Goal: Task Accomplishment & Management: Manage account settings

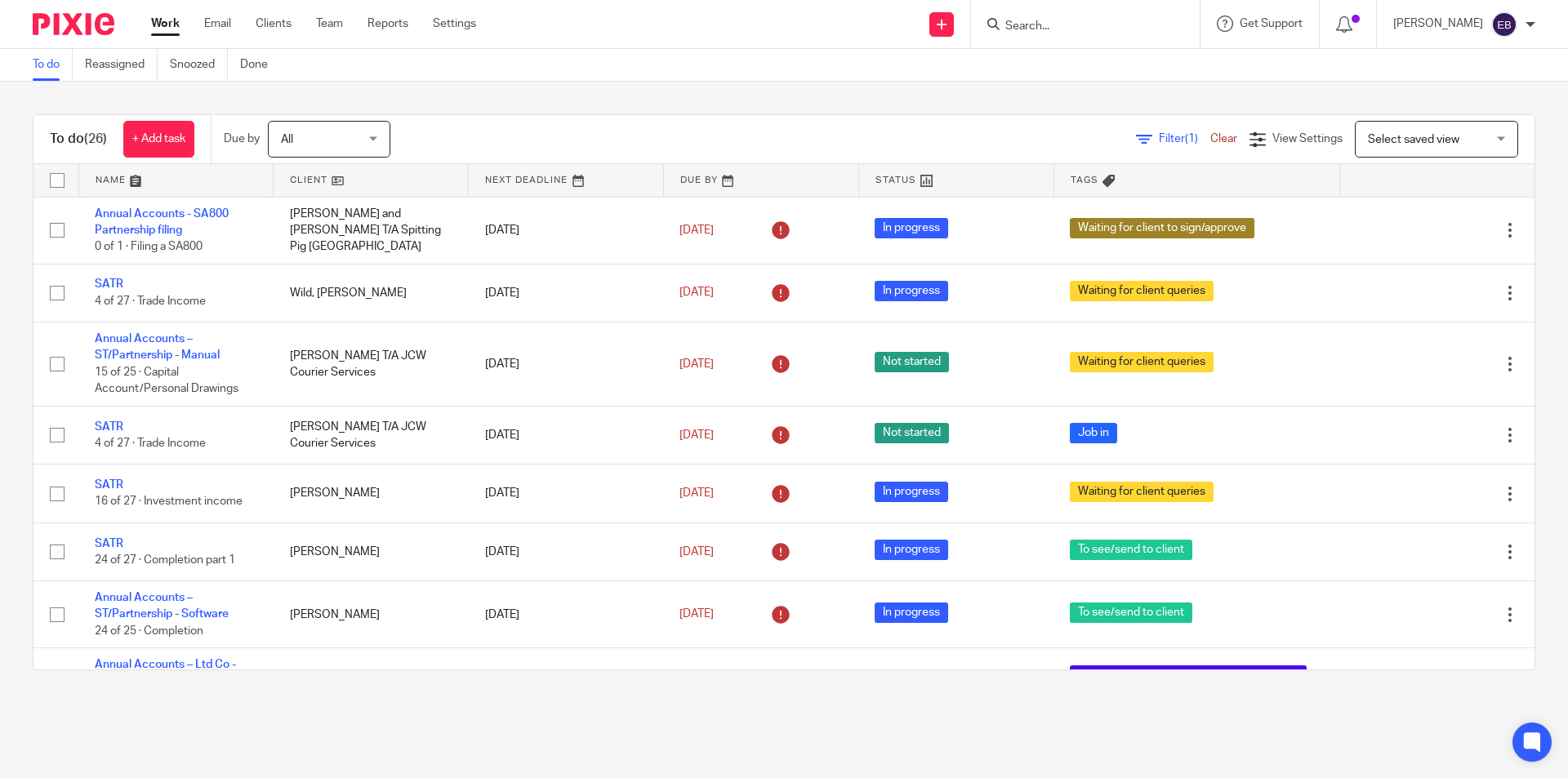
click at [1107, 26] on input "Search" at bounding box center [1077, 27] width 147 height 15
type input "northants"
click at [1135, 63] on link at bounding box center [1139, 77] width 276 height 51
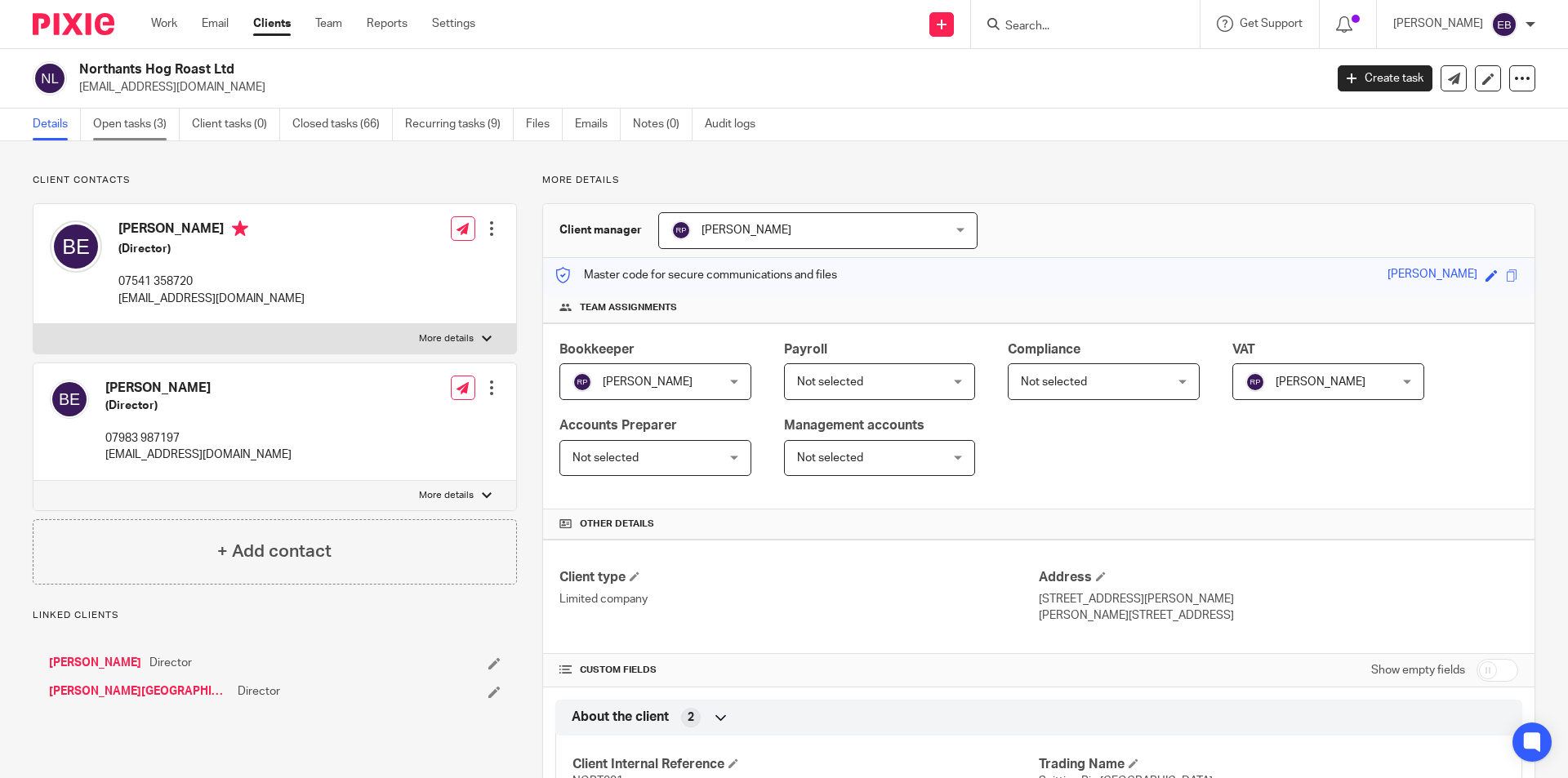
click at [147, 130] on link "Open tasks (3)" at bounding box center [136, 124] width 86 height 32
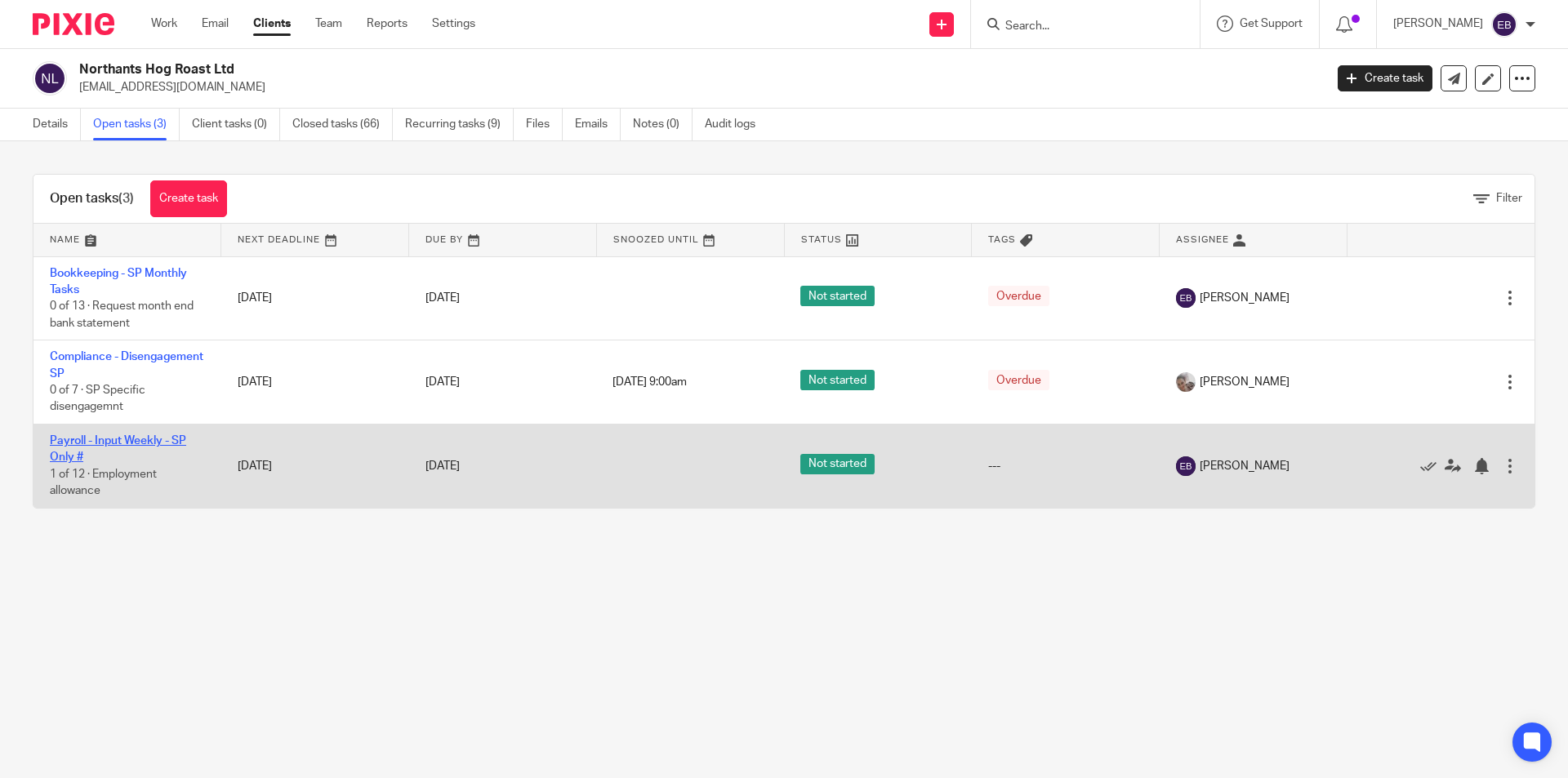
click at [68, 441] on link "Payroll - Input Weekly - SP Only #" at bounding box center [118, 449] width 137 height 28
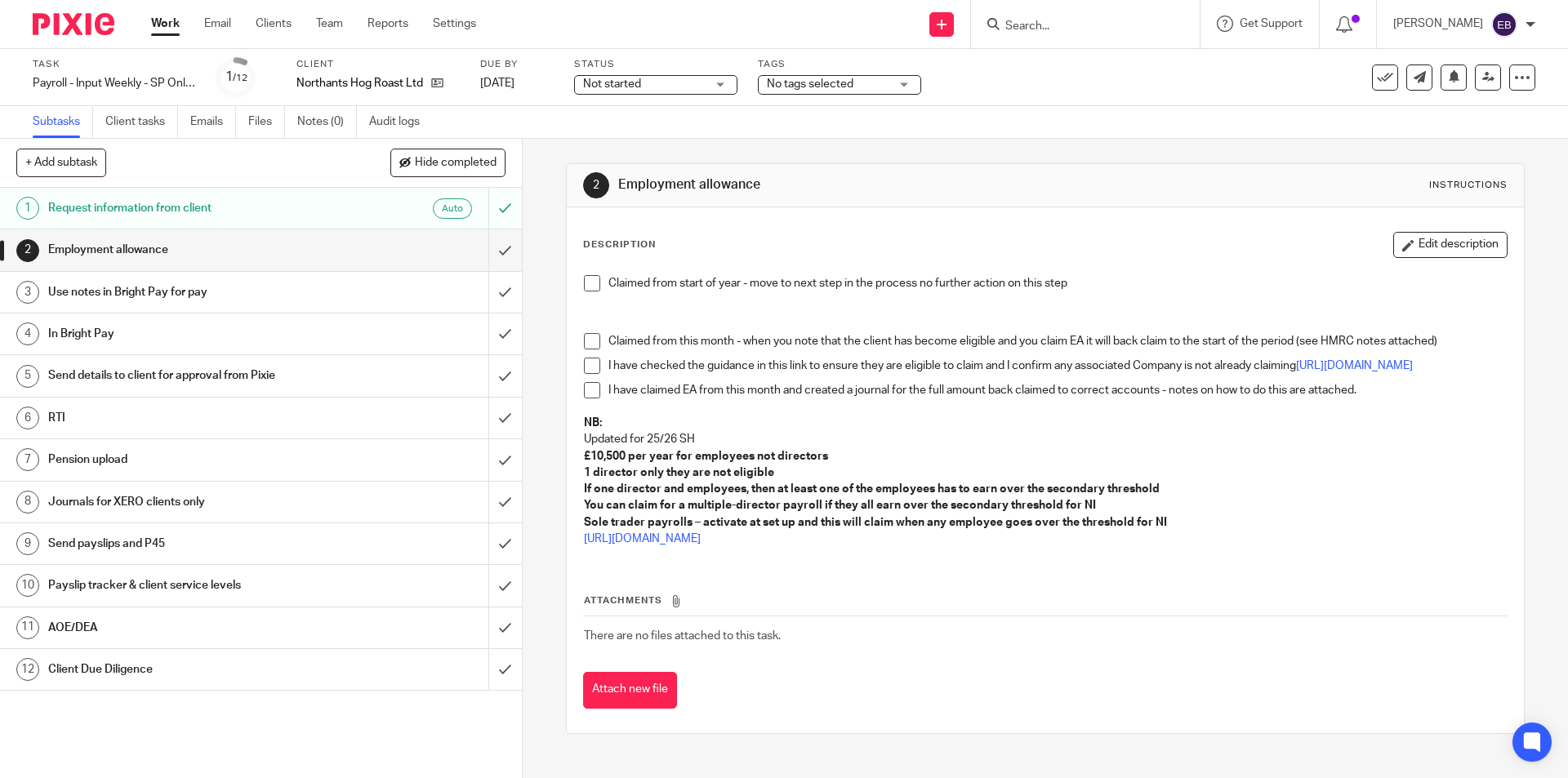
click at [587, 281] on span at bounding box center [592, 284] width 16 height 16
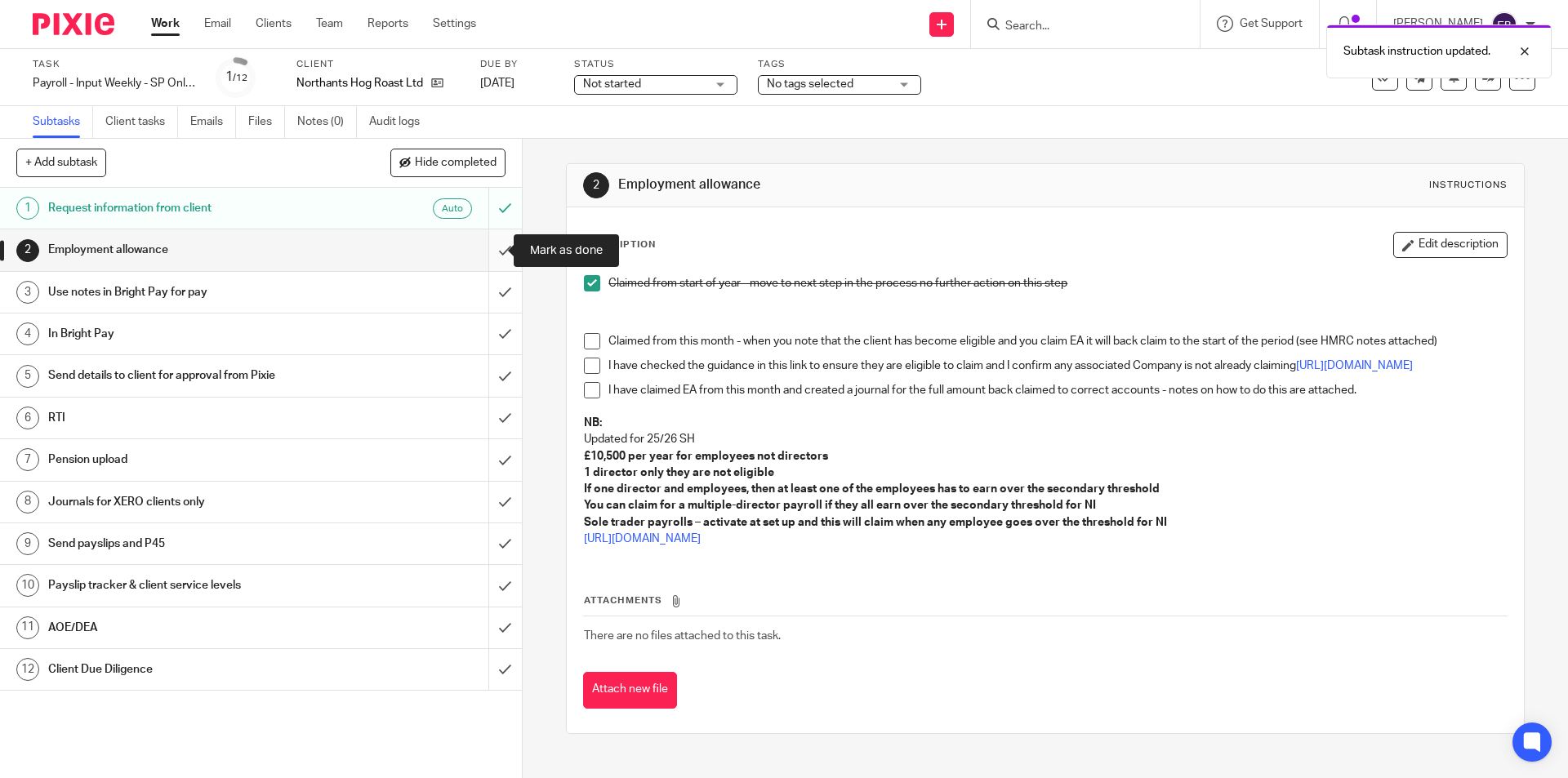
click at [493, 250] on input "submit" at bounding box center [261, 250] width 522 height 41
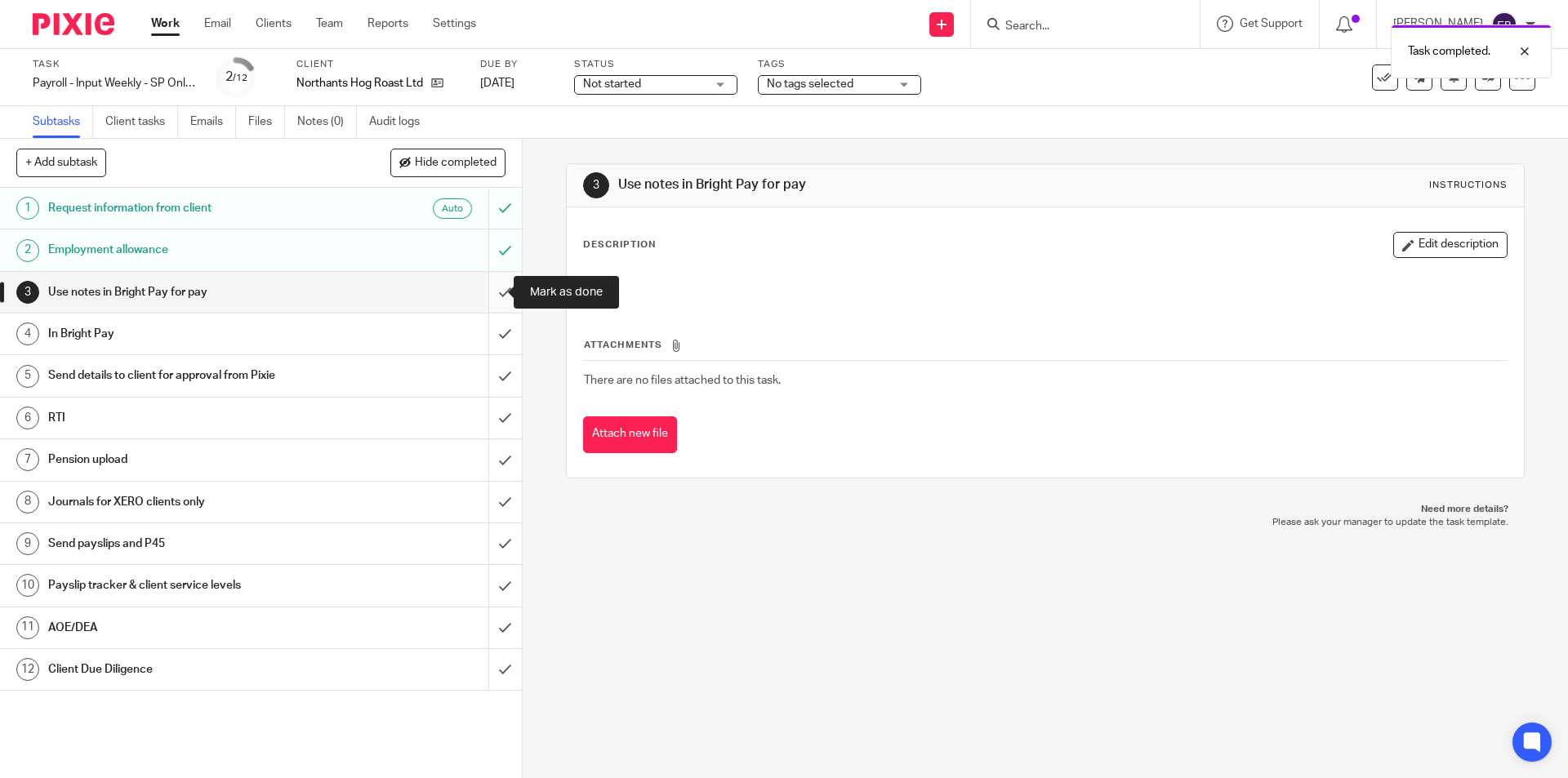
click at [493, 290] on input "submit" at bounding box center [261, 293] width 522 height 41
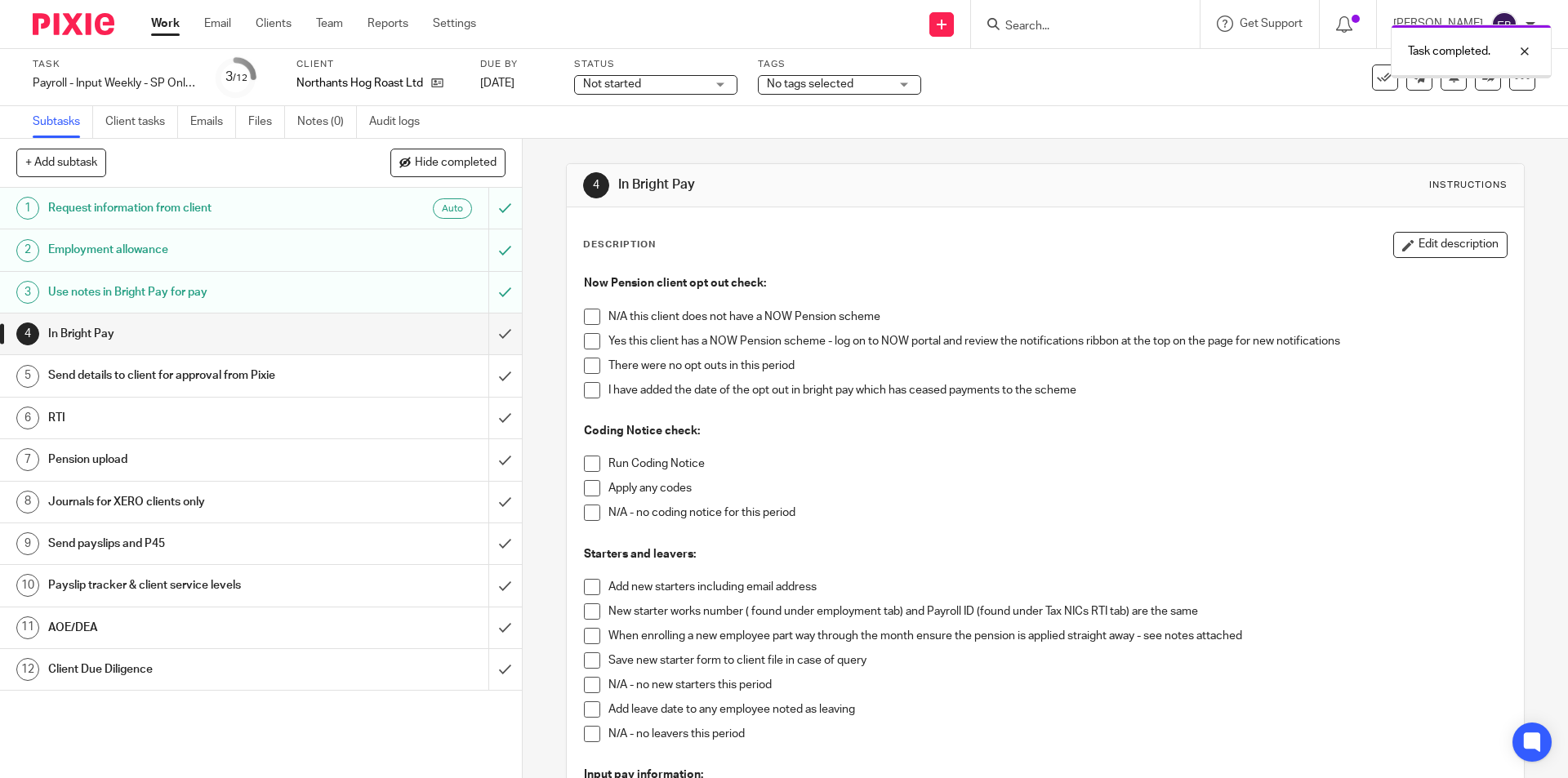
click at [587, 340] on span at bounding box center [592, 341] width 16 height 16
click at [585, 365] on span at bounding box center [592, 366] width 16 height 16
click at [585, 461] on span at bounding box center [592, 464] width 16 height 16
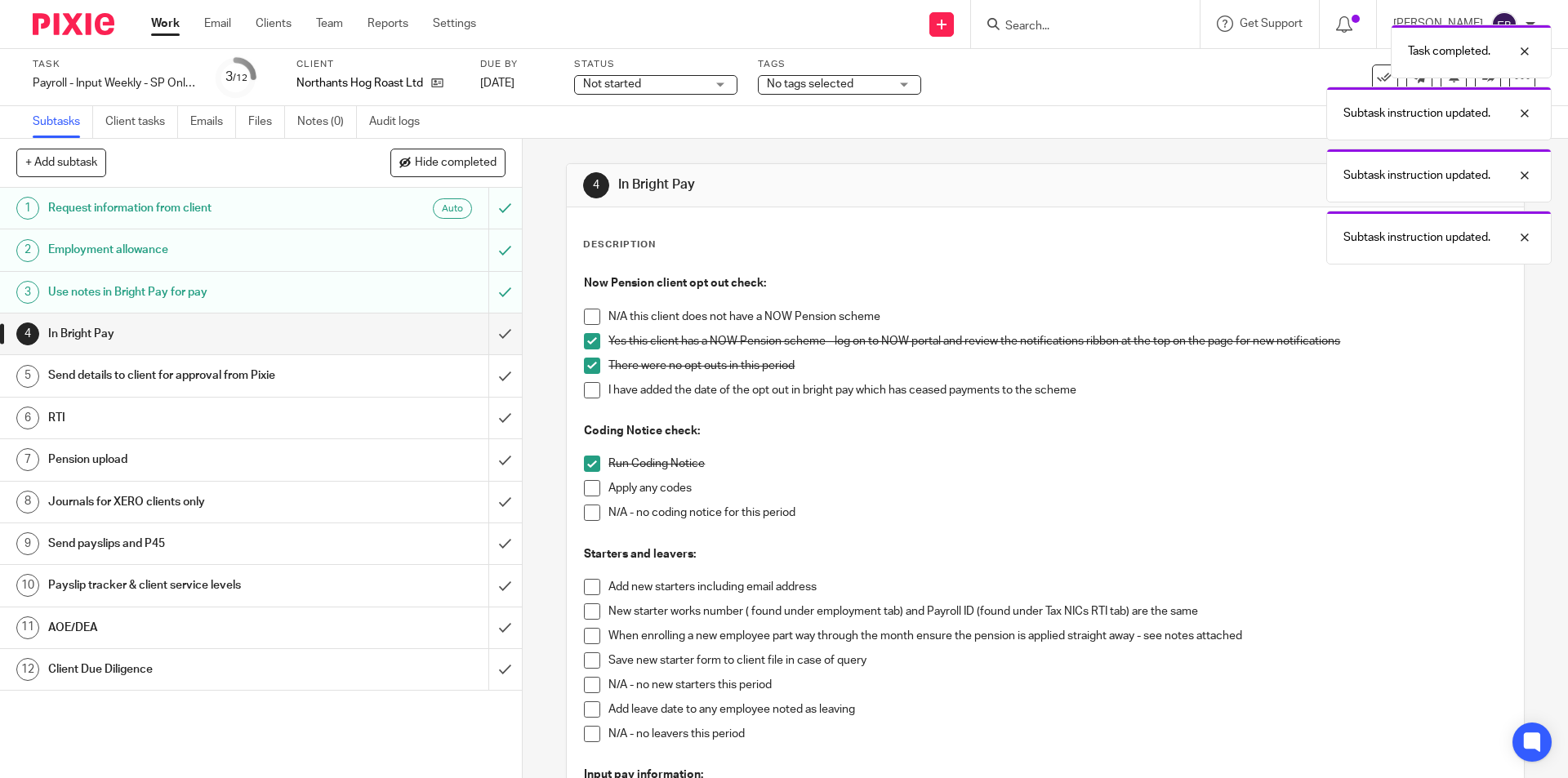
click at [585, 521] on span at bounding box center [592, 513] width 16 height 16
click at [594, 689] on span at bounding box center [592, 685] width 16 height 16
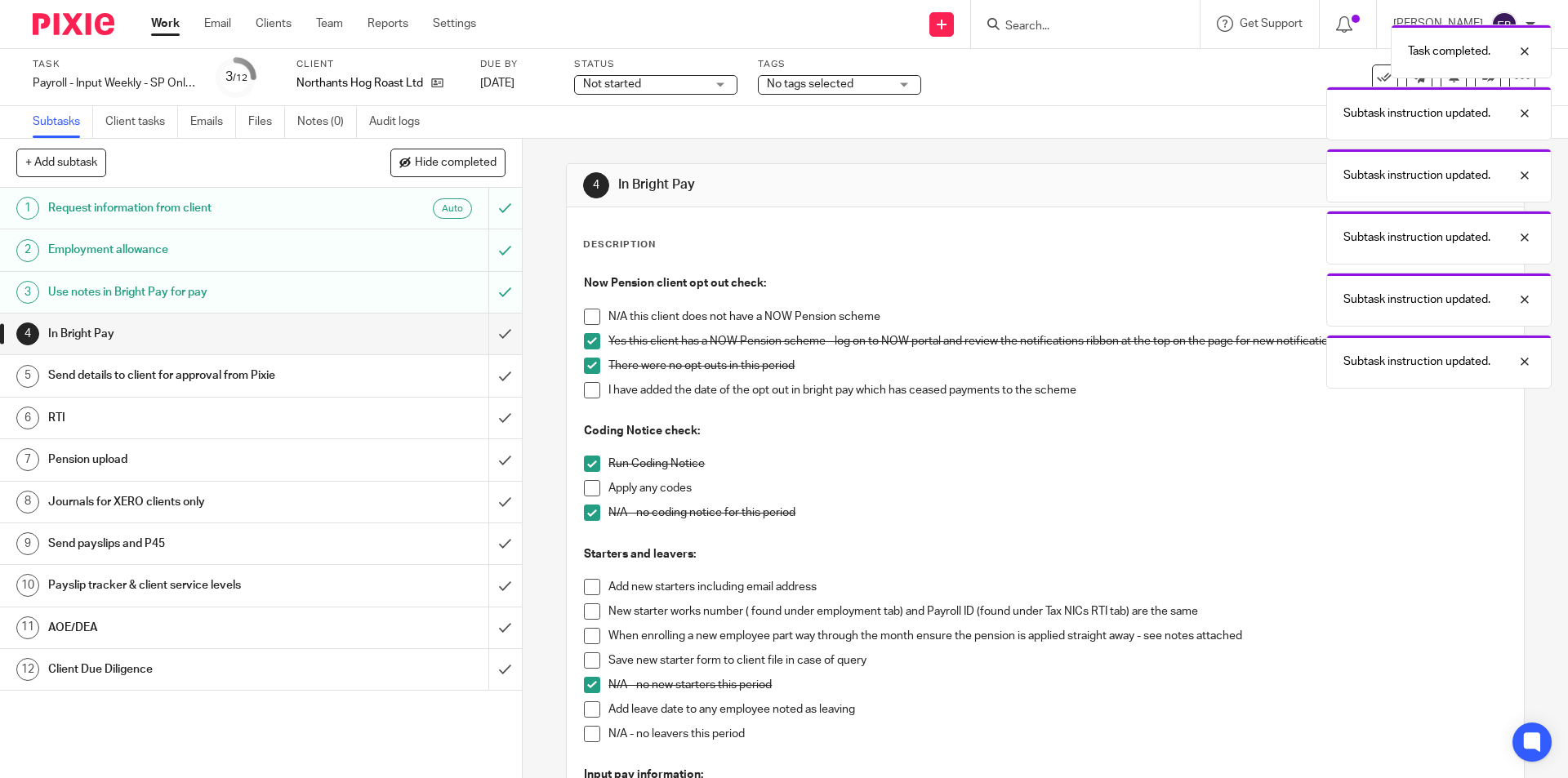
click at [594, 743] on li "N/A - no leavers this period" at bounding box center [1045, 739] width 922 height 25
click at [591, 736] on span at bounding box center [592, 734] width 16 height 16
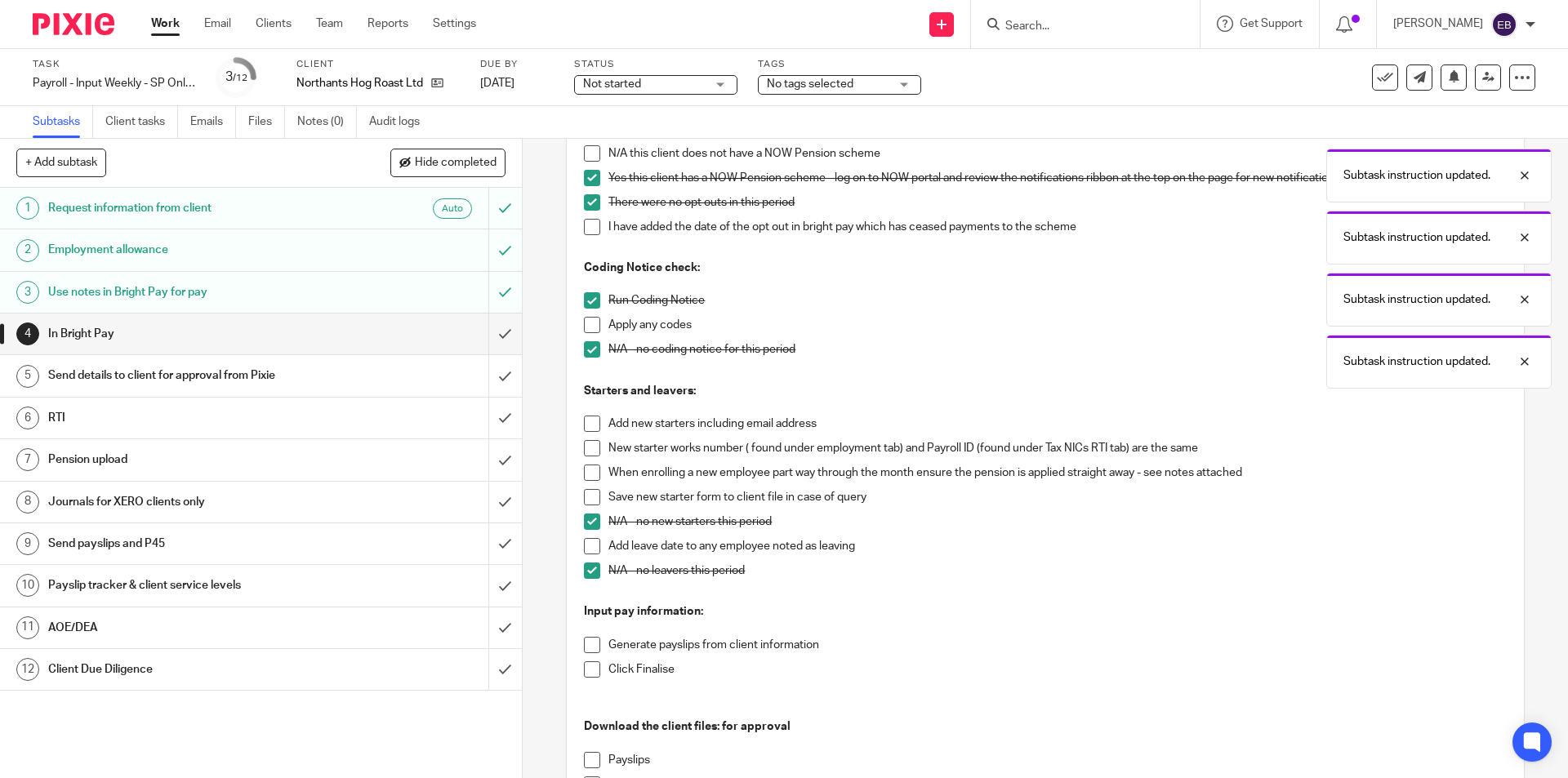
drag, startPoint x: 594, startPoint y: 640, endPoint x: 588, endPoint y: 674, distance: 34.5
click at [593, 641] on span at bounding box center [592, 645] width 16 height 16
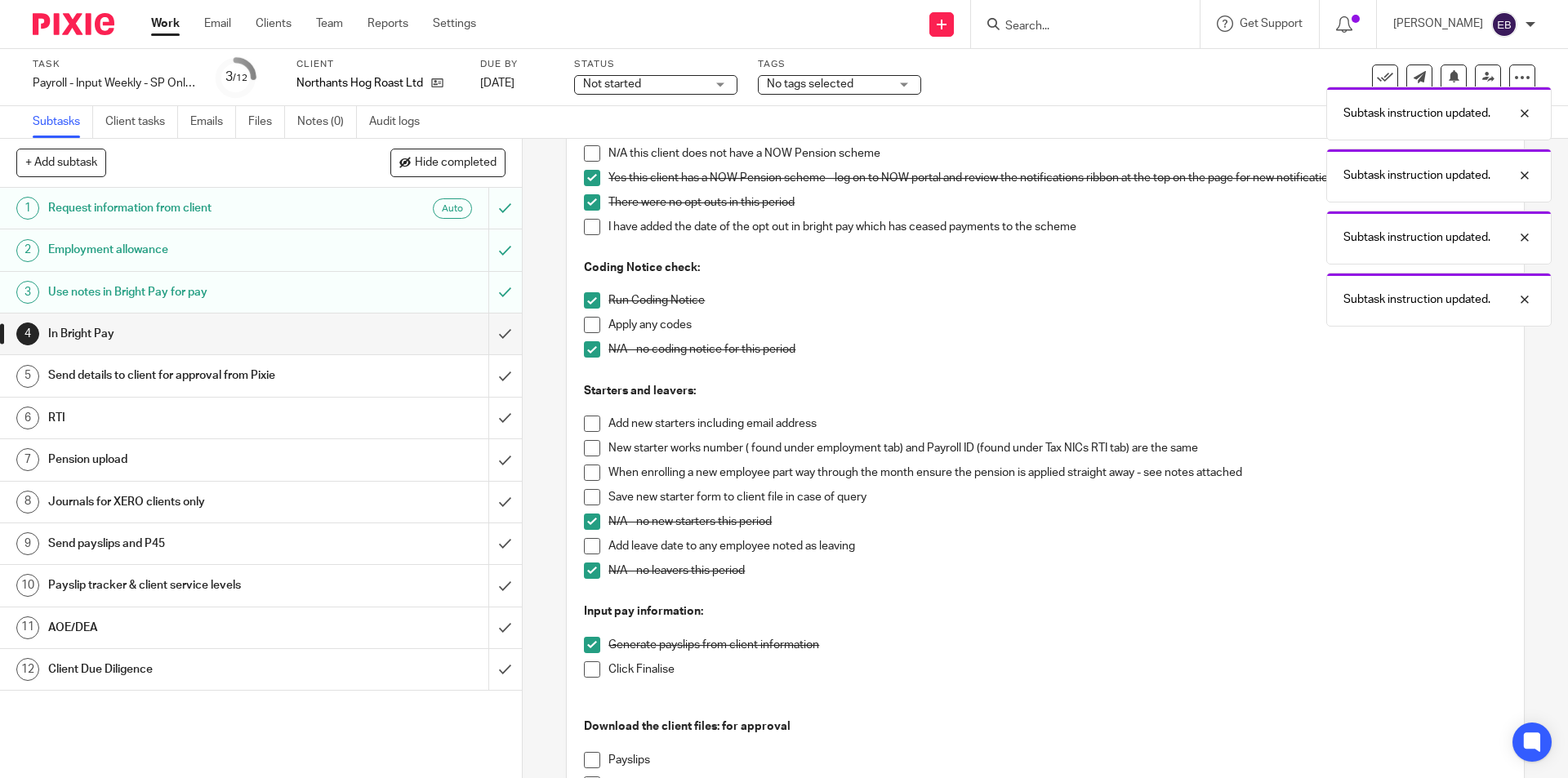
click at [588, 675] on span at bounding box center [592, 669] width 16 height 16
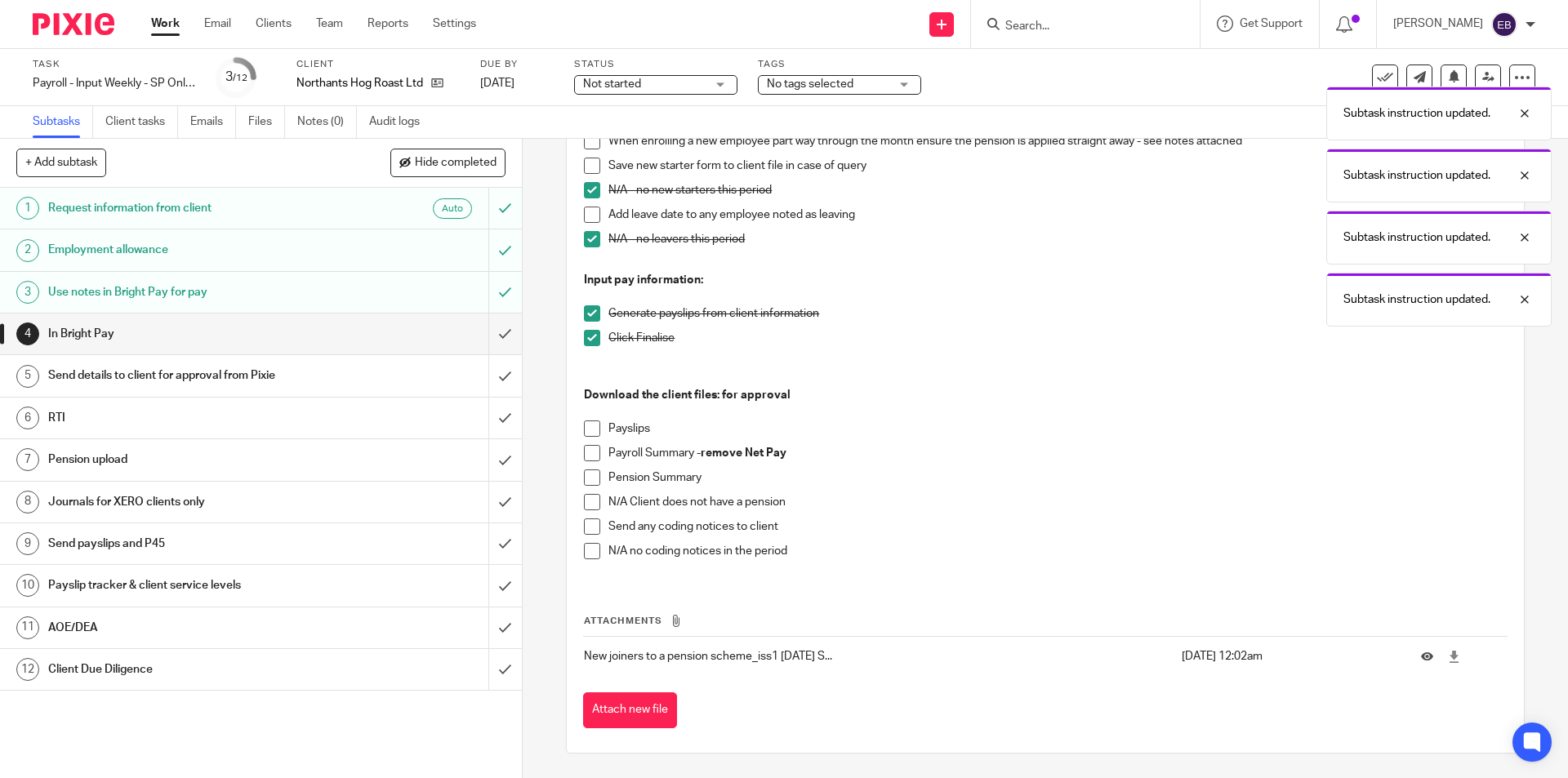
click at [591, 423] on span at bounding box center [592, 428] width 16 height 16
click at [587, 448] on span at bounding box center [592, 453] width 16 height 16
click at [587, 478] on span at bounding box center [592, 478] width 16 height 16
click at [587, 552] on span at bounding box center [592, 551] width 16 height 16
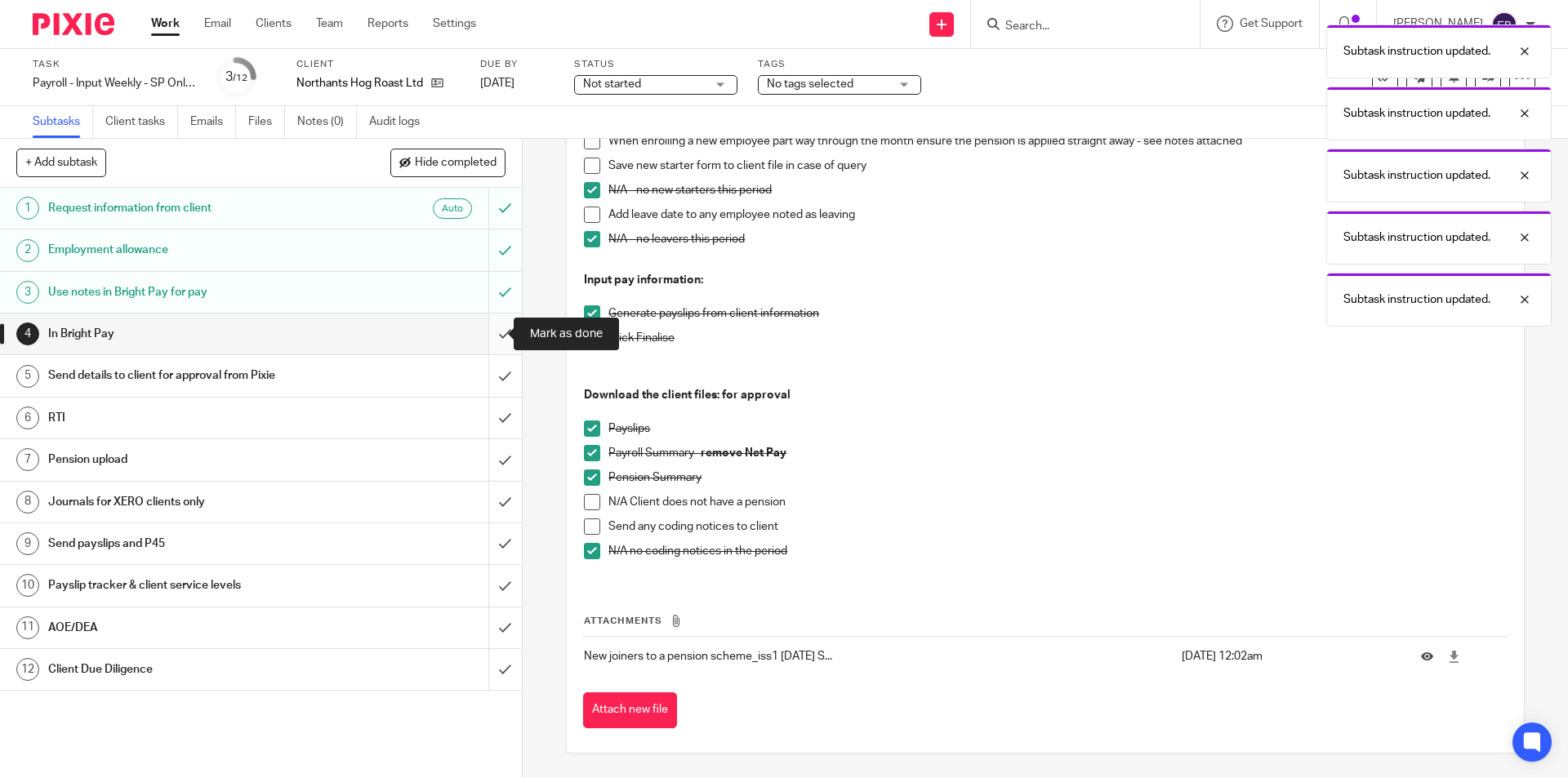
click at [480, 343] on input "submit" at bounding box center [261, 334] width 522 height 41
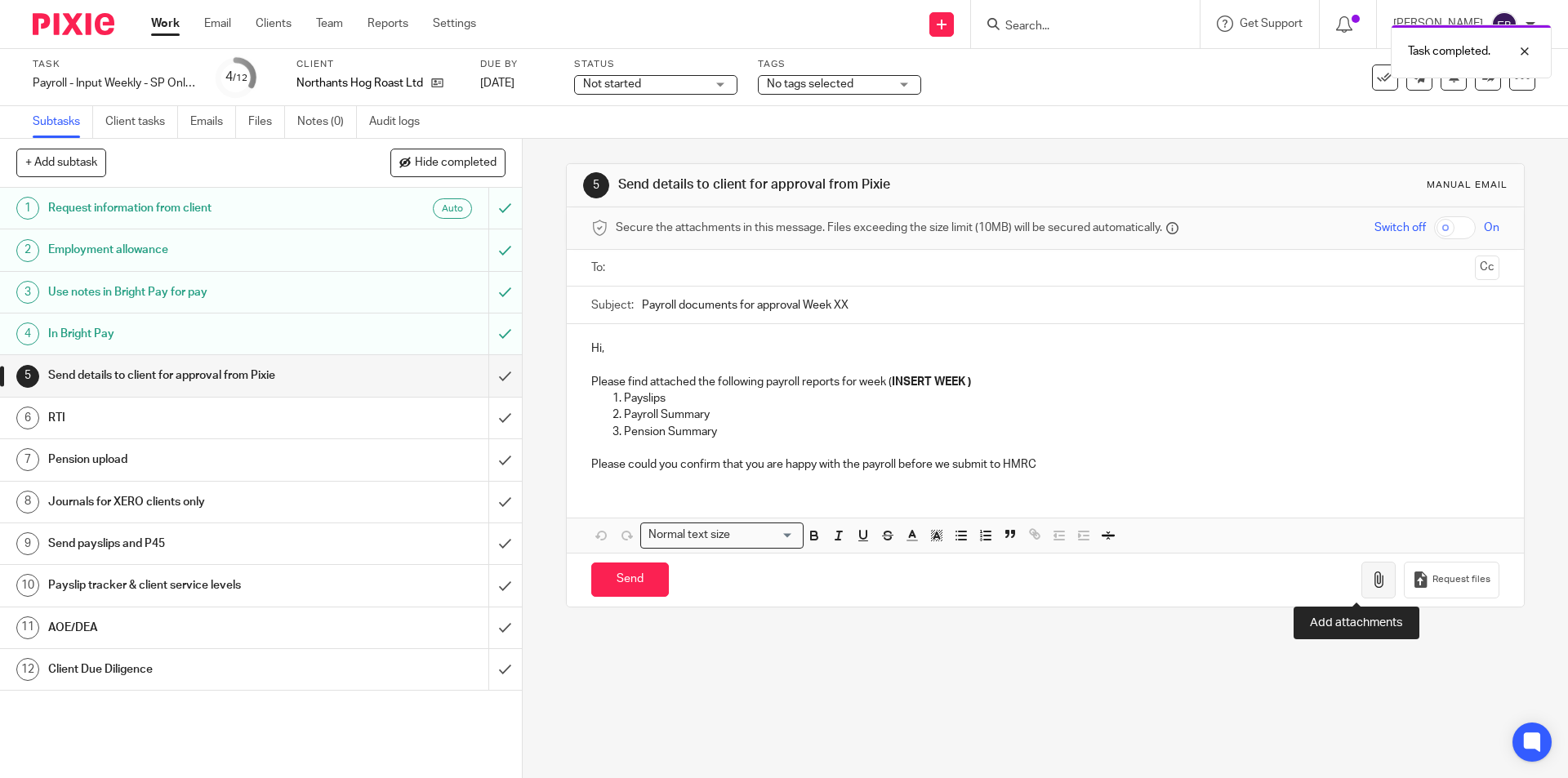
click at [1371, 577] on icon "button" at bounding box center [1379, 580] width 16 height 16
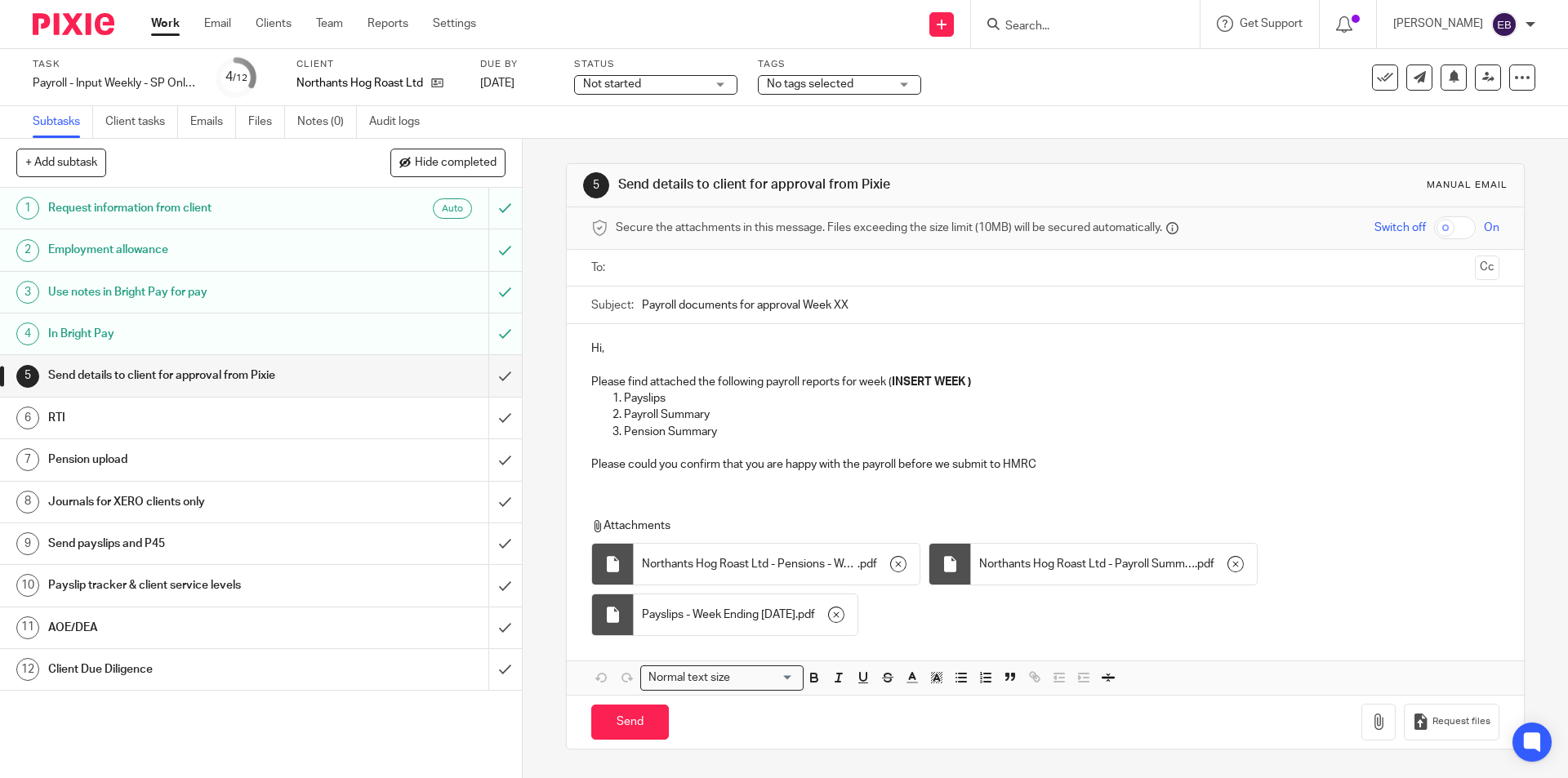
click at [858, 294] on input "Payroll documents for approval Week XX" at bounding box center [1069, 304] width 856 height 37
type input "Payroll documents for approval Week 24"
click at [985, 391] on p "Payslips" at bounding box center [1060, 399] width 874 height 16
click at [979, 380] on p "Please find attached the following payroll reports for week ( INSERT WEEK )" at bounding box center [1045, 382] width 907 height 16
click at [797, 264] on input "text" at bounding box center [1044, 268] width 846 height 19
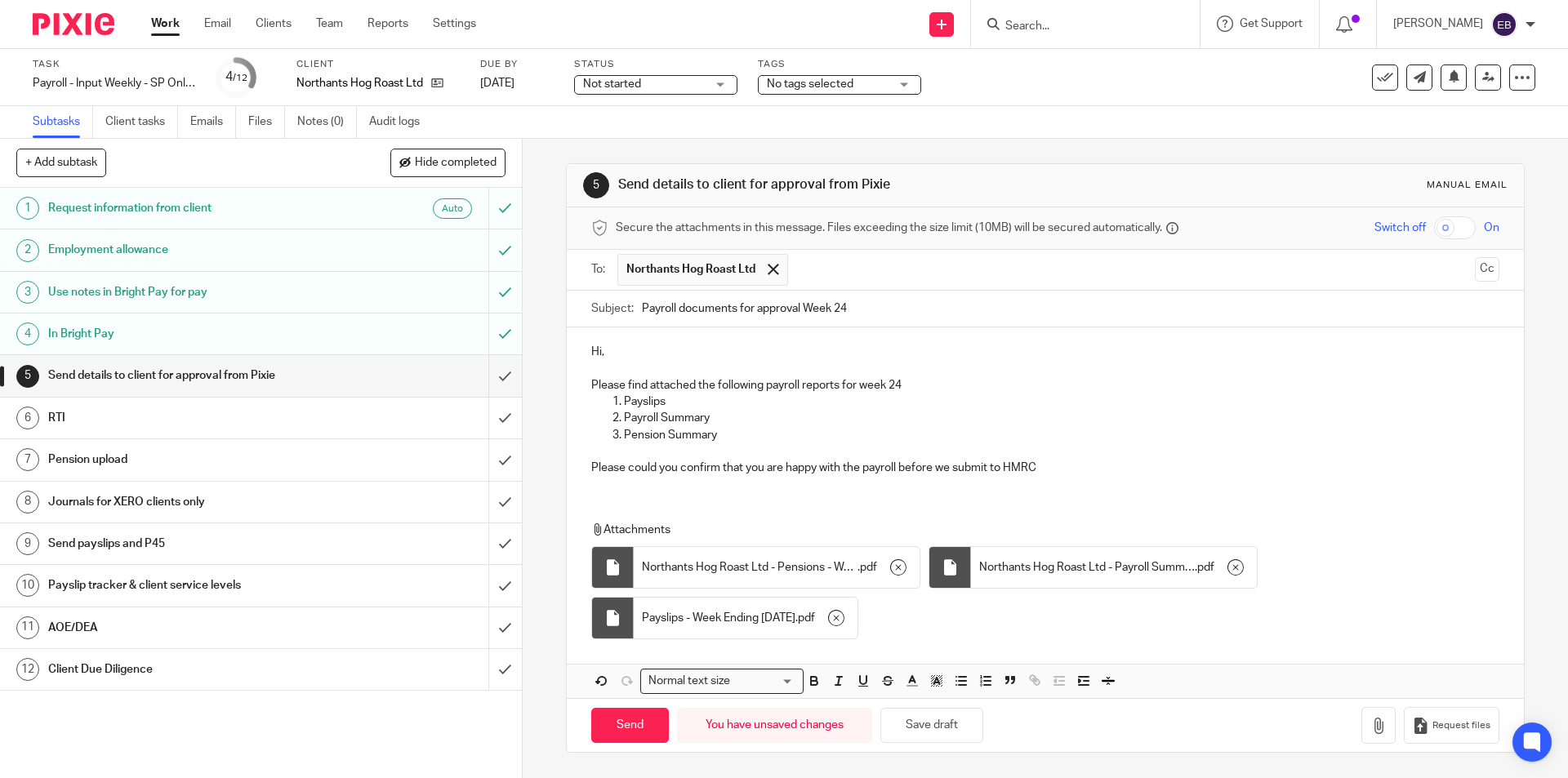
click at [631, 346] on p "Hi," at bounding box center [1045, 352] width 907 height 16
click at [1371, 729] on icon "button" at bounding box center [1379, 726] width 16 height 16
click at [641, 737] on input "Send" at bounding box center [630, 725] width 77 height 35
type input "Sent"
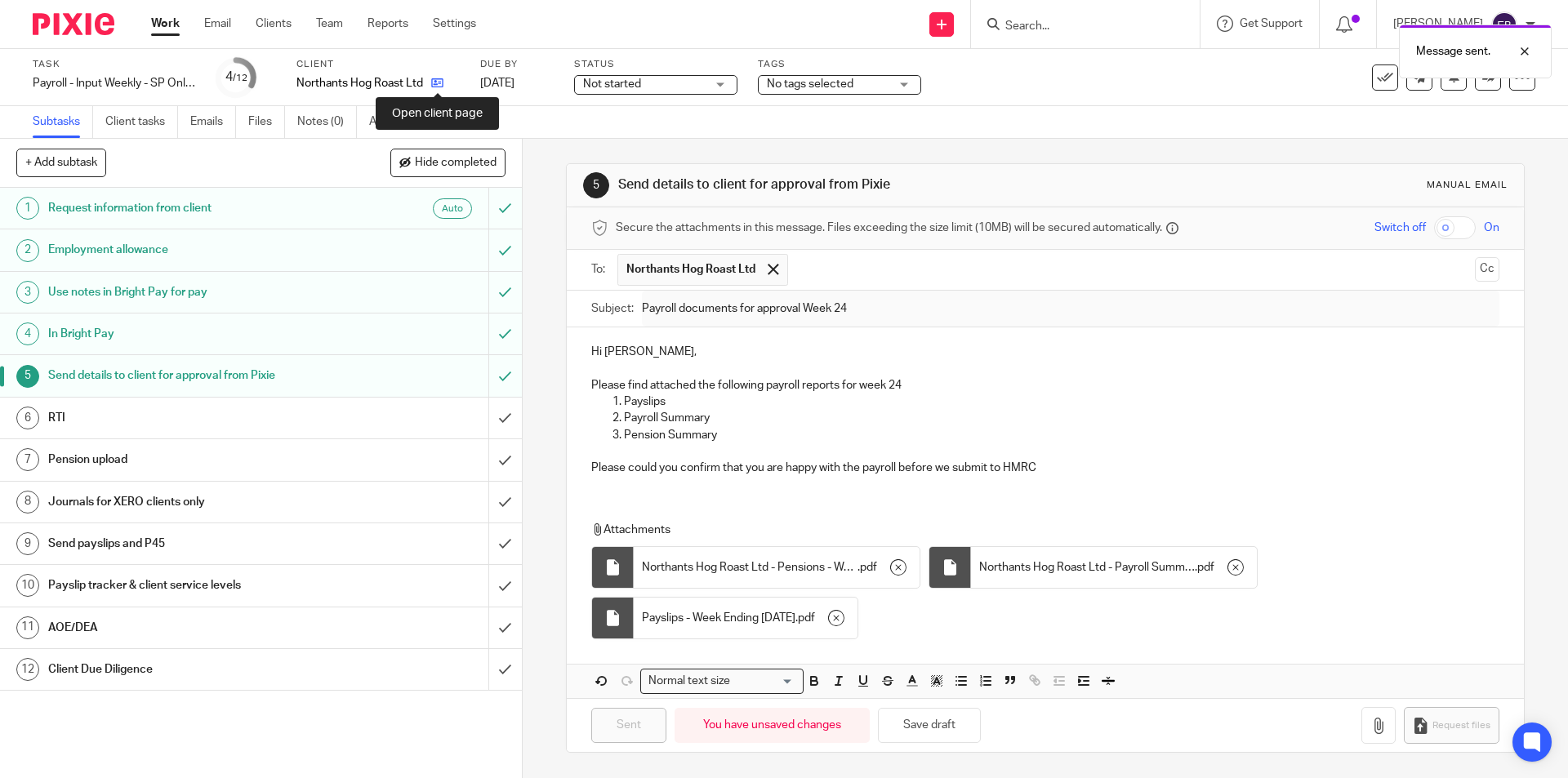
click at [443, 82] on icon at bounding box center [437, 82] width 12 height 12
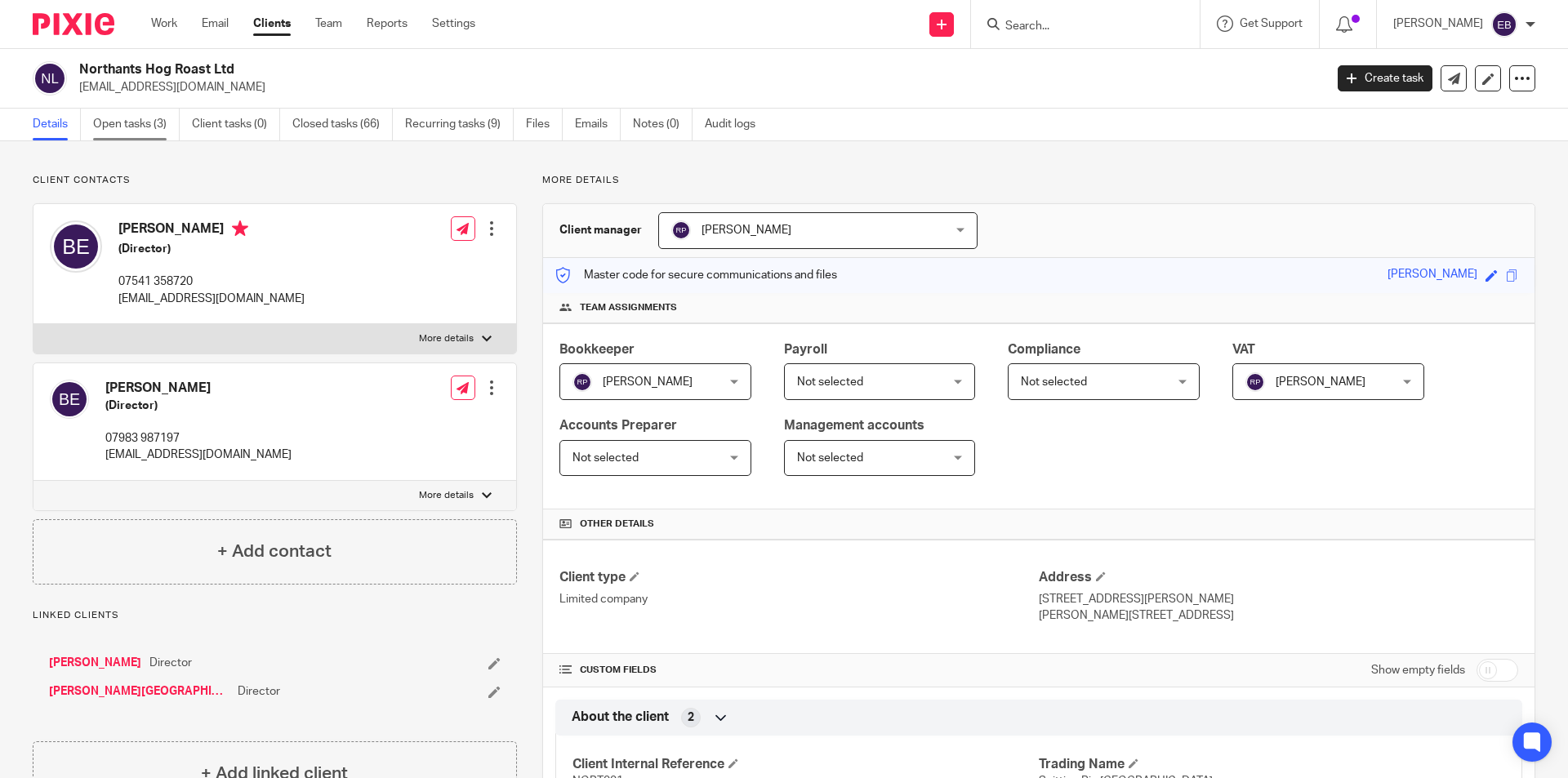
click at [132, 110] on link "Open tasks (3)" at bounding box center [136, 124] width 86 height 32
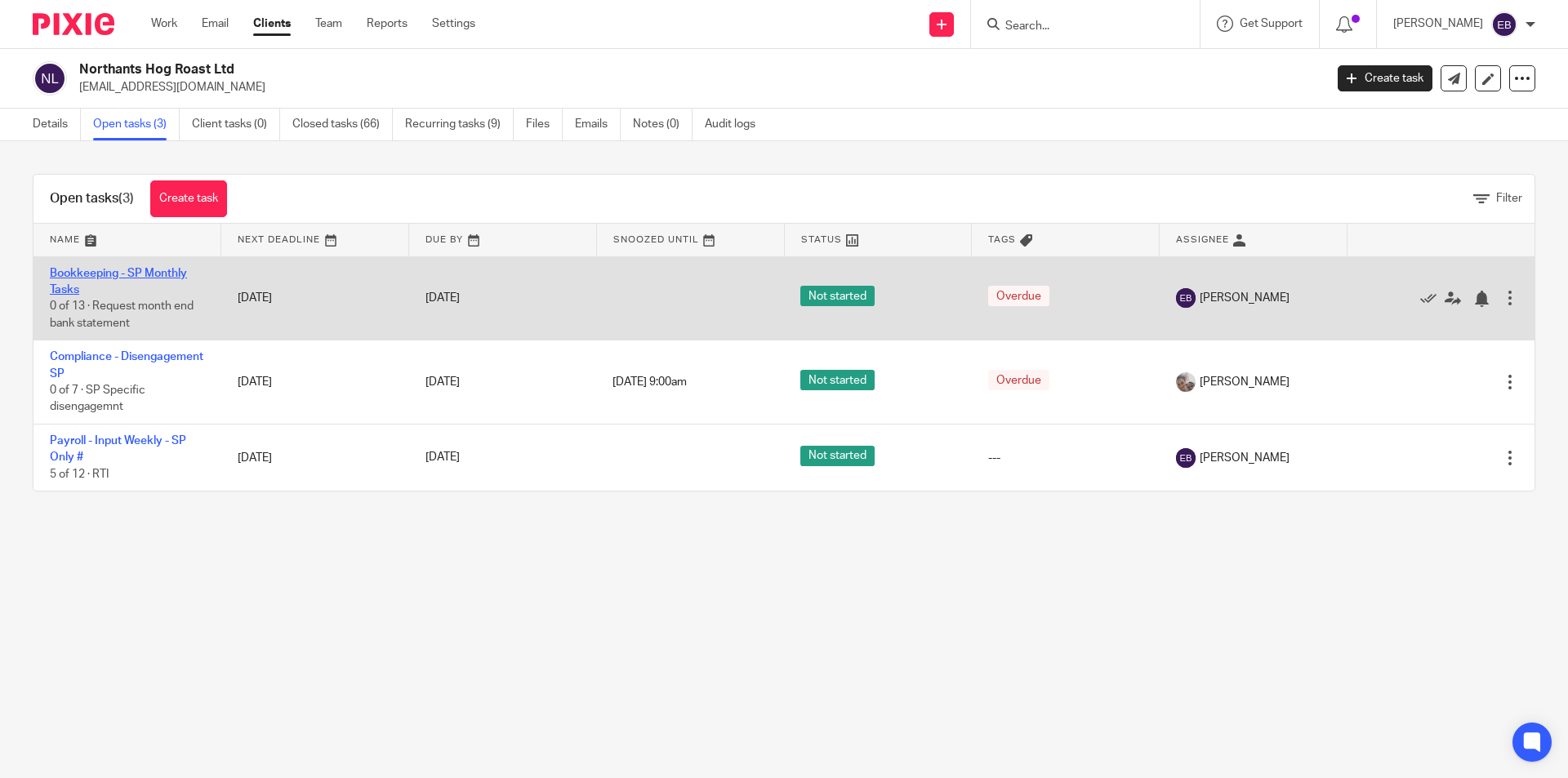
click at [68, 271] on link "Bookkeeping - SP Monthly Tasks" at bounding box center [118, 282] width 137 height 28
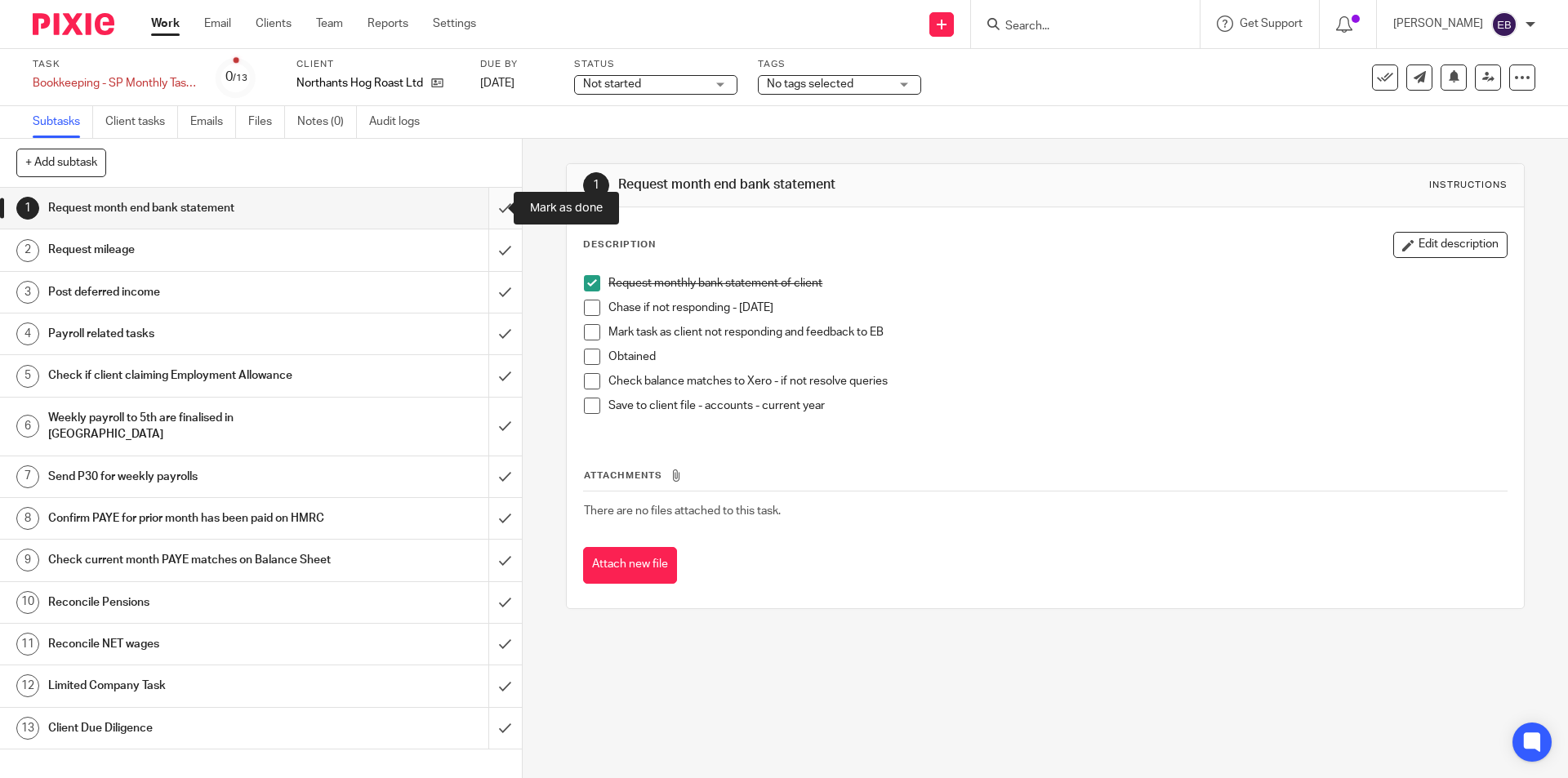
click at [488, 198] on input "submit" at bounding box center [261, 208] width 522 height 41
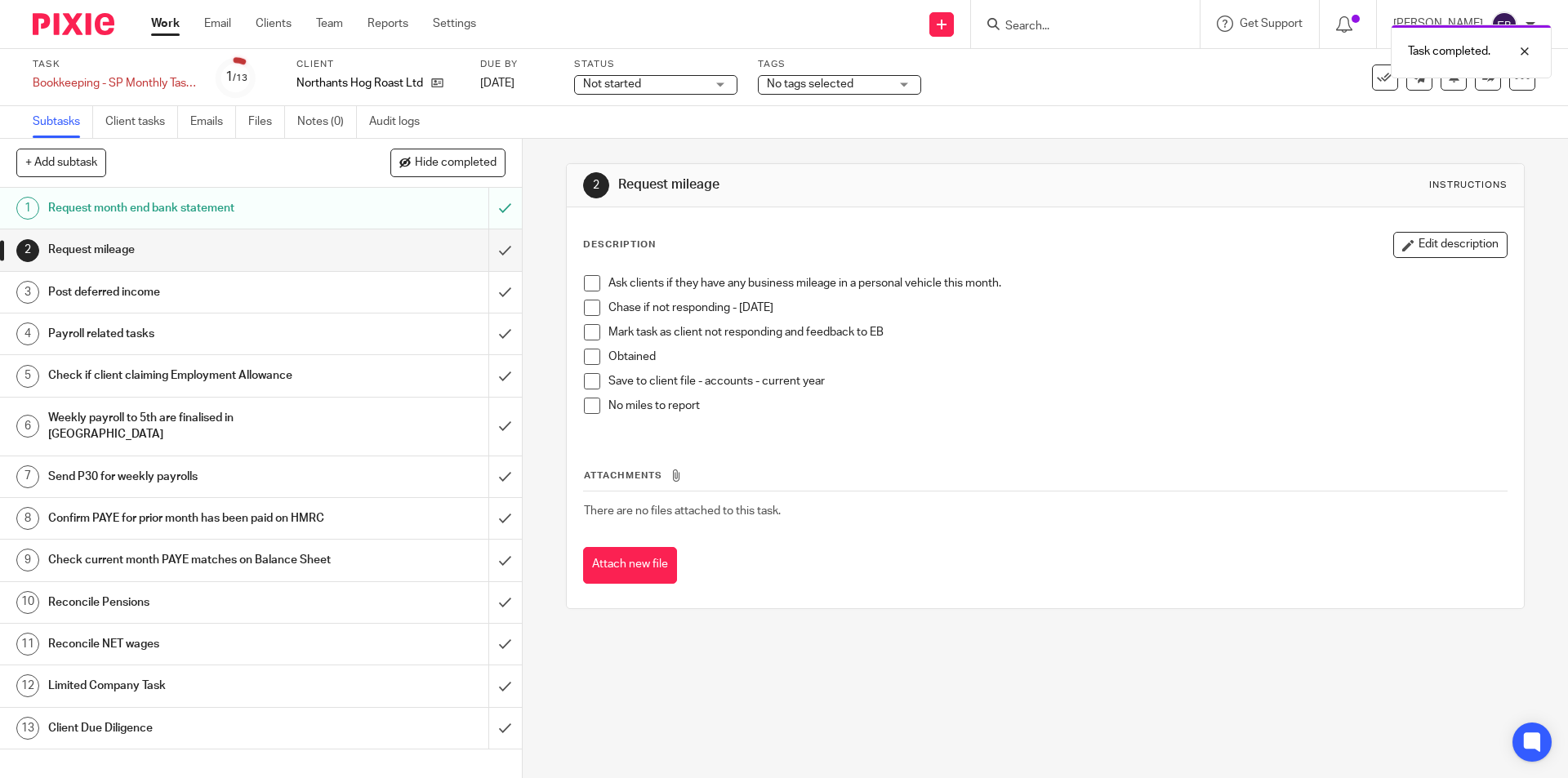
click at [593, 416] on li "No miles to report" at bounding box center [1045, 410] width 922 height 25
click at [588, 410] on span at bounding box center [592, 405] width 16 height 16
click at [496, 245] on input "submit" at bounding box center [261, 250] width 522 height 41
click at [455, 153] on button "Hide completed" at bounding box center [448, 163] width 115 height 28
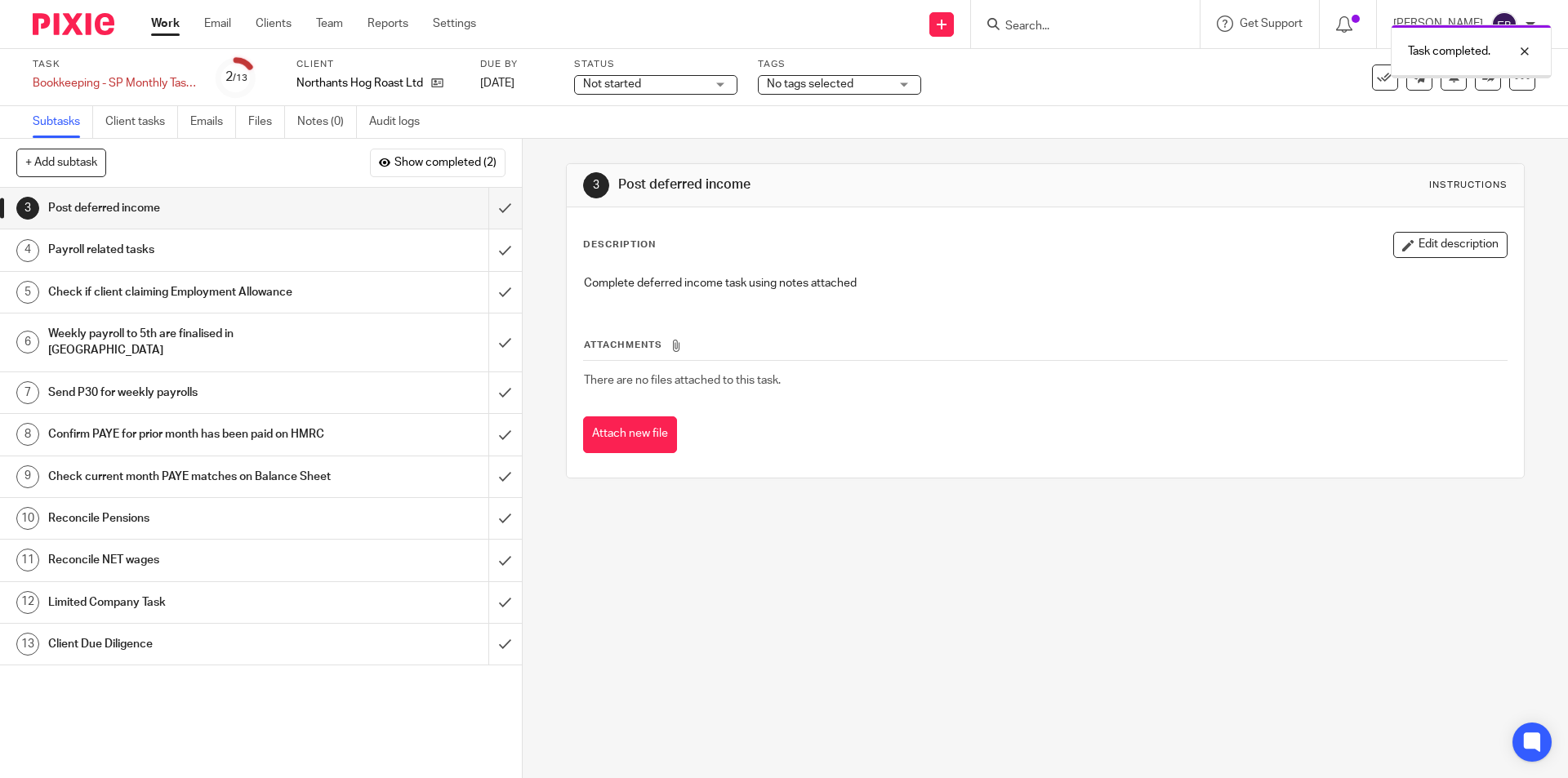
click at [129, 242] on h1 "Payroll related tasks" at bounding box center [189, 250] width 282 height 25
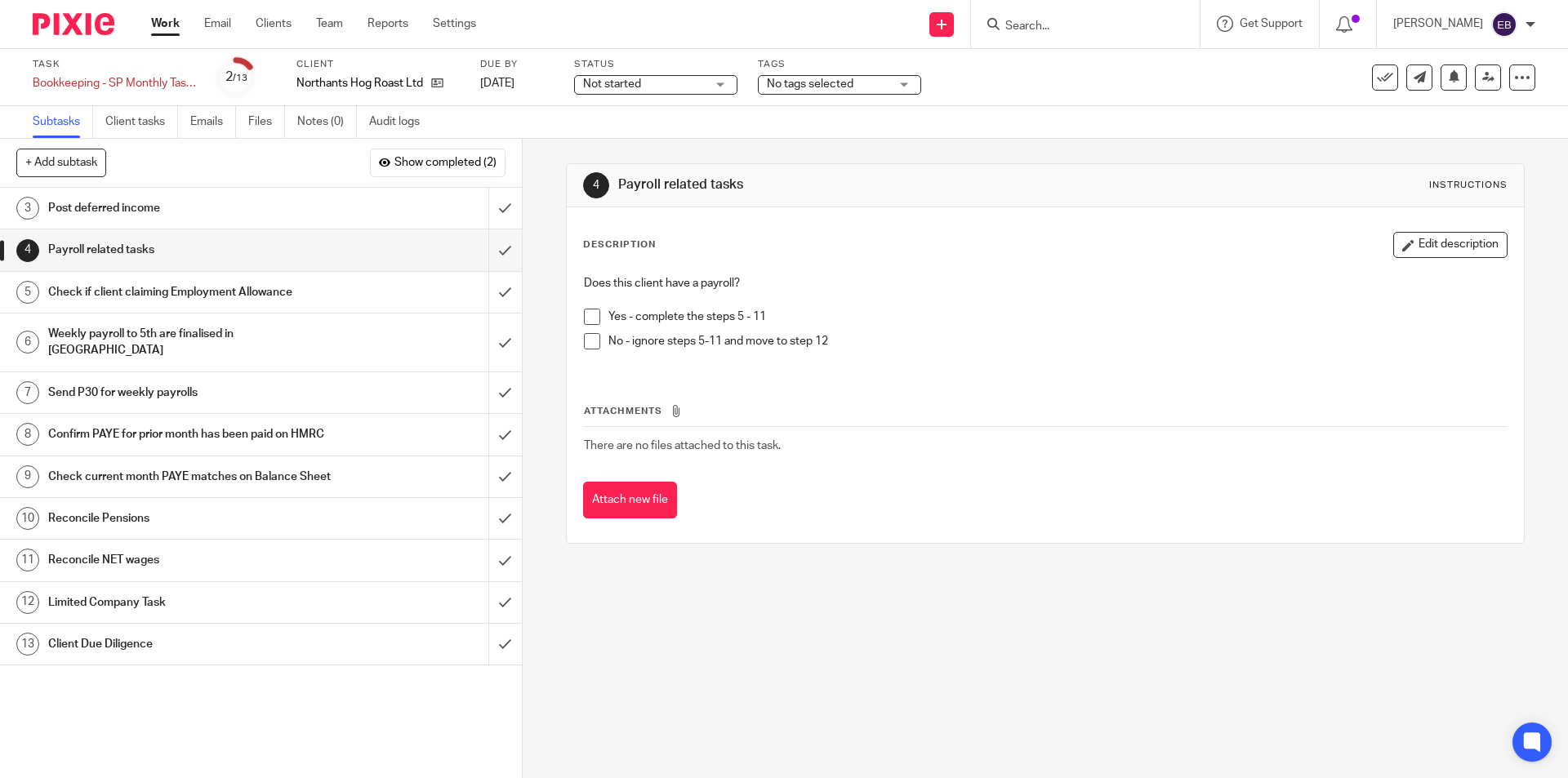
click at [586, 308] on span at bounding box center [592, 317] width 16 height 16
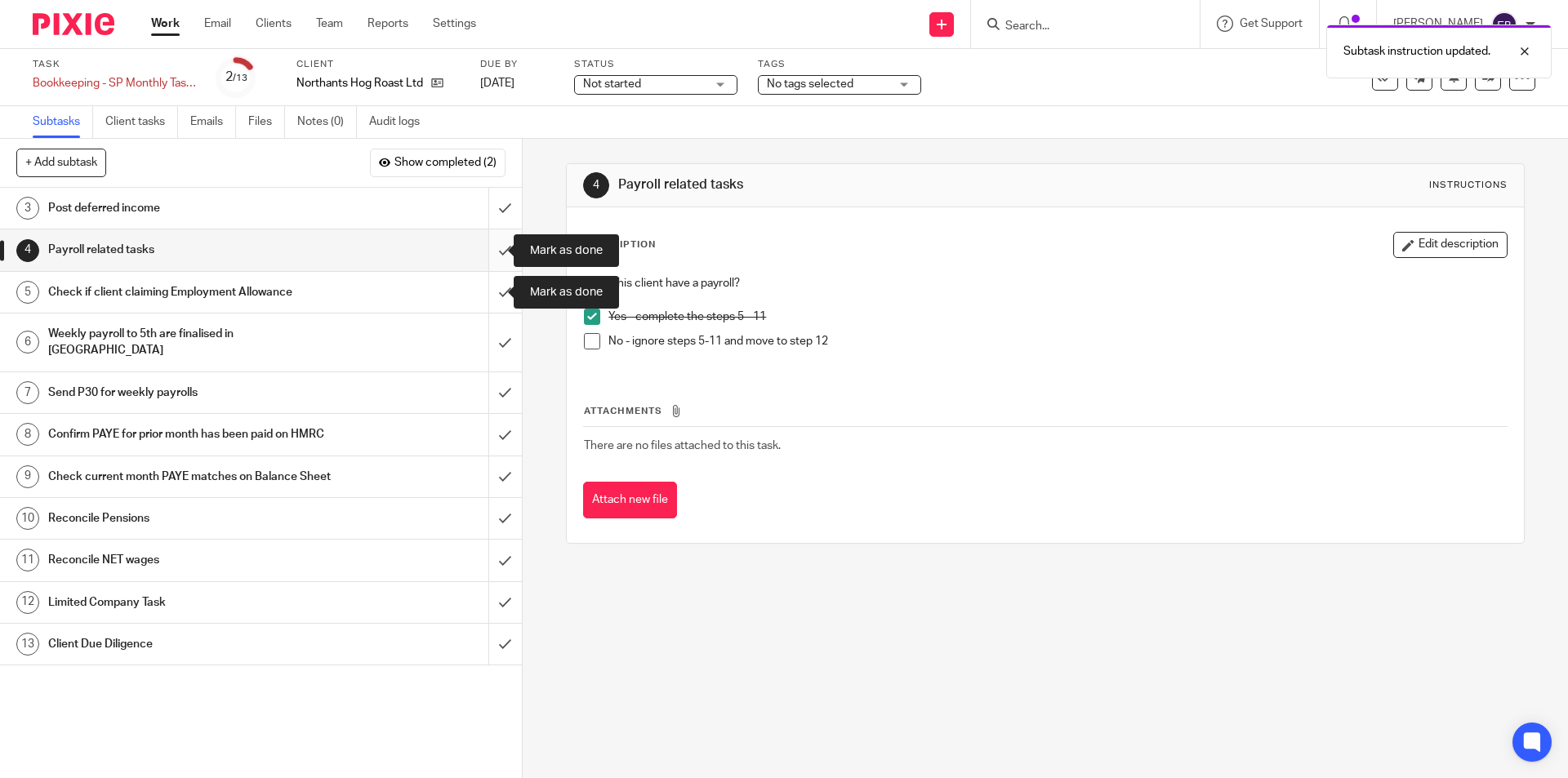
click at [489, 251] on input "submit" at bounding box center [261, 250] width 522 height 41
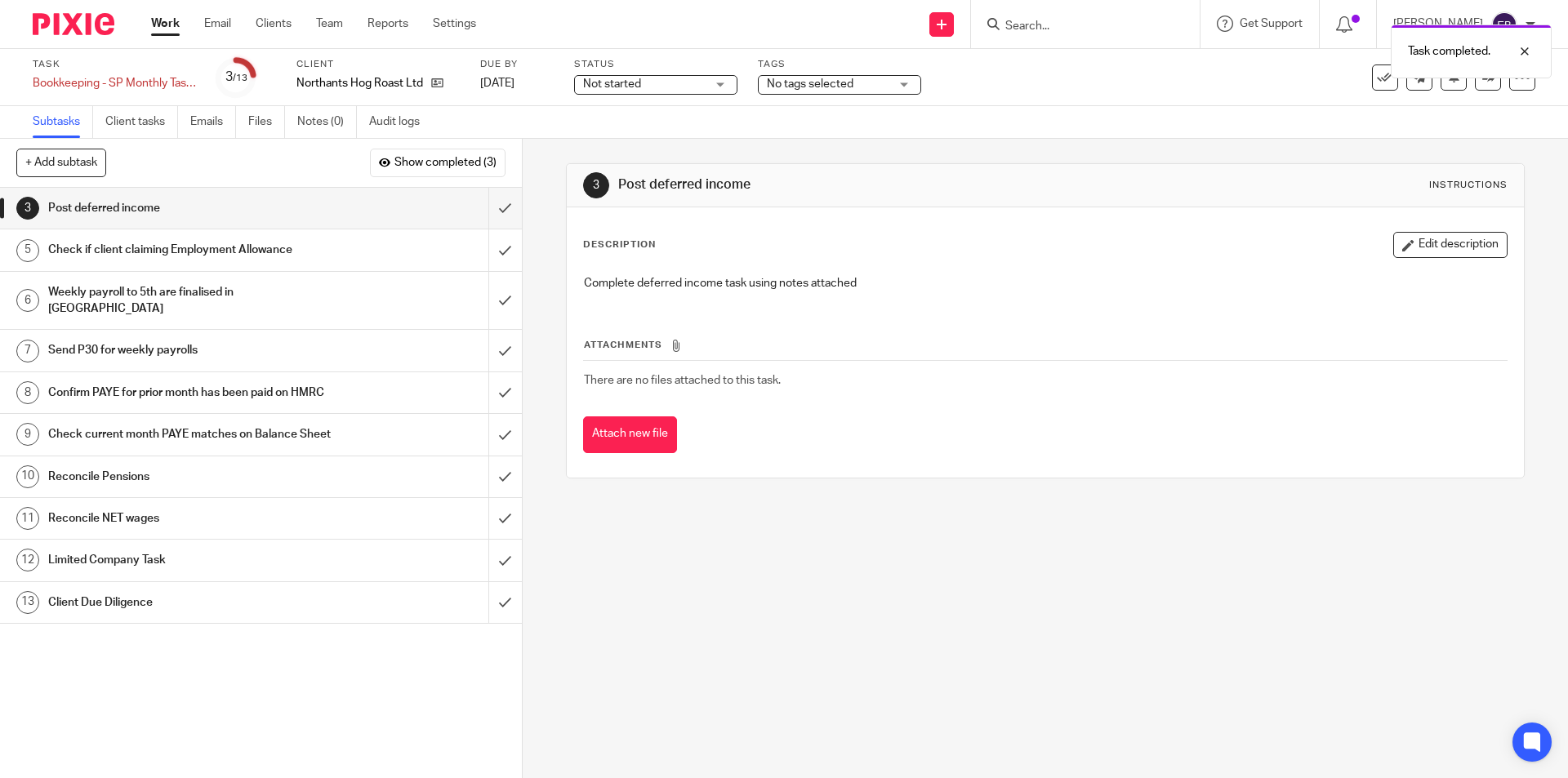
click at [406, 253] on div "Check if client claiming Employment Allowance" at bounding box center [260, 250] width 424 height 25
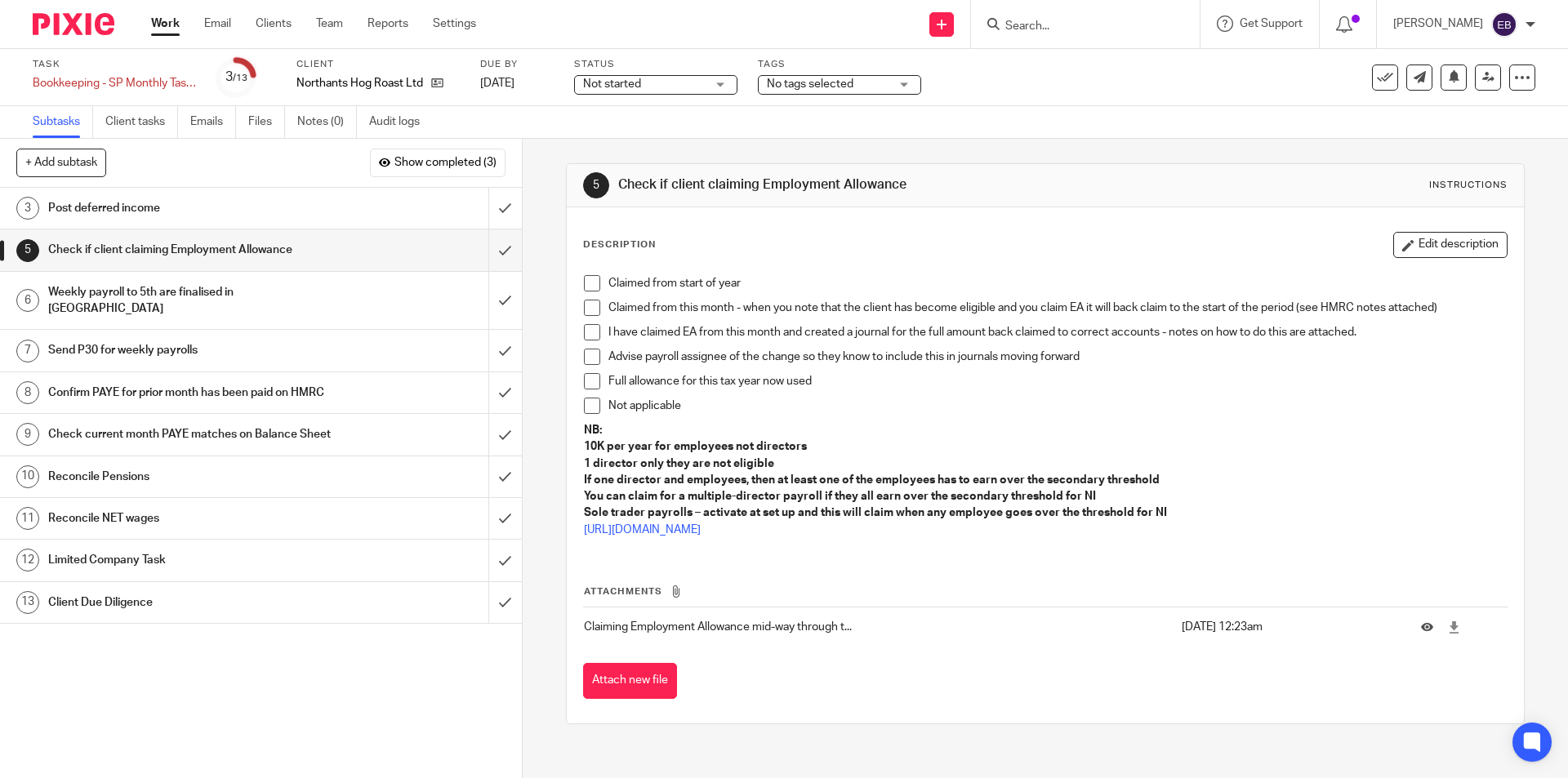
click at [587, 280] on span at bounding box center [592, 284] width 16 height 16
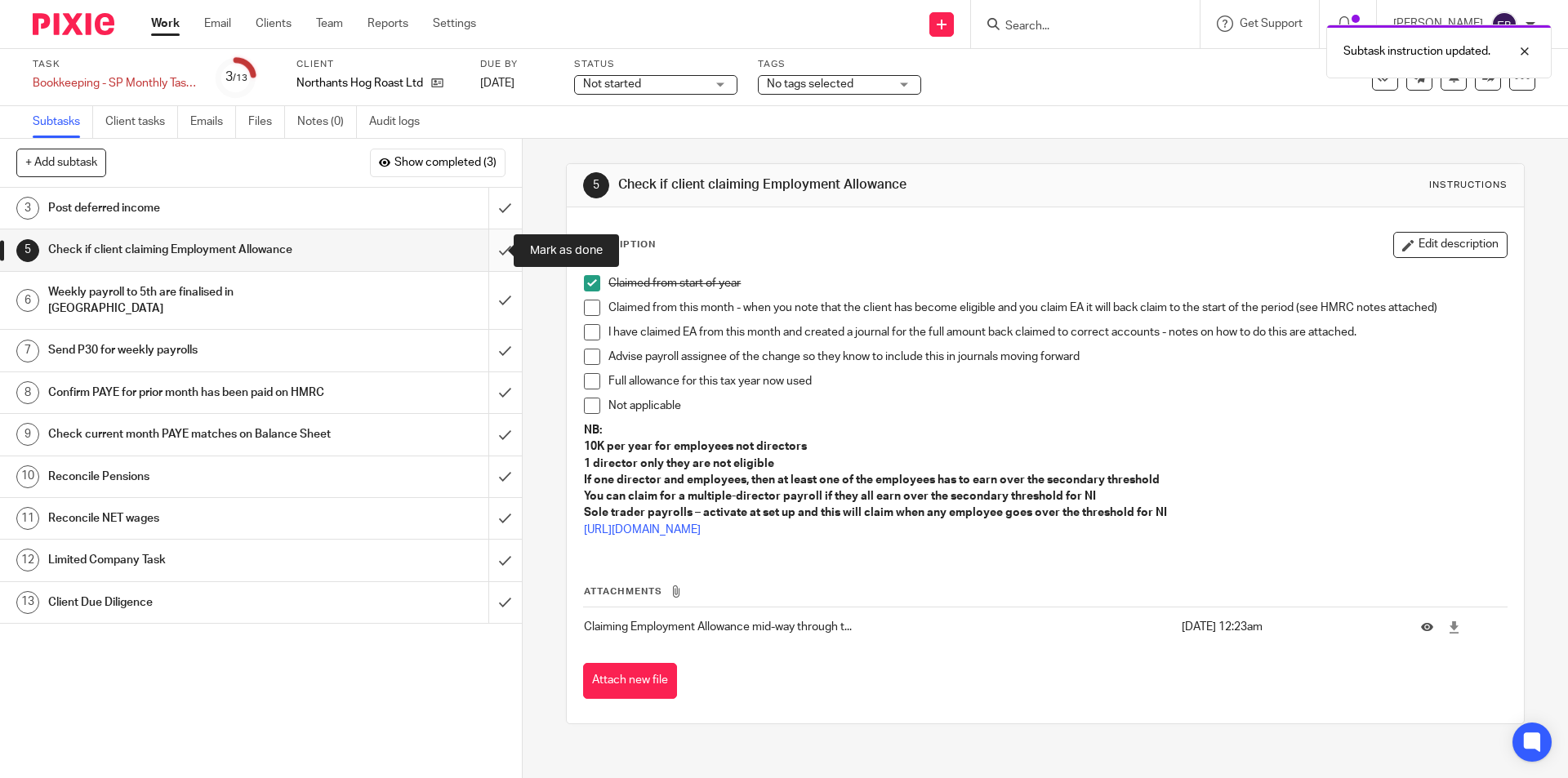
click at [489, 249] on input "submit" at bounding box center [261, 250] width 522 height 41
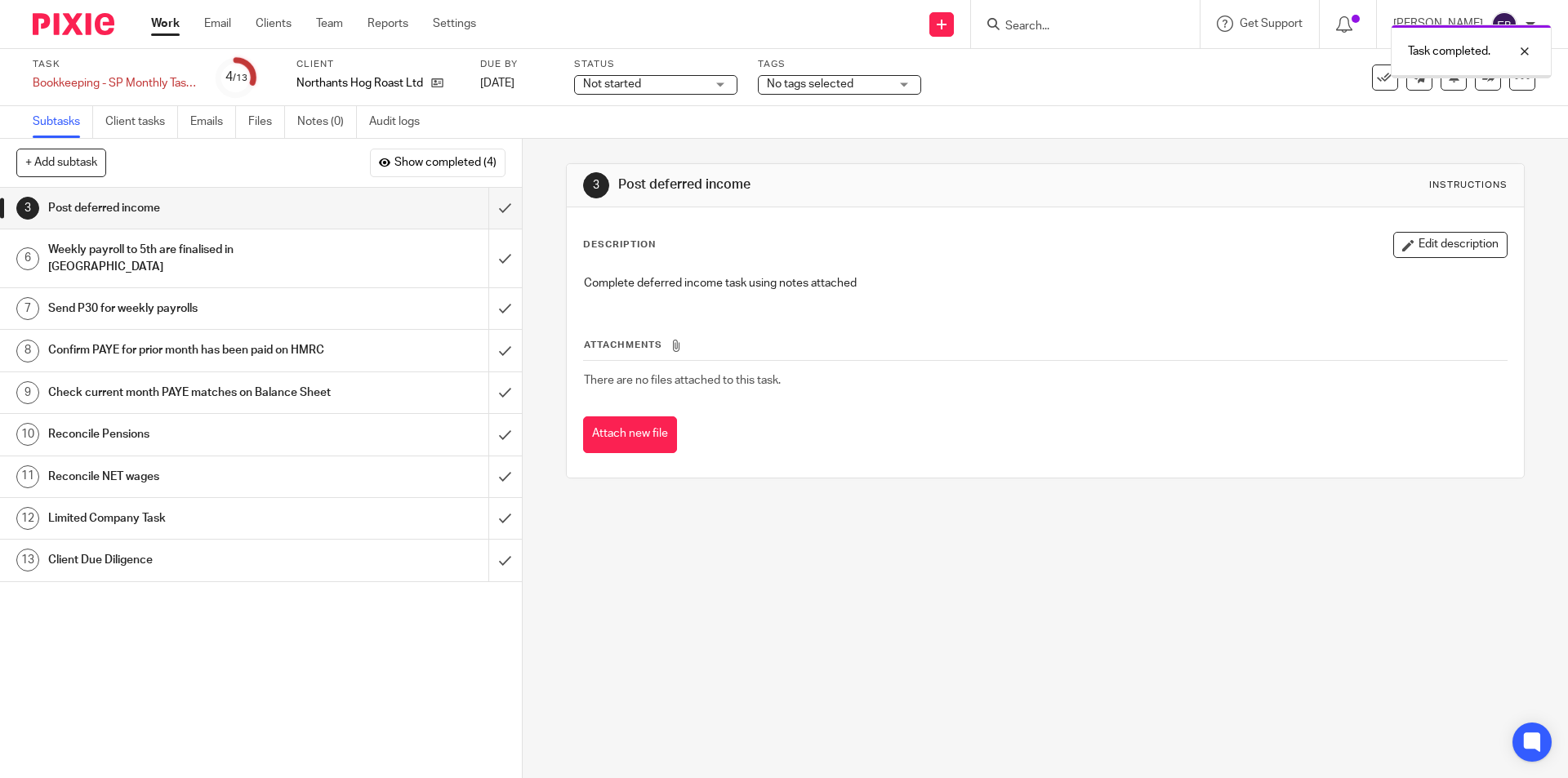
click at [153, 252] on h1 "Weekly payroll to 5th are finalised in [GEOGRAPHIC_DATA]" at bounding box center [189, 258] width 282 height 42
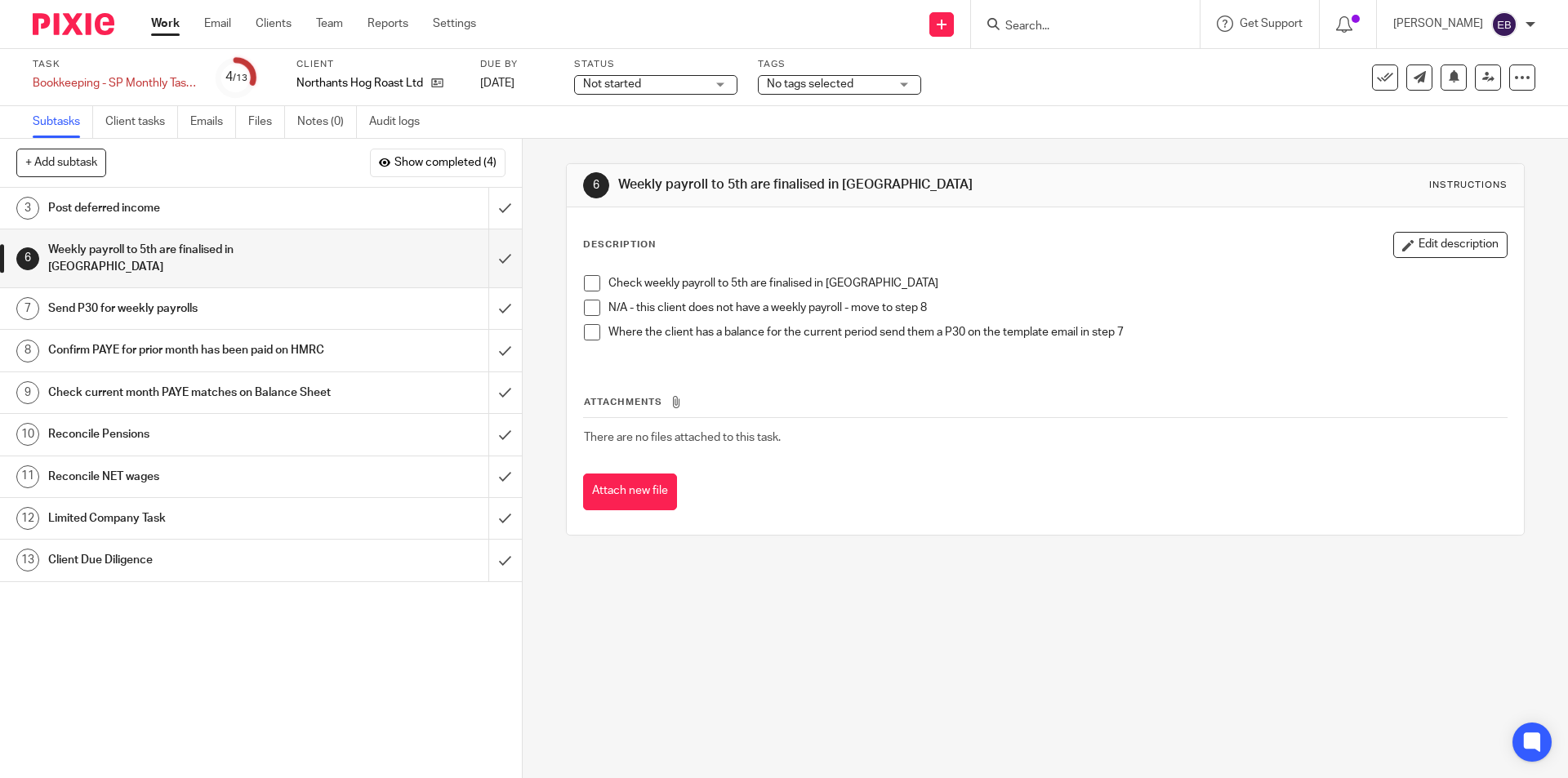
click at [591, 280] on span at bounding box center [592, 284] width 16 height 16
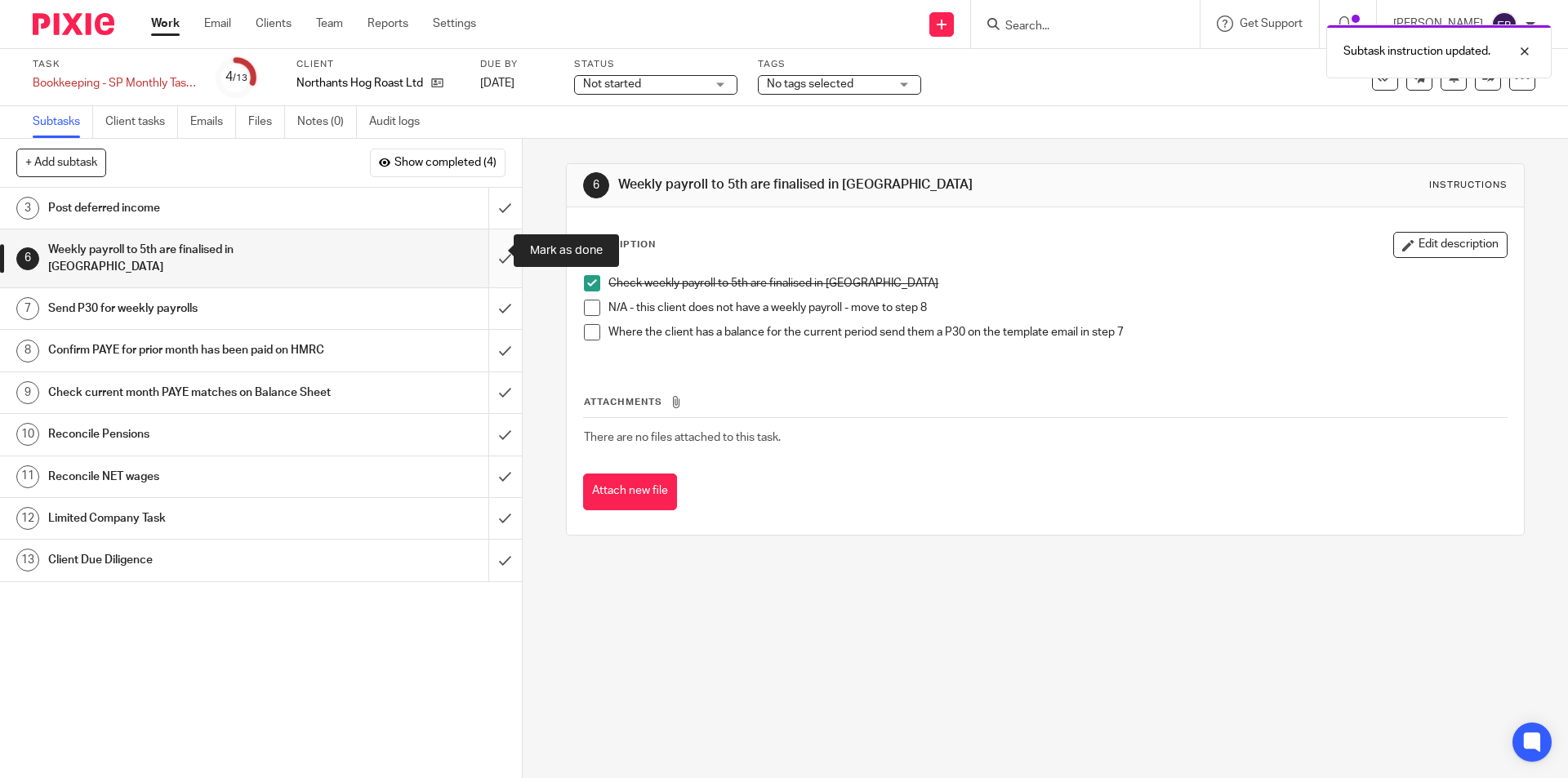
click at [484, 244] on input "submit" at bounding box center [261, 258] width 522 height 58
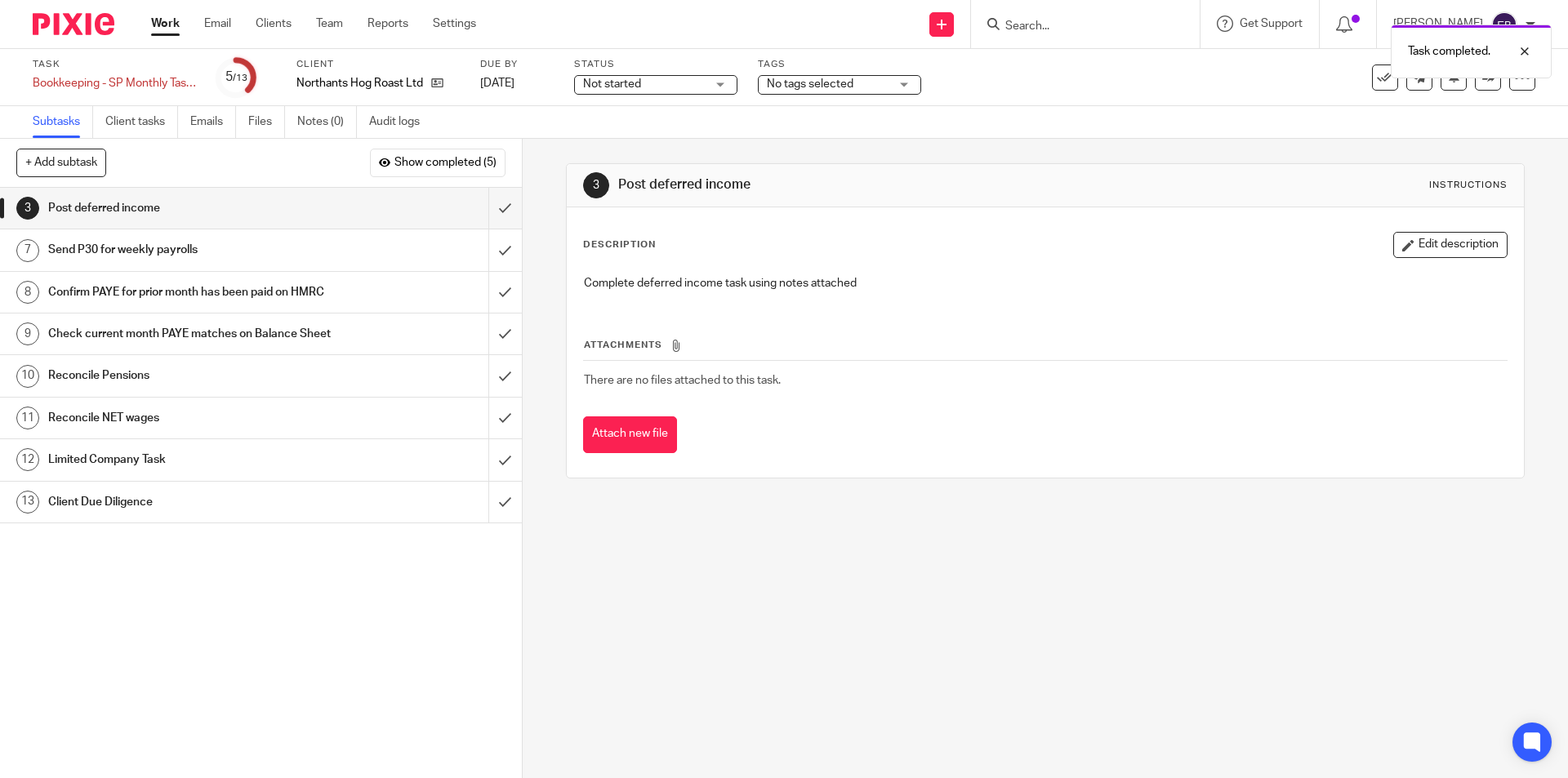
click at [290, 248] on h1 "Send P30 for weekly payrolls" at bounding box center [189, 250] width 282 height 25
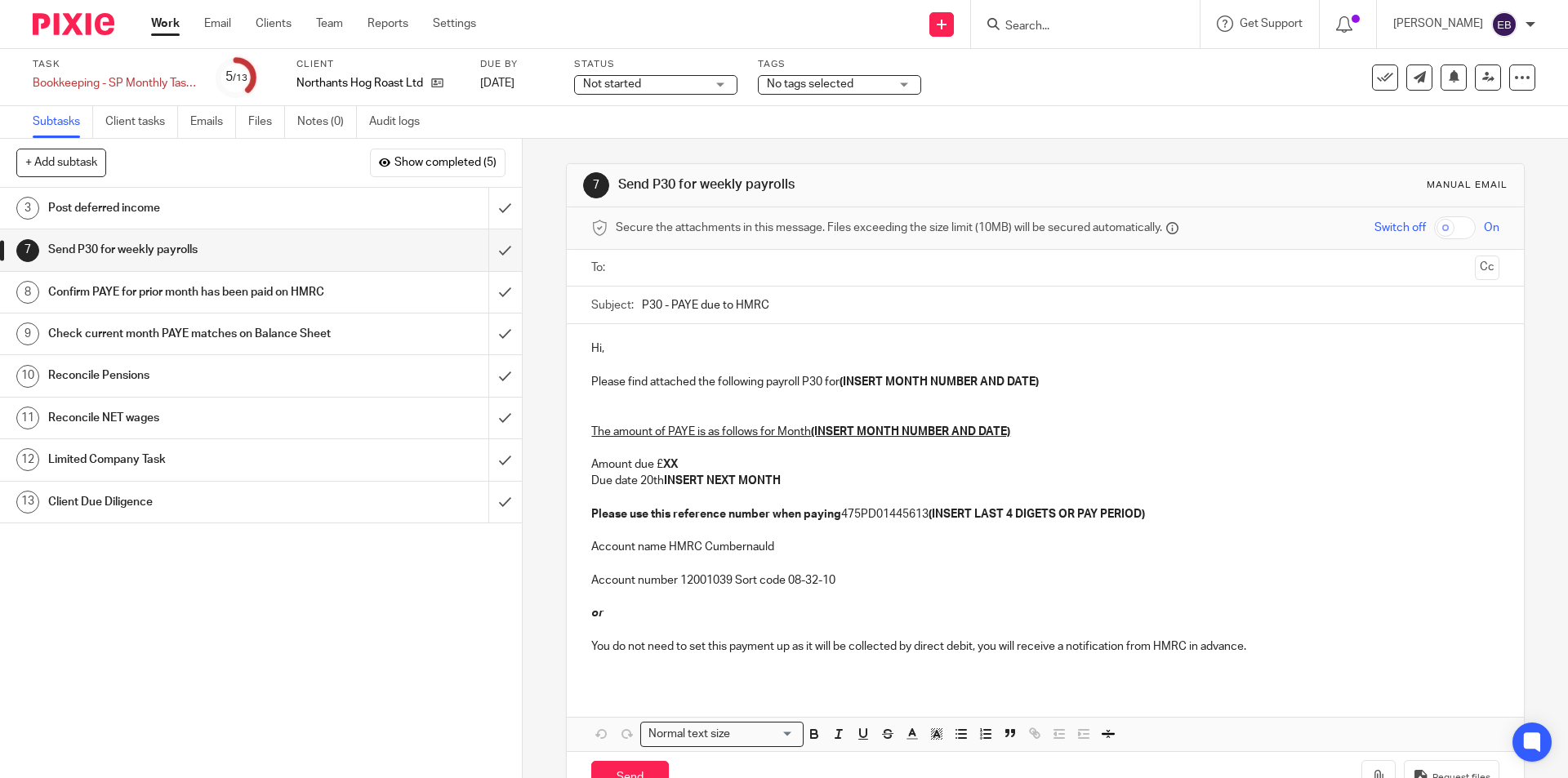
click at [628, 271] on input "text" at bounding box center [1044, 268] width 846 height 19
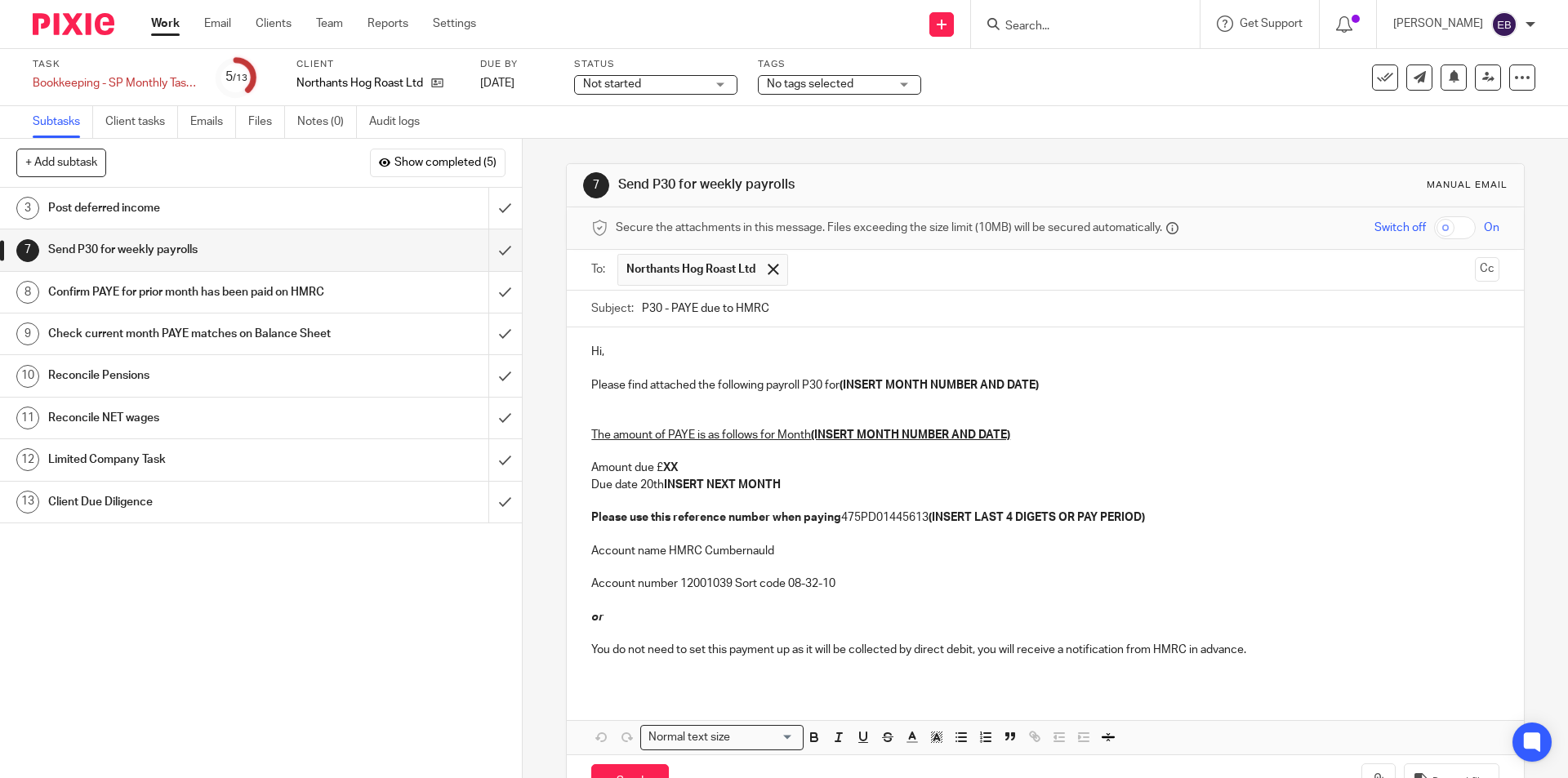
click at [642, 351] on p "Hi," at bounding box center [1045, 352] width 907 height 16
drag, startPoint x: 1059, startPoint y: 391, endPoint x: 838, endPoint y: 386, distance: 221.1
click at [838, 386] on p "Please find attached the following payroll P30 for (INSERT MONTH NUMBER AND DAT…" at bounding box center [1045, 386] width 907 height 16
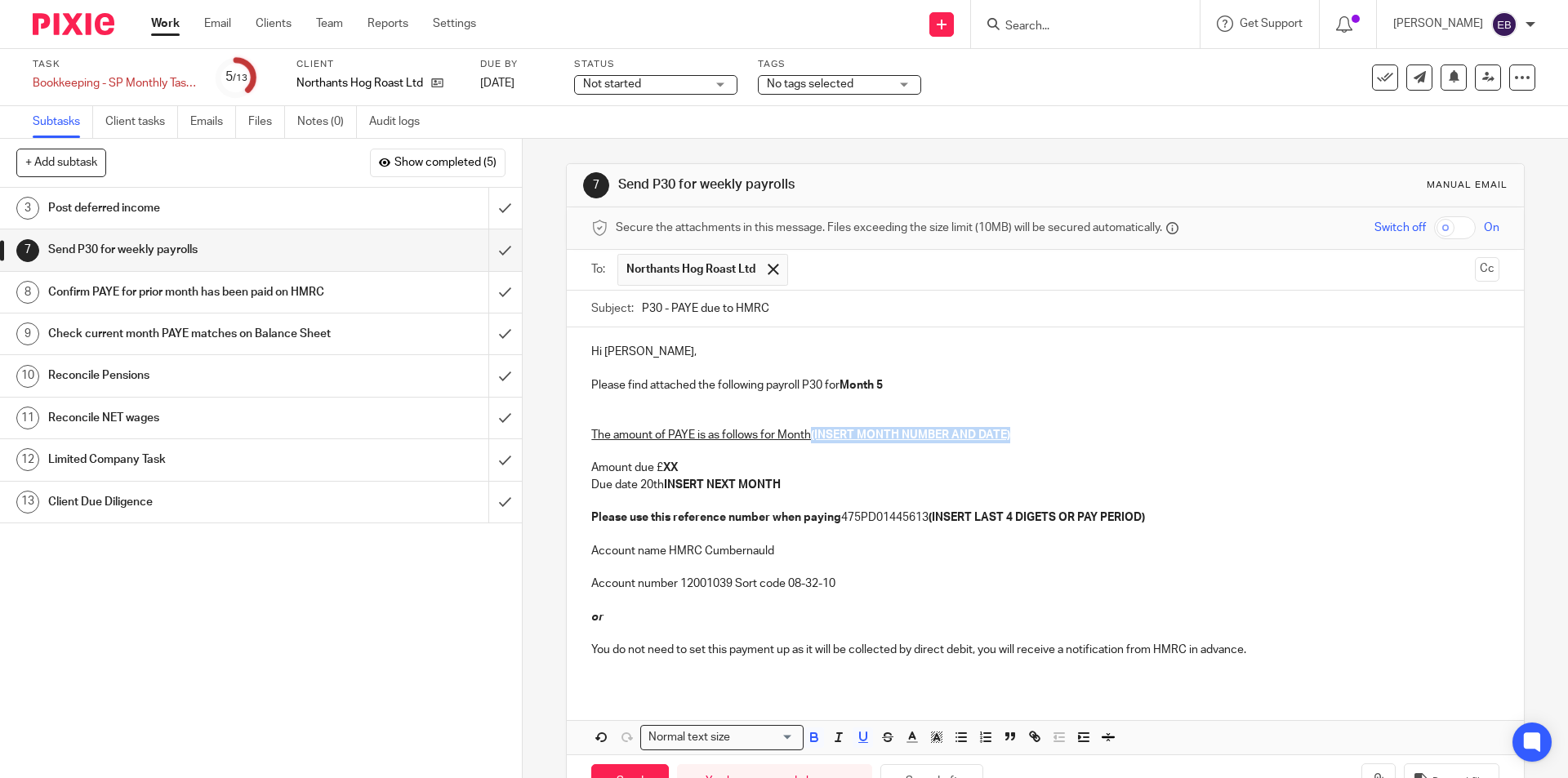
drag, startPoint x: 1012, startPoint y: 433, endPoint x: 810, endPoint y: 433, distance: 202.0
click at [810, 433] on p "The amount of PAYE is as follows for Month (INSERT MONTH NUMBER AND DATE) Amoun…" at bounding box center [1045, 467] width 907 height 116
click at [679, 466] on p "The amount of PAYE is as follows for Month 5 Amount due £ XX Due date 20th INSE…" at bounding box center [1045, 467] width 907 height 116
drag, startPoint x: 792, startPoint y: 481, endPoint x: 661, endPoint y: 487, distance: 131.1
click at [661, 487] on p "The amount of PAYE is as follows for Month 5 Amount due £ 368.20 Due date 20th …" at bounding box center [1045, 467] width 907 height 116
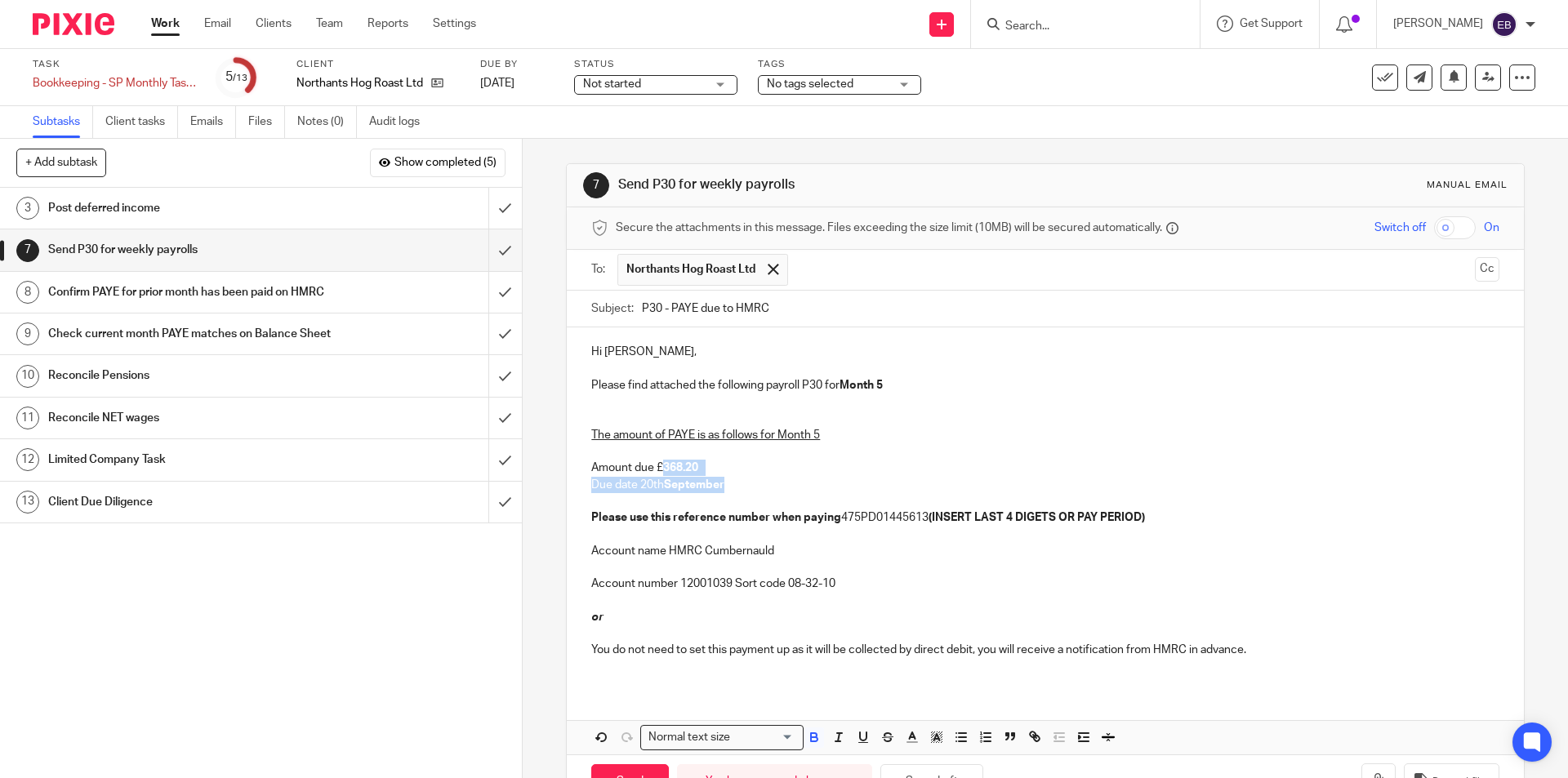
drag, startPoint x: 734, startPoint y: 486, endPoint x: 659, endPoint y: 461, distance: 79.1
click at [659, 461] on p "The amount of PAYE is as follows for Month 5 Amount due £ 368.20 Due date 20th …" at bounding box center [1045, 467] width 907 height 116
click at [809, 736] on icon "button" at bounding box center [814, 738] width 15 height 15
click at [828, 447] on p "The amount of PAYE is as follows for Month 5 Amount due £368.20 Due date 20th S…" at bounding box center [1045, 467] width 907 height 116
drag, startPoint x: 1156, startPoint y: 520, endPoint x: 931, endPoint y: 516, distance: 225.0
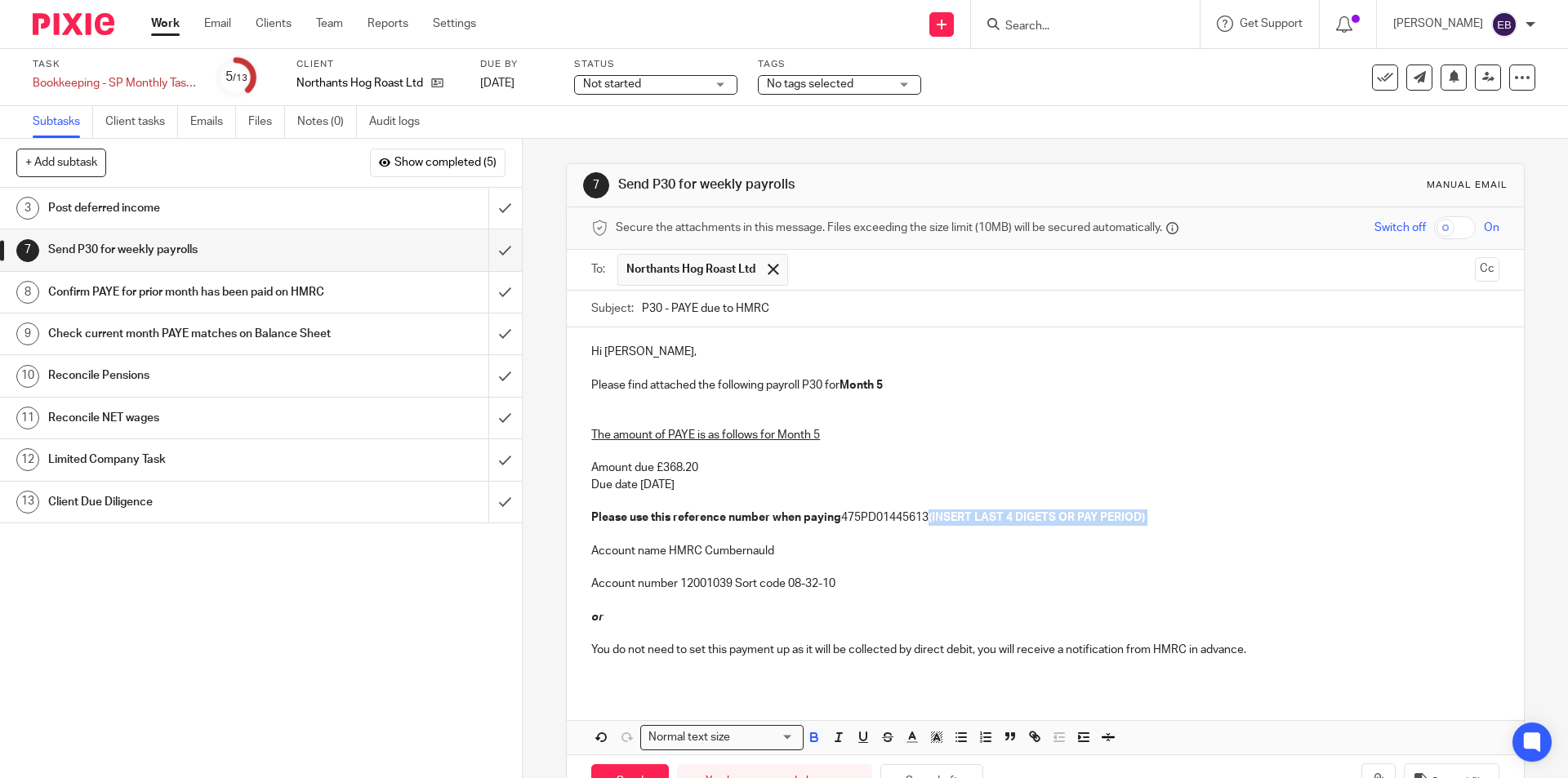
click at [931, 516] on p "The amount of PAYE is as follows for Month 5 Amount due £368.20 Due date 20th S…" at bounding box center [1045, 467] width 907 height 116
drag, startPoint x: 581, startPoint y: 606, endPoint x: 1423, endPoint y: 654, distance: 843.4
click at [1423, 654] on div "Hi Ben, Please find attached the following payroll P30 for Month 5 The amount o…" at bounding box center [1045, 507] width 956 height 359
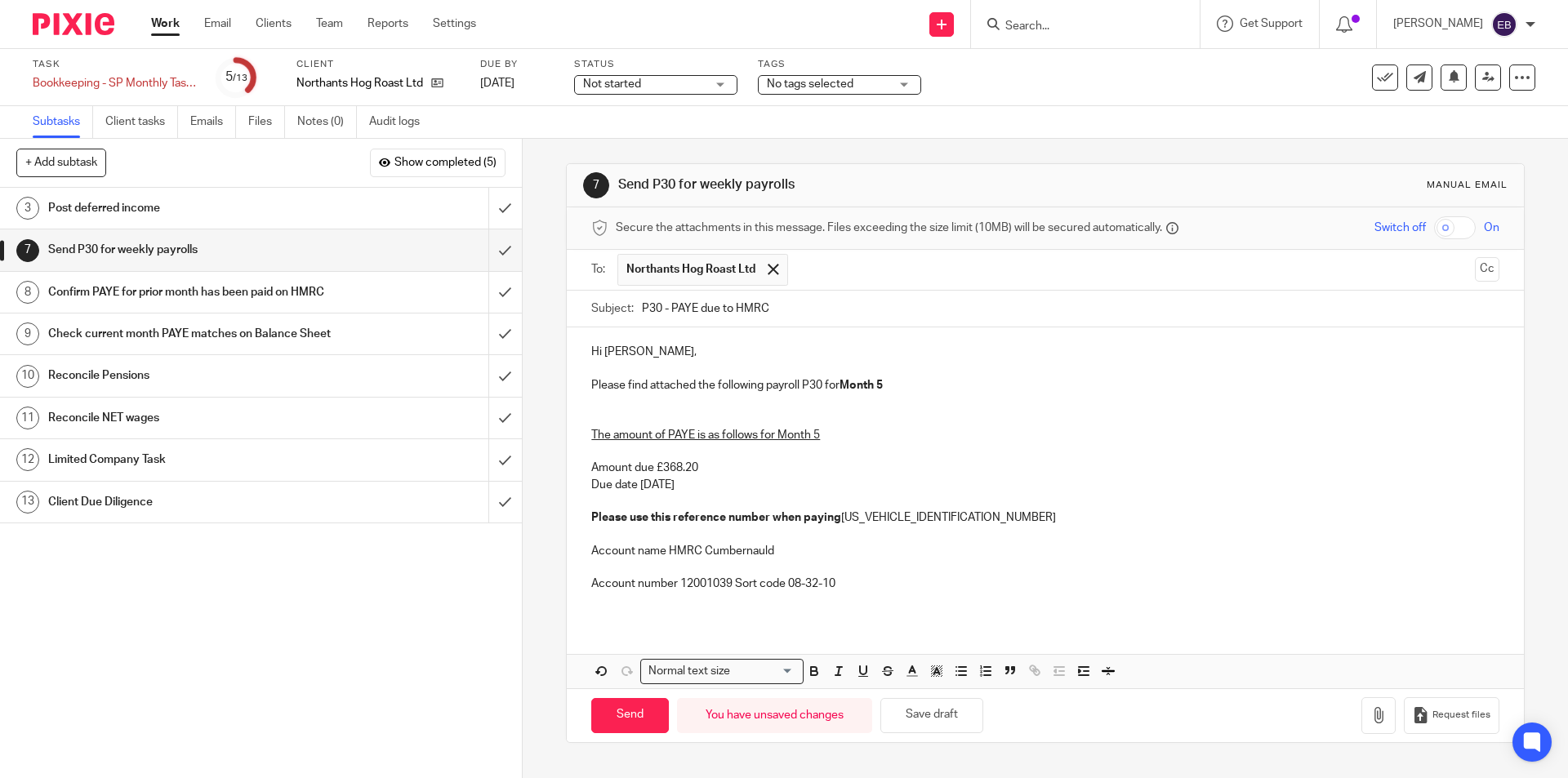
click at [633, 416] on p "The amount of PAYE is as follows for Month 5 Amount due £368.20 Due date 20th S…" at bounding box center [1045, 467] width 907 height 116
click at [602, 419] on p "The amount of PAYE is as follows for Month 5 Amount due £368.20 Due date 20th S…" at bounding box center [1045, 467] width 907 height 116
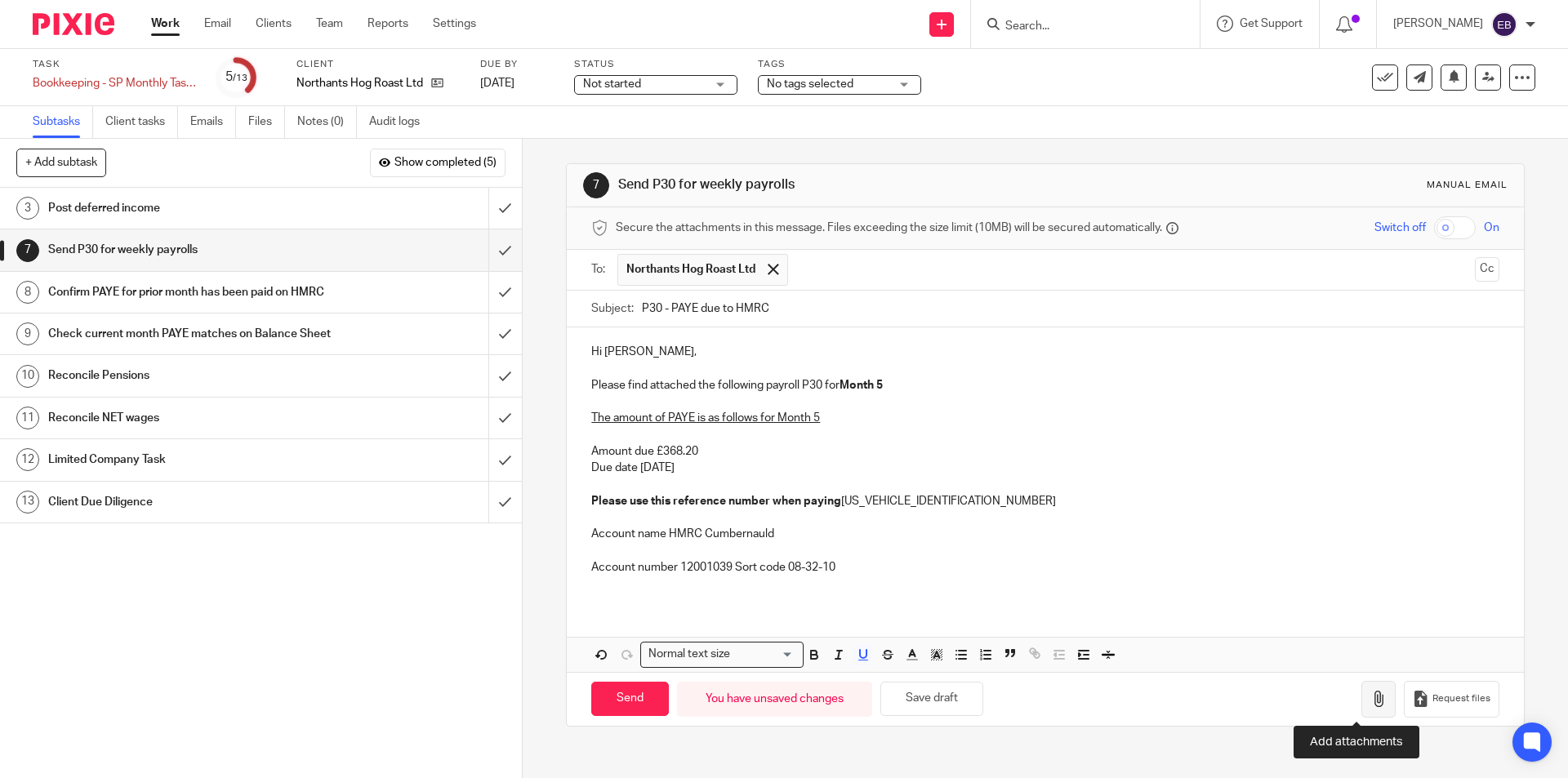
click at [1371, 696] on icon "button" at bounding box center [1379, 699] width 16 height 16
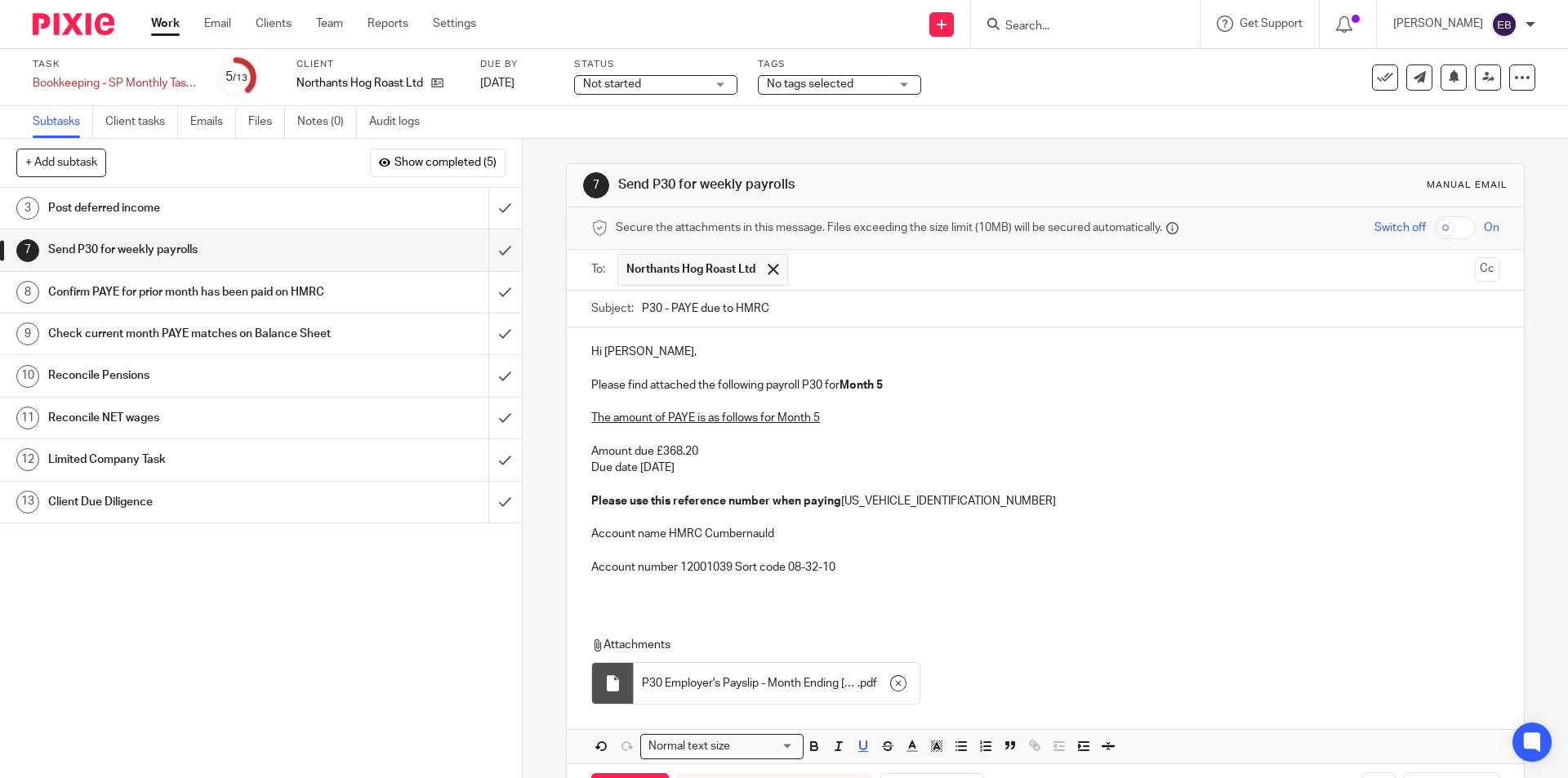
scroll to position [65, 0]
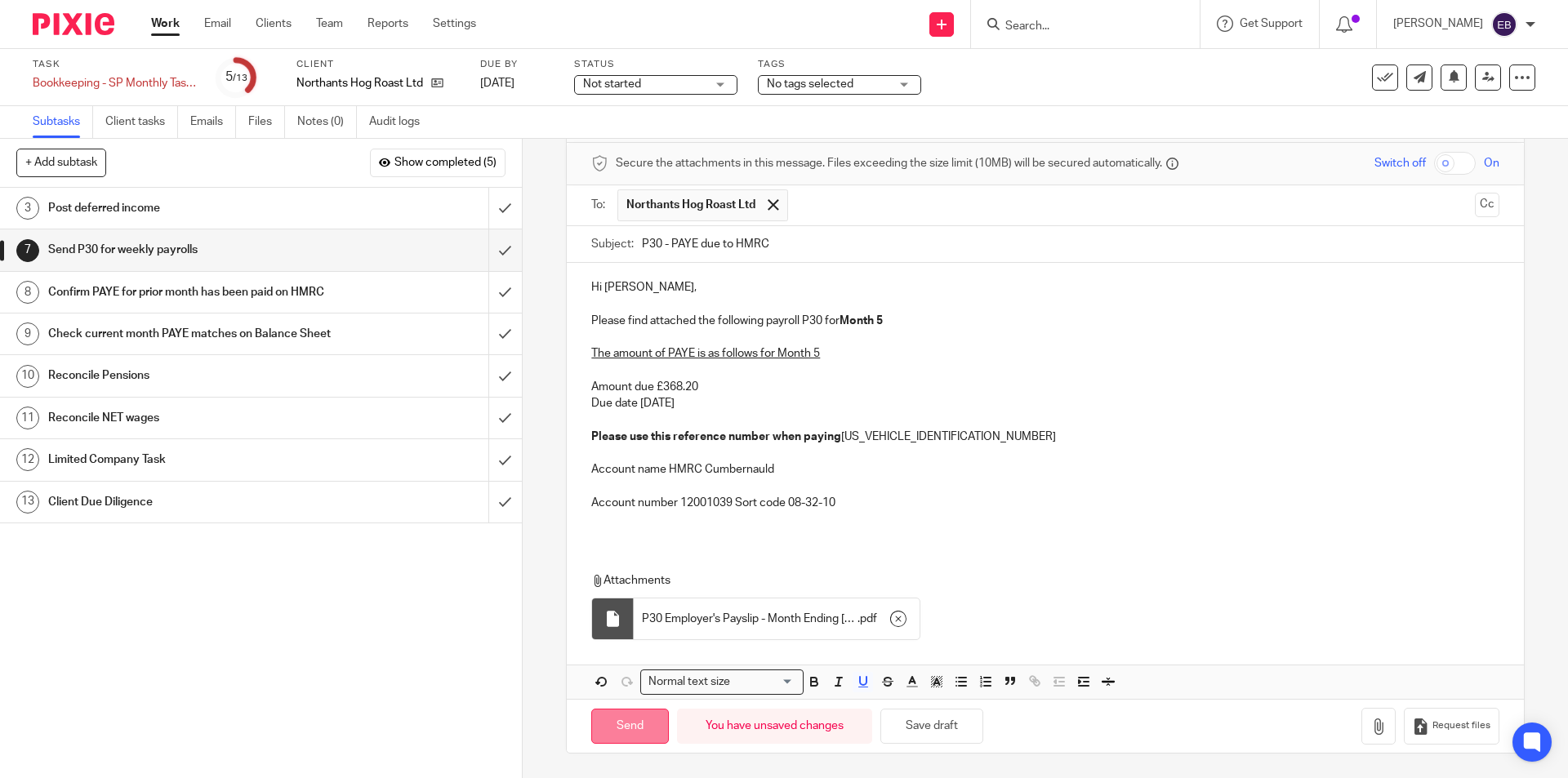
click at [626, 721] on input "Send" at bounding box center [630, 726] width 77 height 35
type input "Sent"
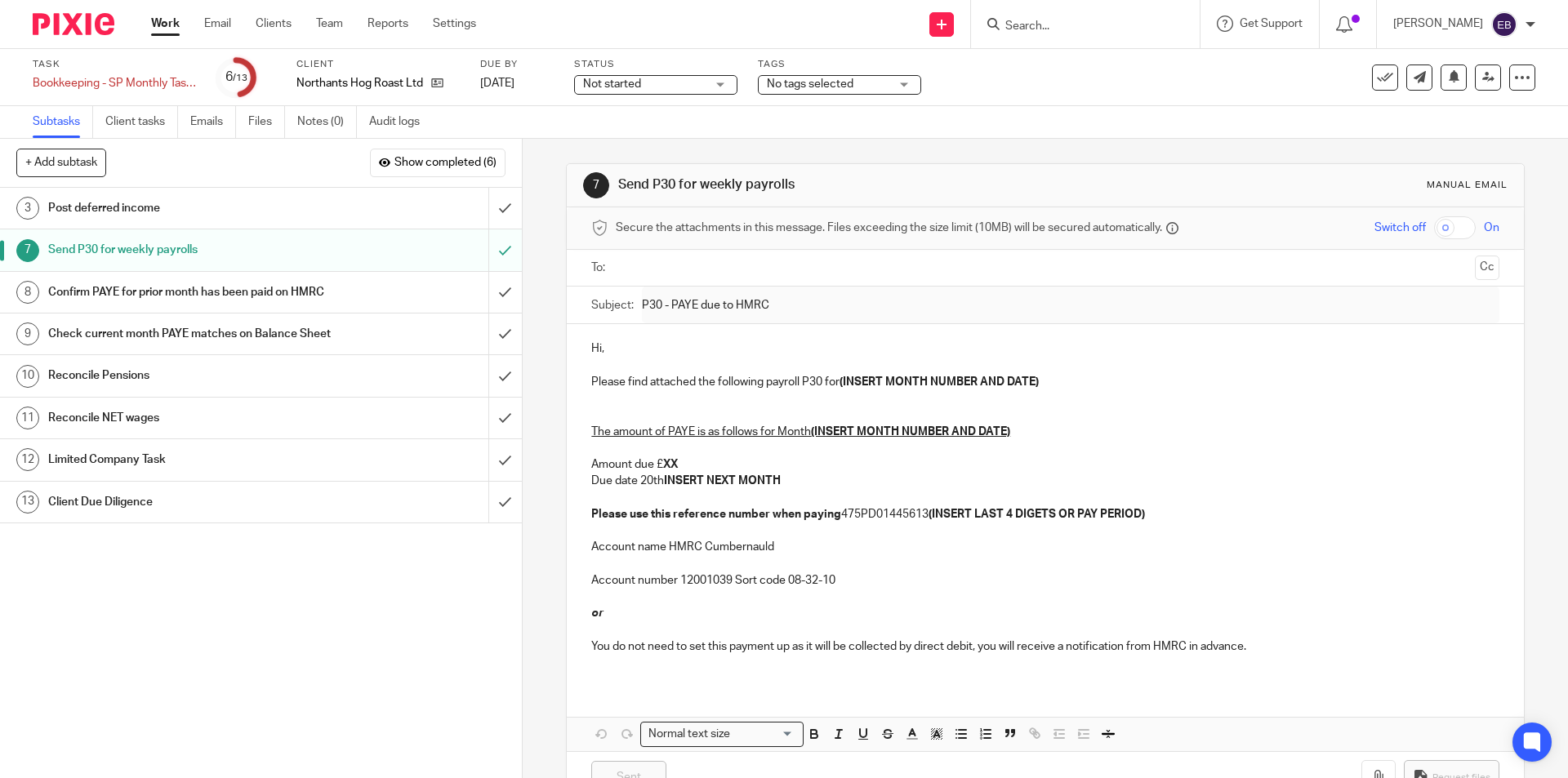
click at [285, 294] on h1 "Confirm PAYE for prior month has been paid on HMRC" at bounding box center [189, 293] width 282 height 25
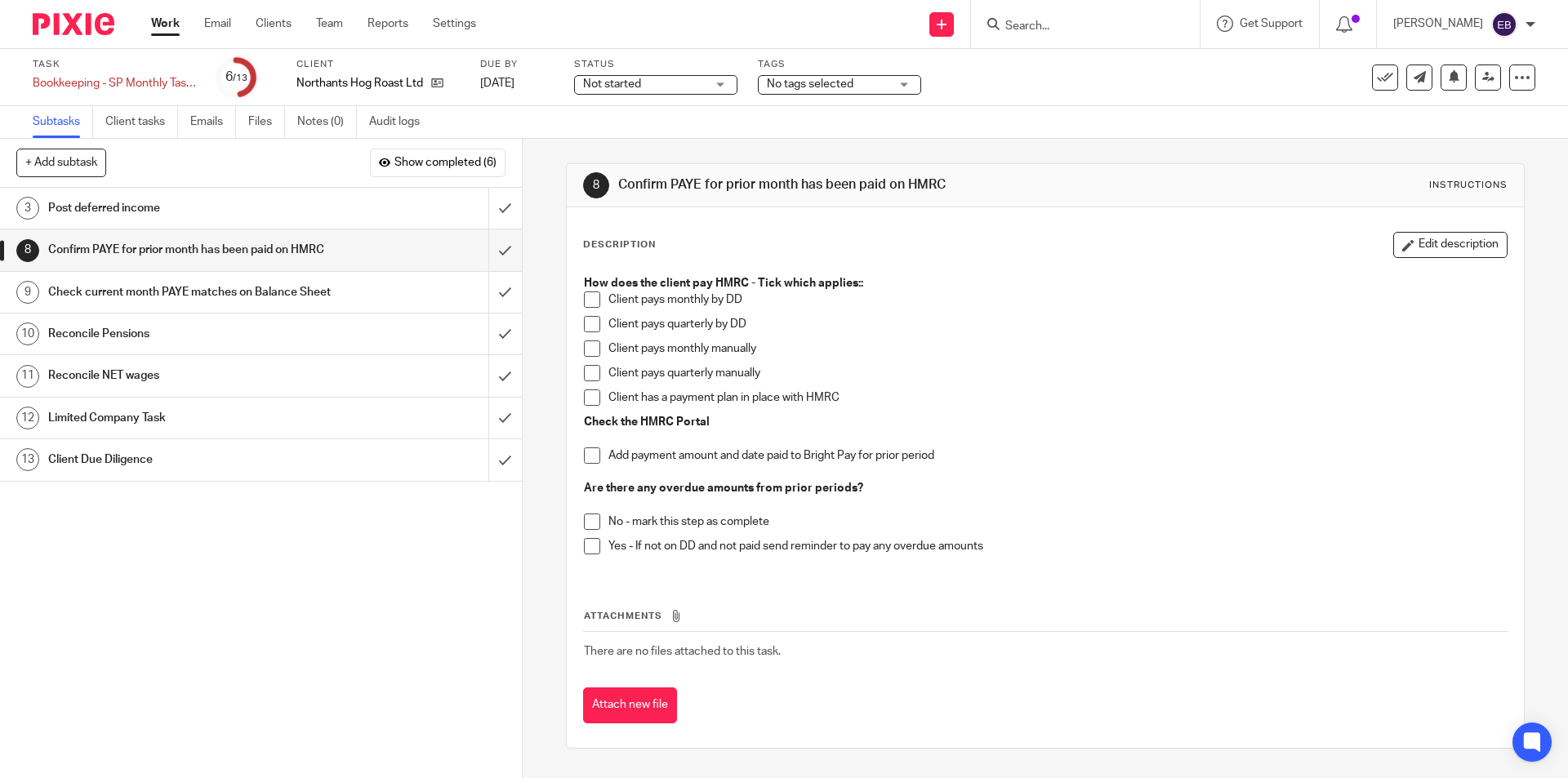
click at [591, 457] on span at bounding box center [592, 456] width 16 height 16
click at [589, 350] on span at bounding box center [592, 349] width 16 height 16
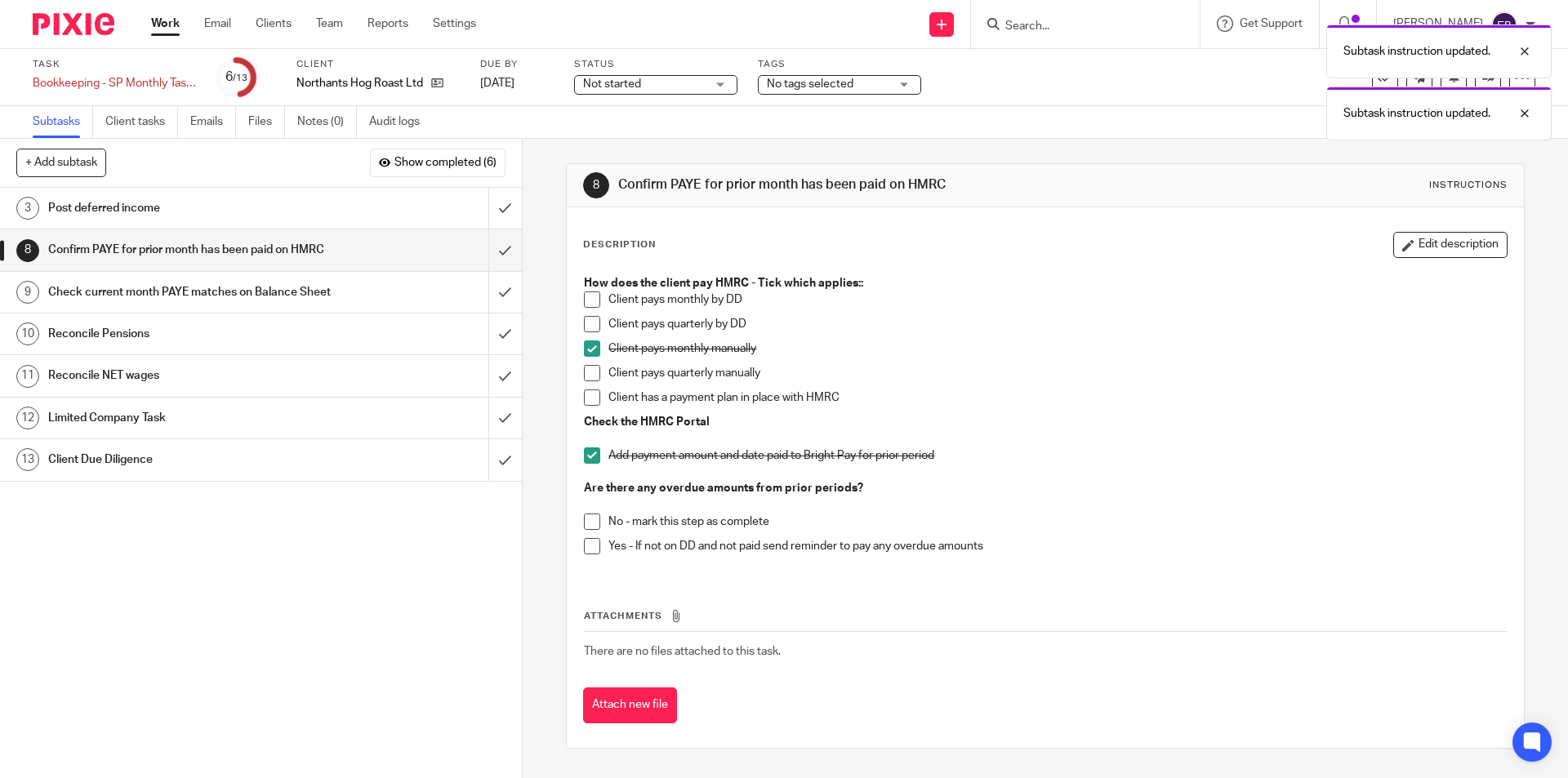
click at [589, 519] on span at bounding box center [592, 521] width 16 height 16
click at [489, 257] on input "submit" at bounding box center [261, 250] width 522 height 41
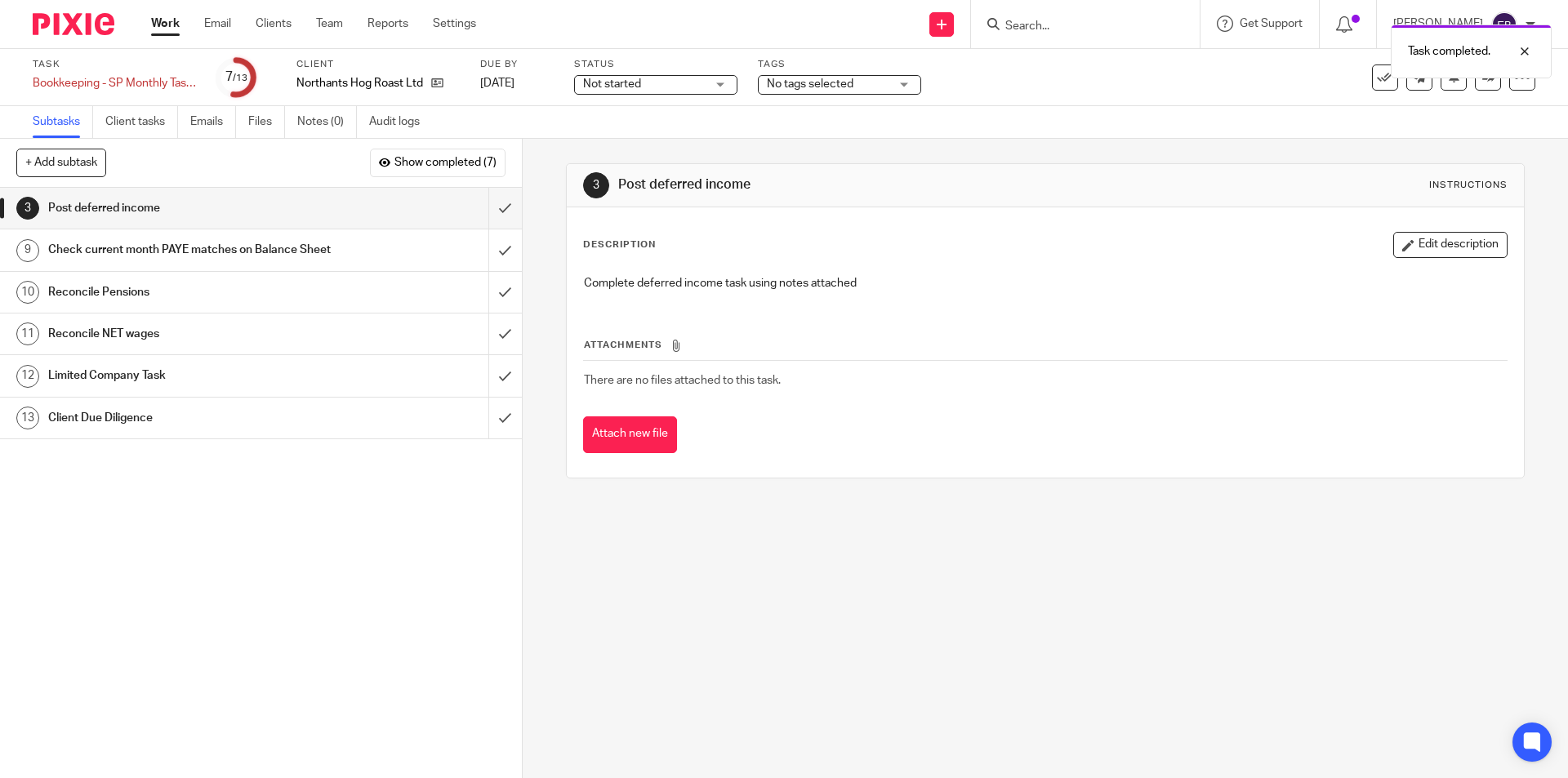
click at [404, 261] on div "Check current month PAYE matches on Balance Sheet" at bounding box center [260, 250] width 424 height 25
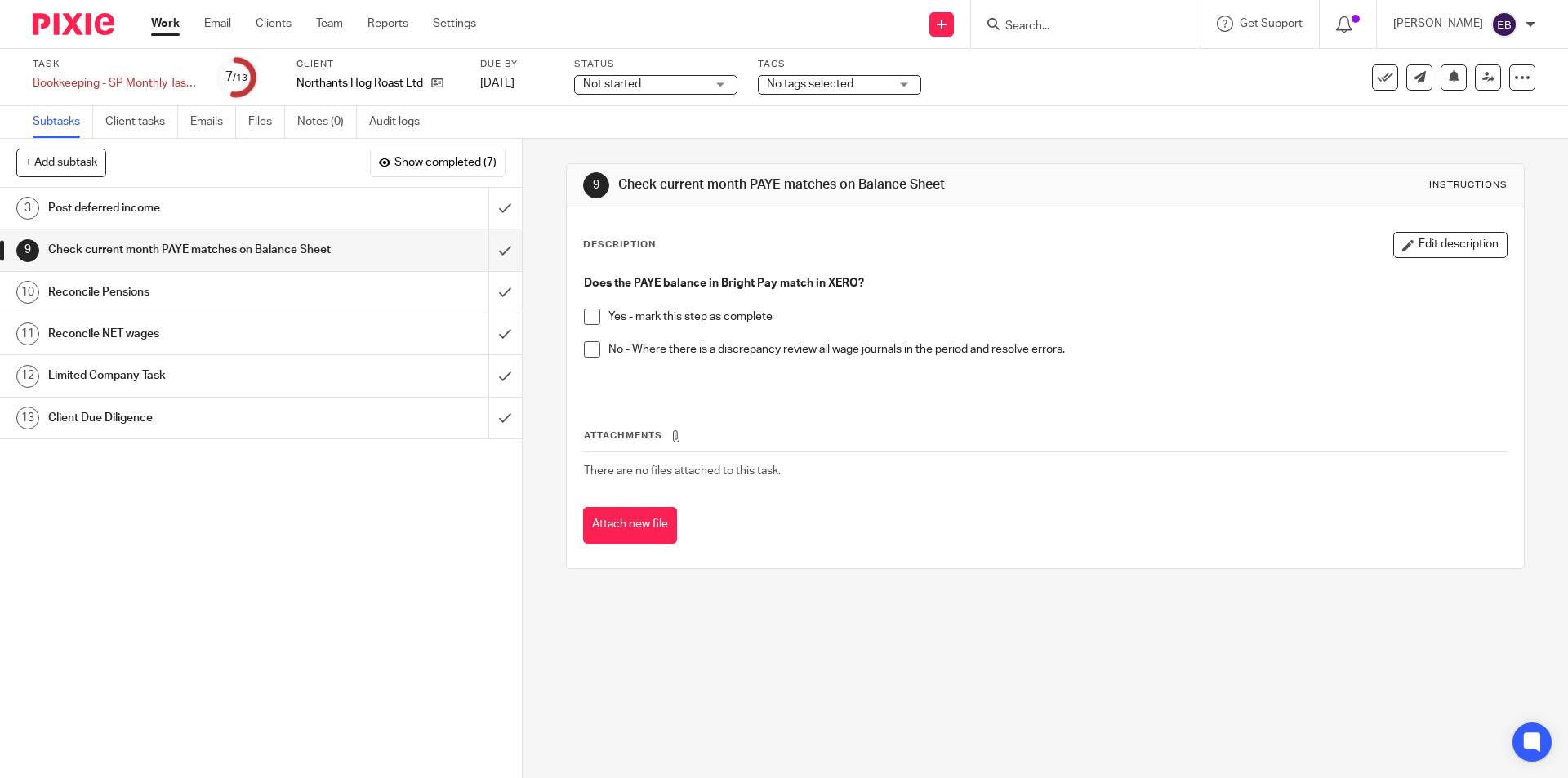
click at [589, 352] on span at bounding box center [592, 350] width 16 height 16
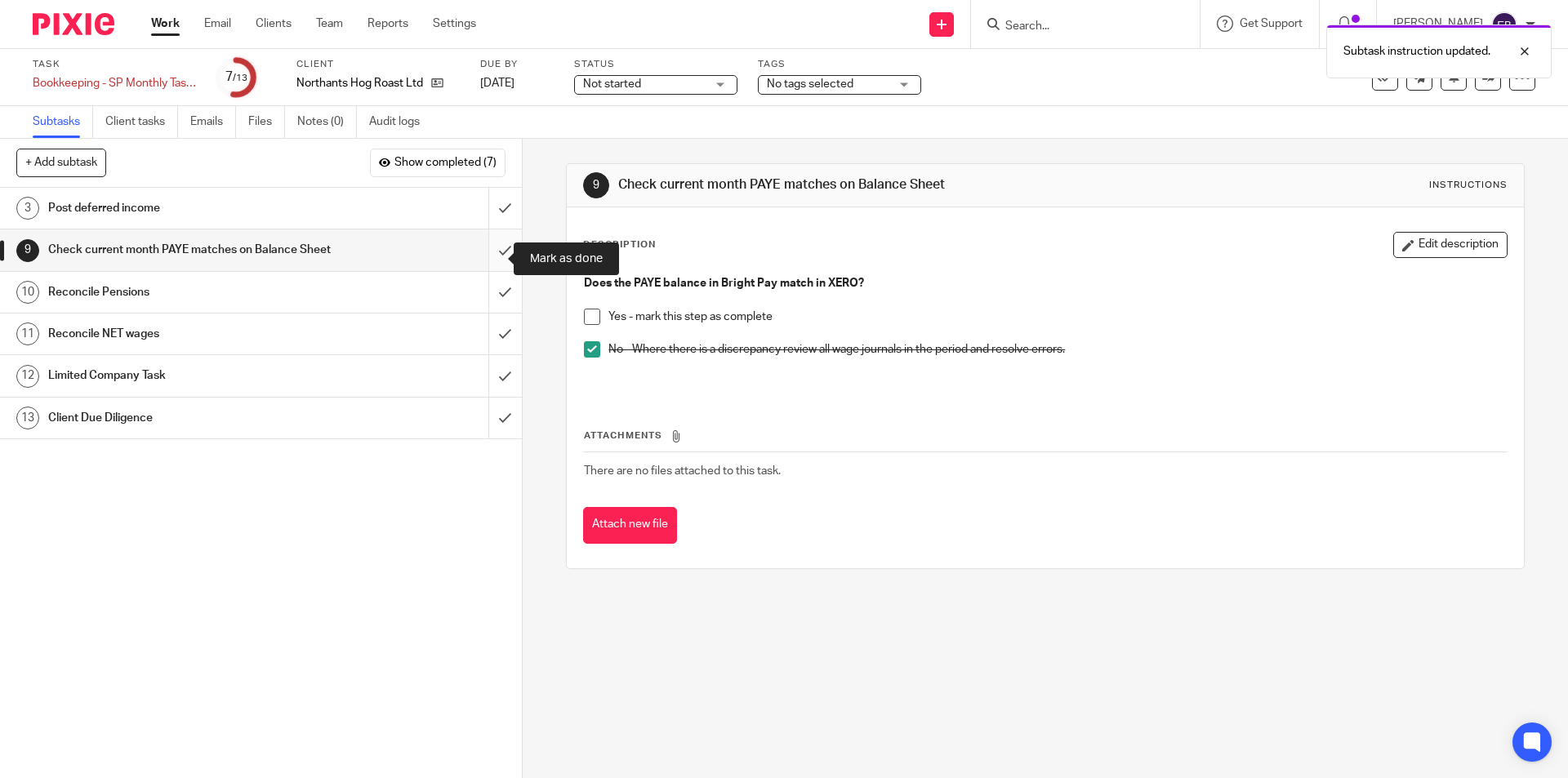
click at [476, 260] on input "submit" at bounding box center [261, 250] width 522 height 41
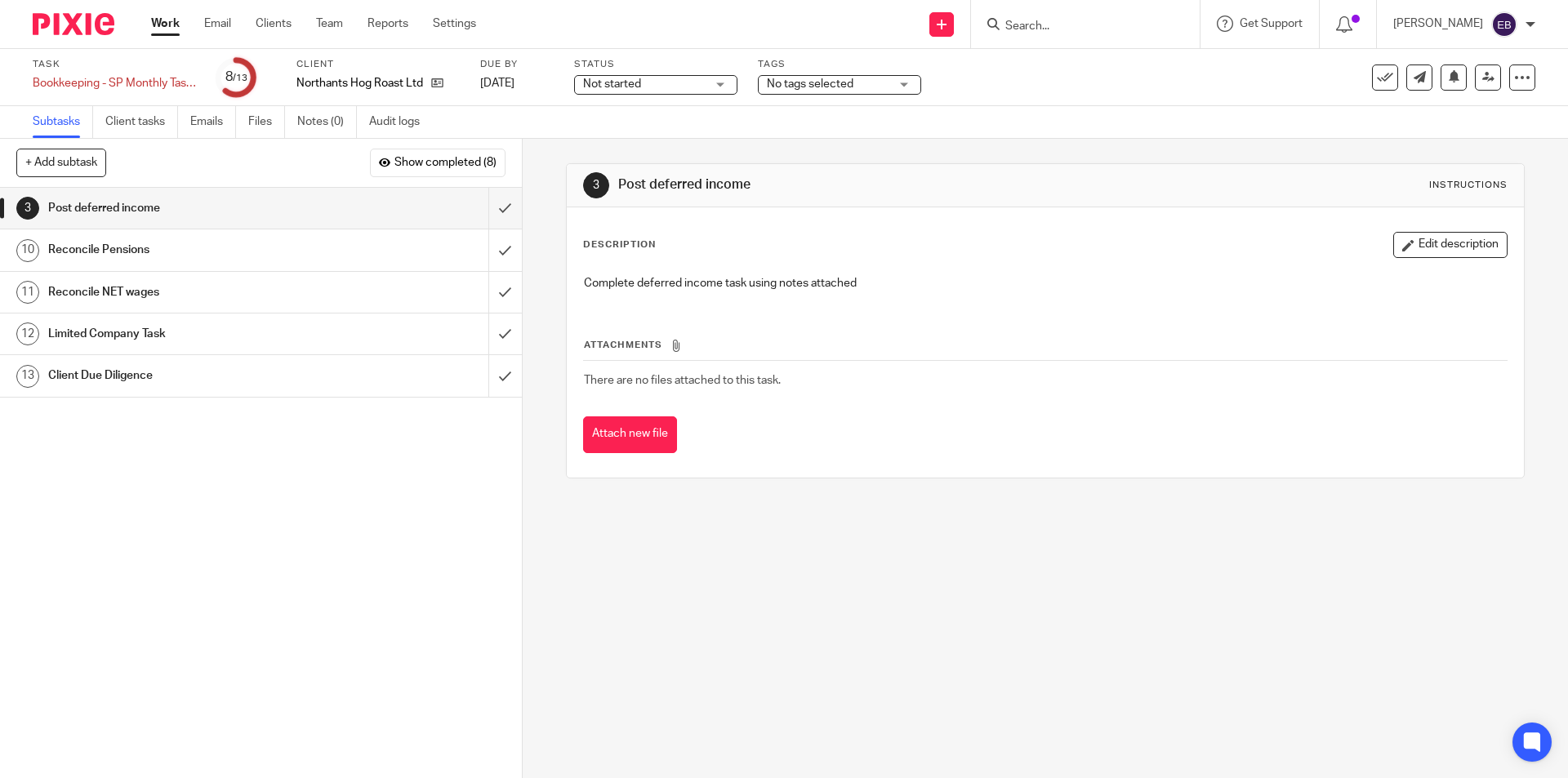
click at [1086, 26] on input "Search" at bounding box center [1077, 27] width 147 height 15
paste input "Michelle Lawson"
type input "Michelle Lawson"
drag, startPoint x: 1068, startPoint y: 25, endPoint x: 932, endPoint y: 38, distance: 136.6
click at [934, 38] on div "Send new email Create task Add client Request signature Michelle Lawson No resu…" at bounding box center [1035, 24] width 1068 height 49
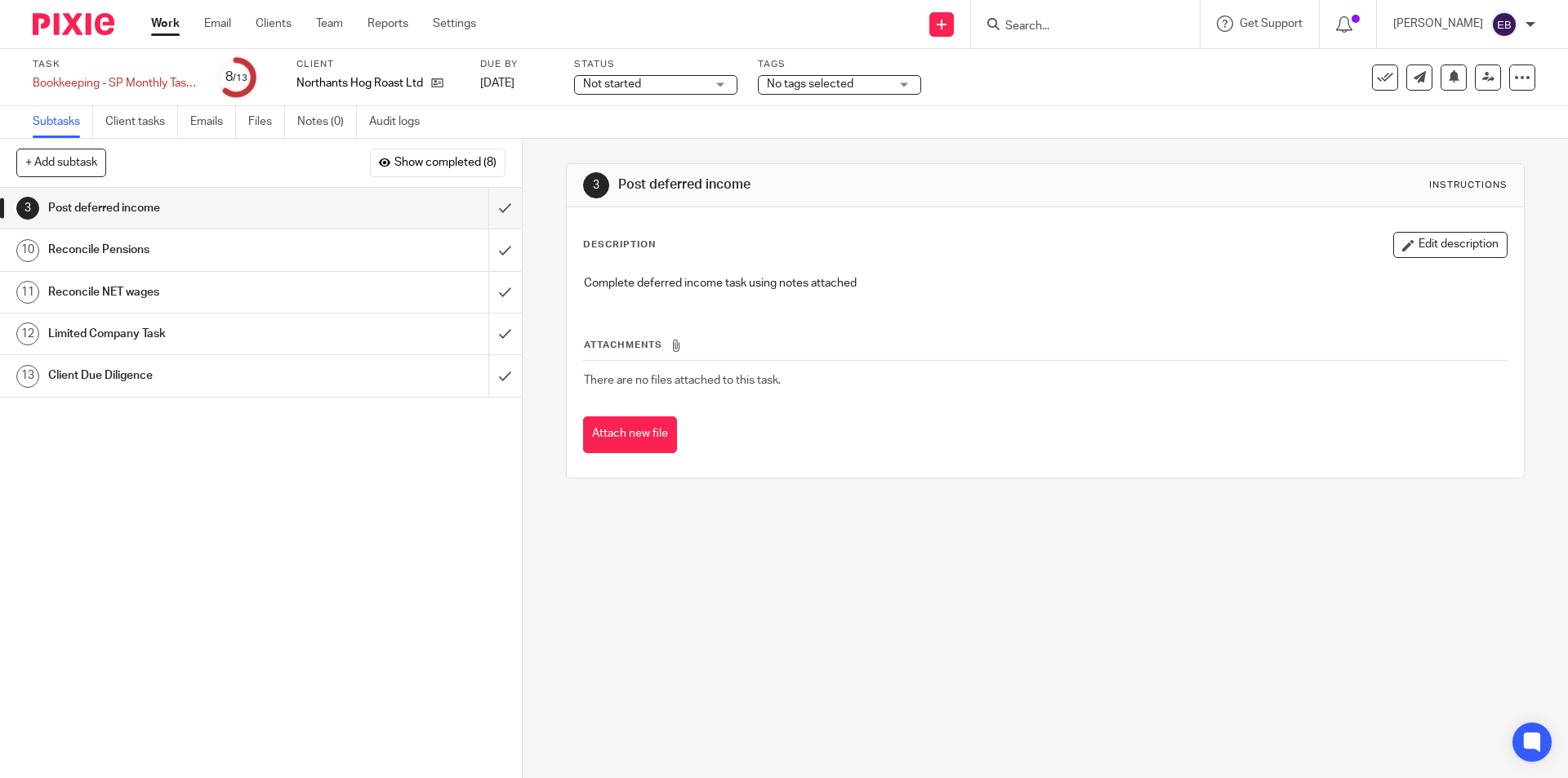
click at [1051, 29] on input "Search" at bounding box center [1077, 27] width 147 height 15
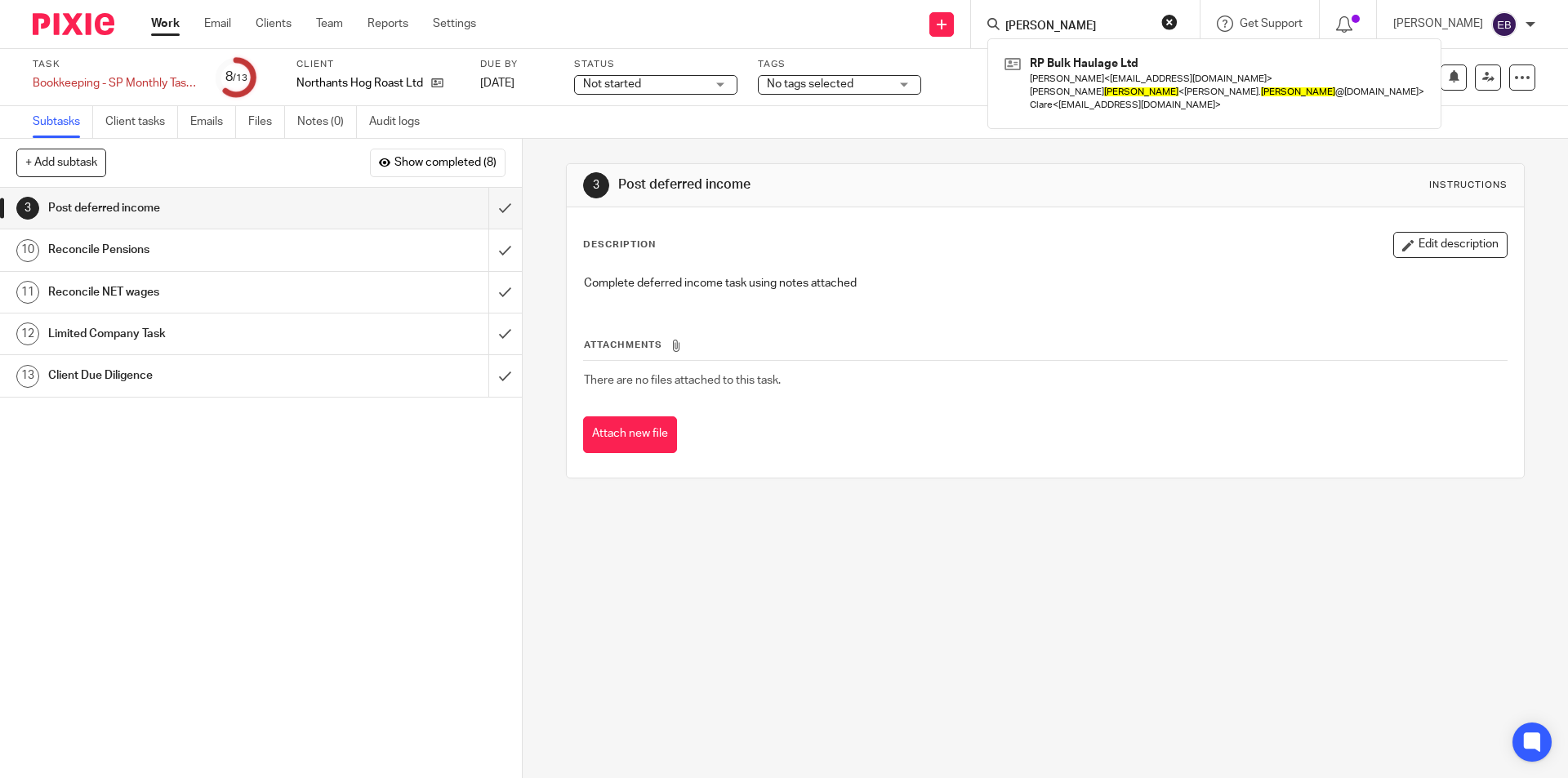
type input "lawson"
click at [143, 238] on h1 "Reconcile Pensions" at bounding box center [189, 250] width 282 height 25
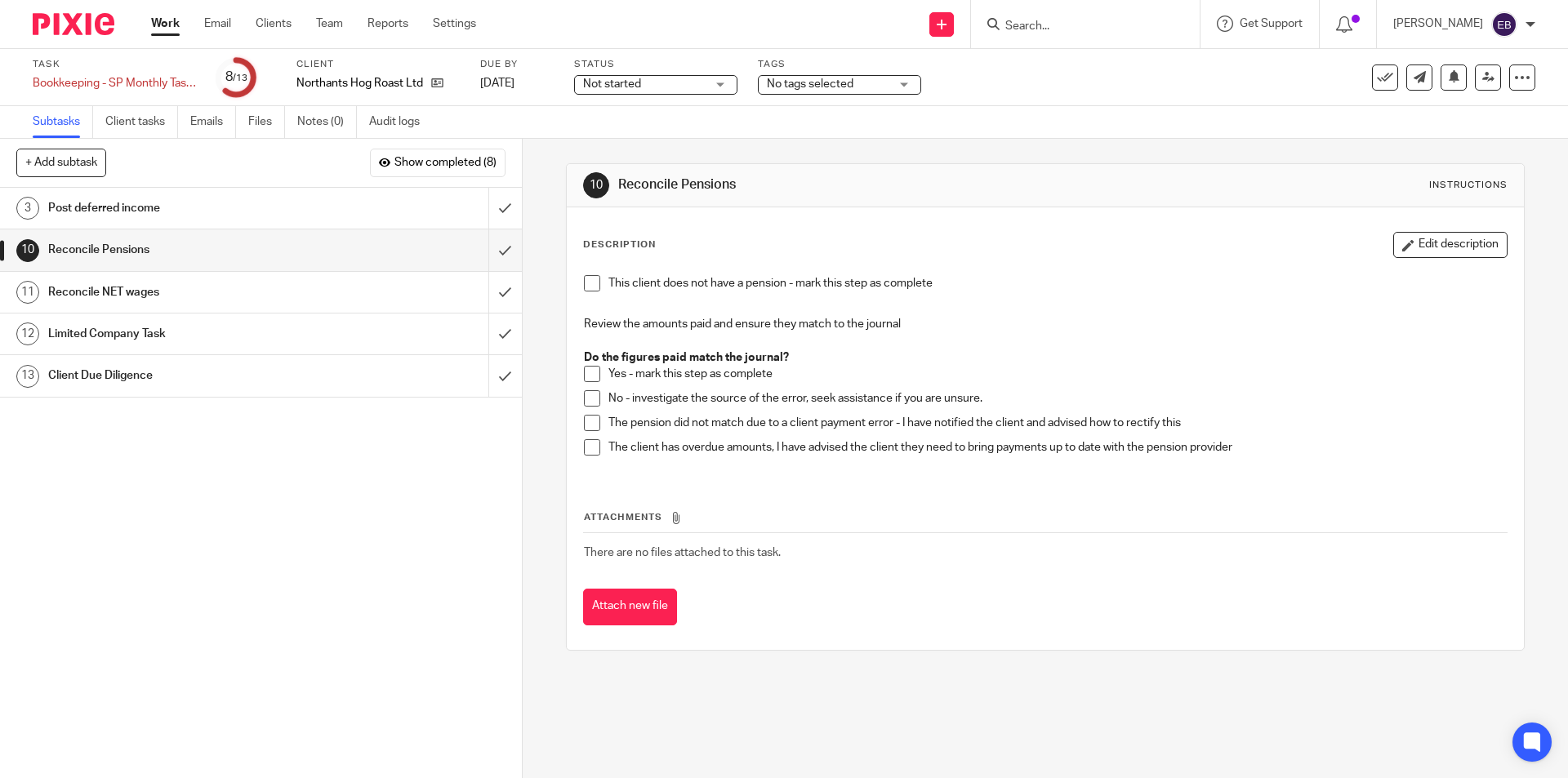
click at [587, 371] on span at bounding box center [592, 374] width 16 height 16
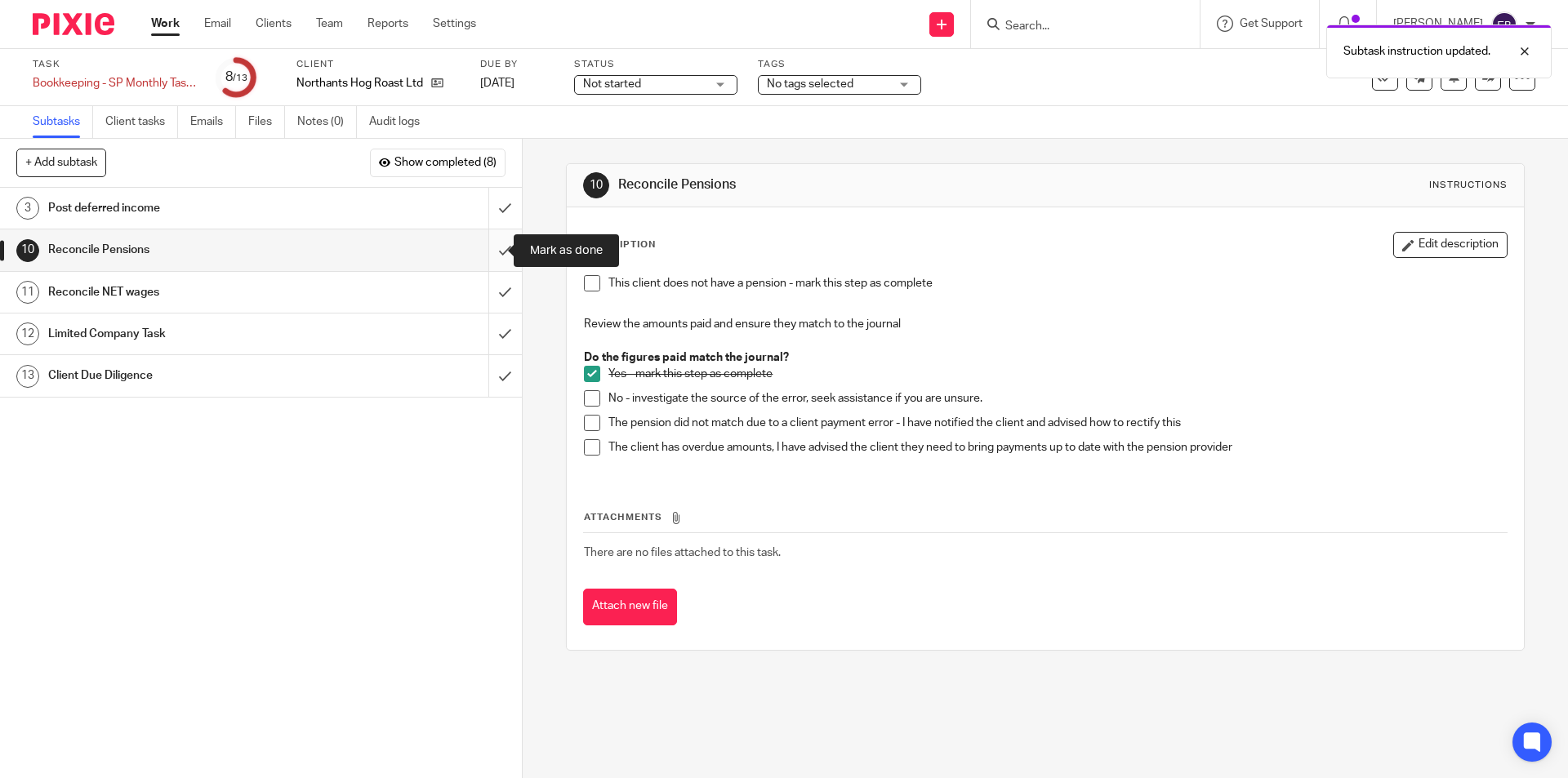
click at [484, 251] on input "submit" at bounding box center [261, 250] width 522 height 41
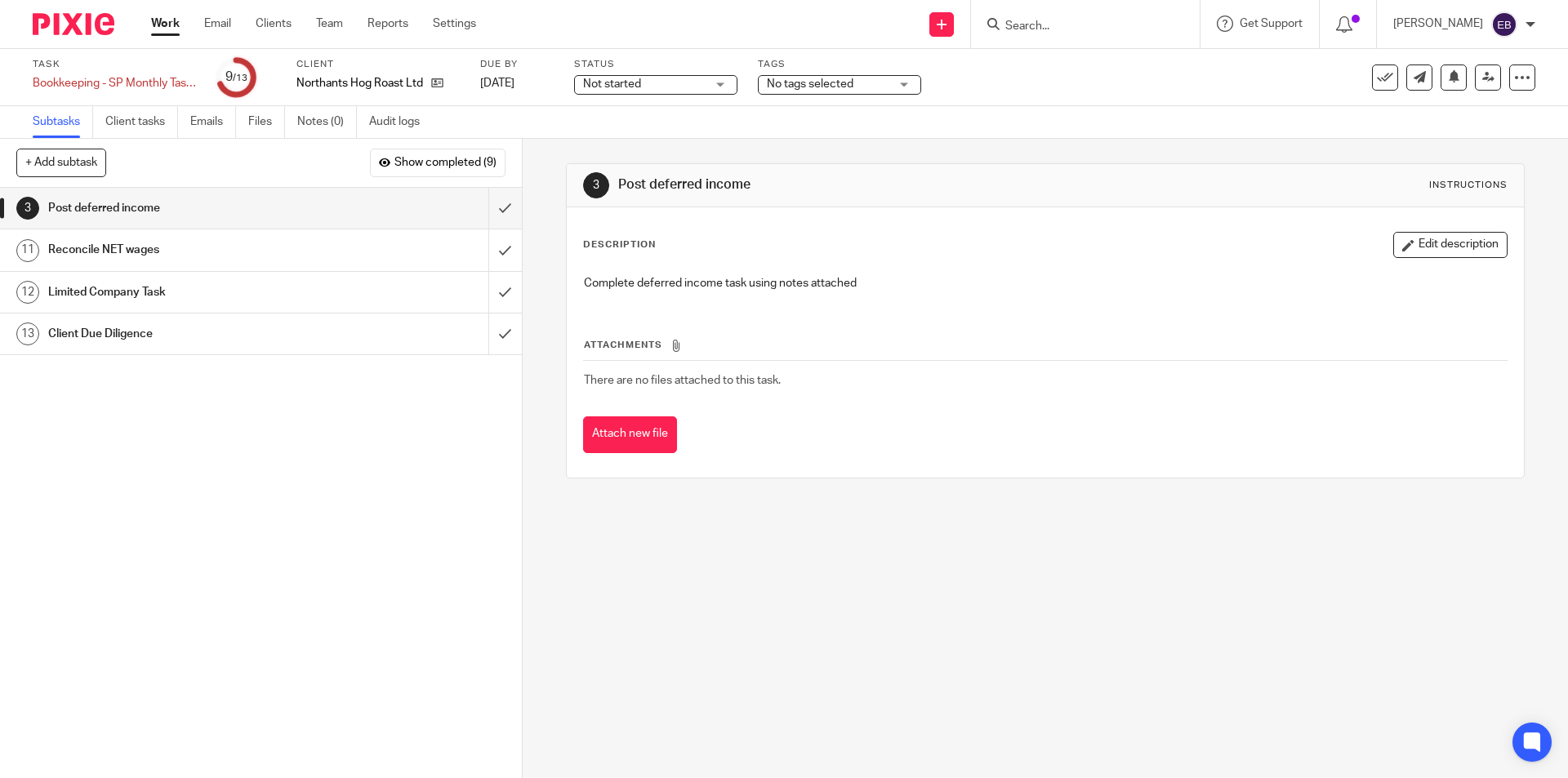
click at [399, 235] on link "11 Reconcile NET wages" at bounding box center [244, 250] width 489 height 41
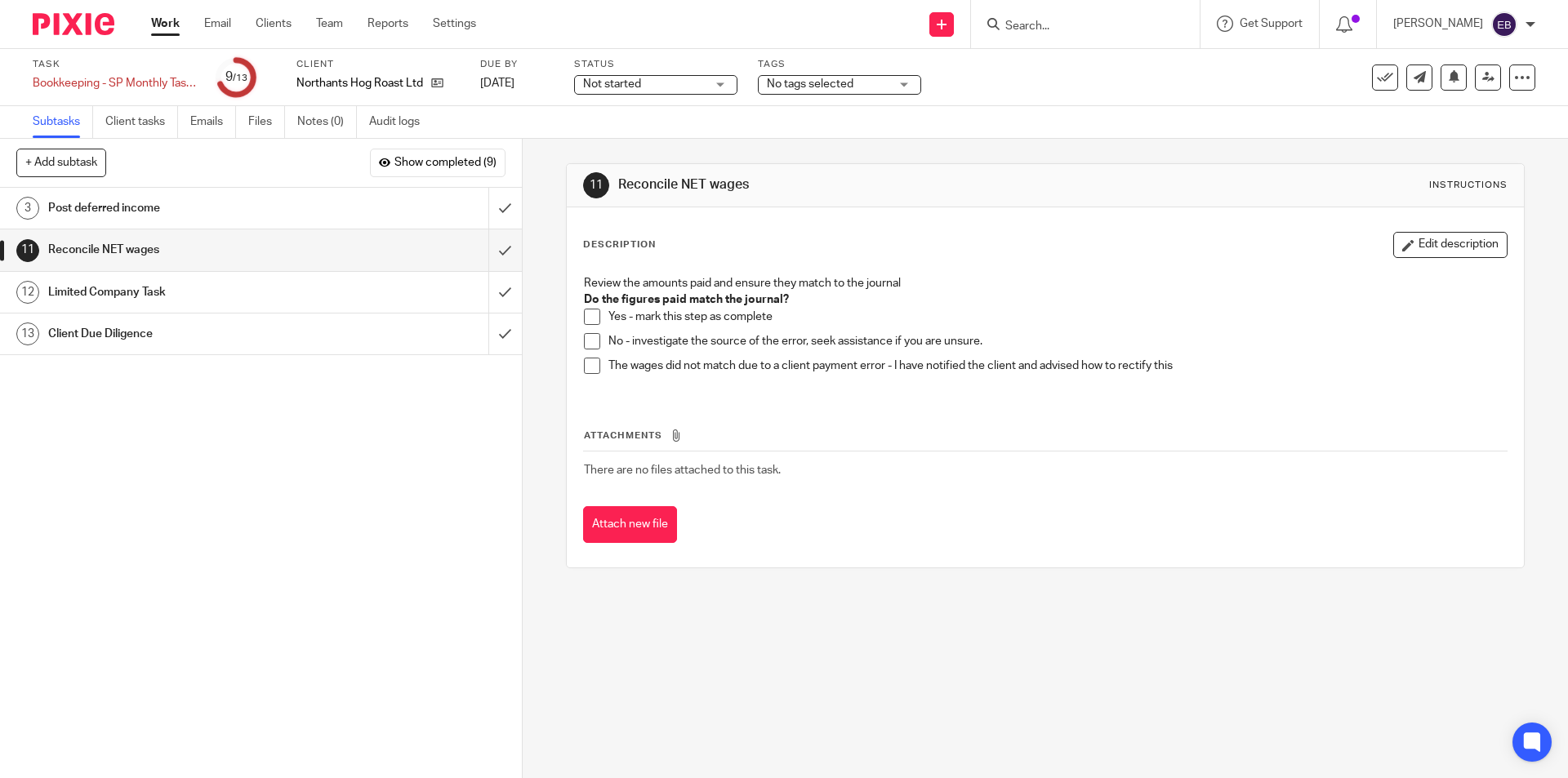
click at [588, 315] on span at bounding box center [592, 317] width 16 height 16
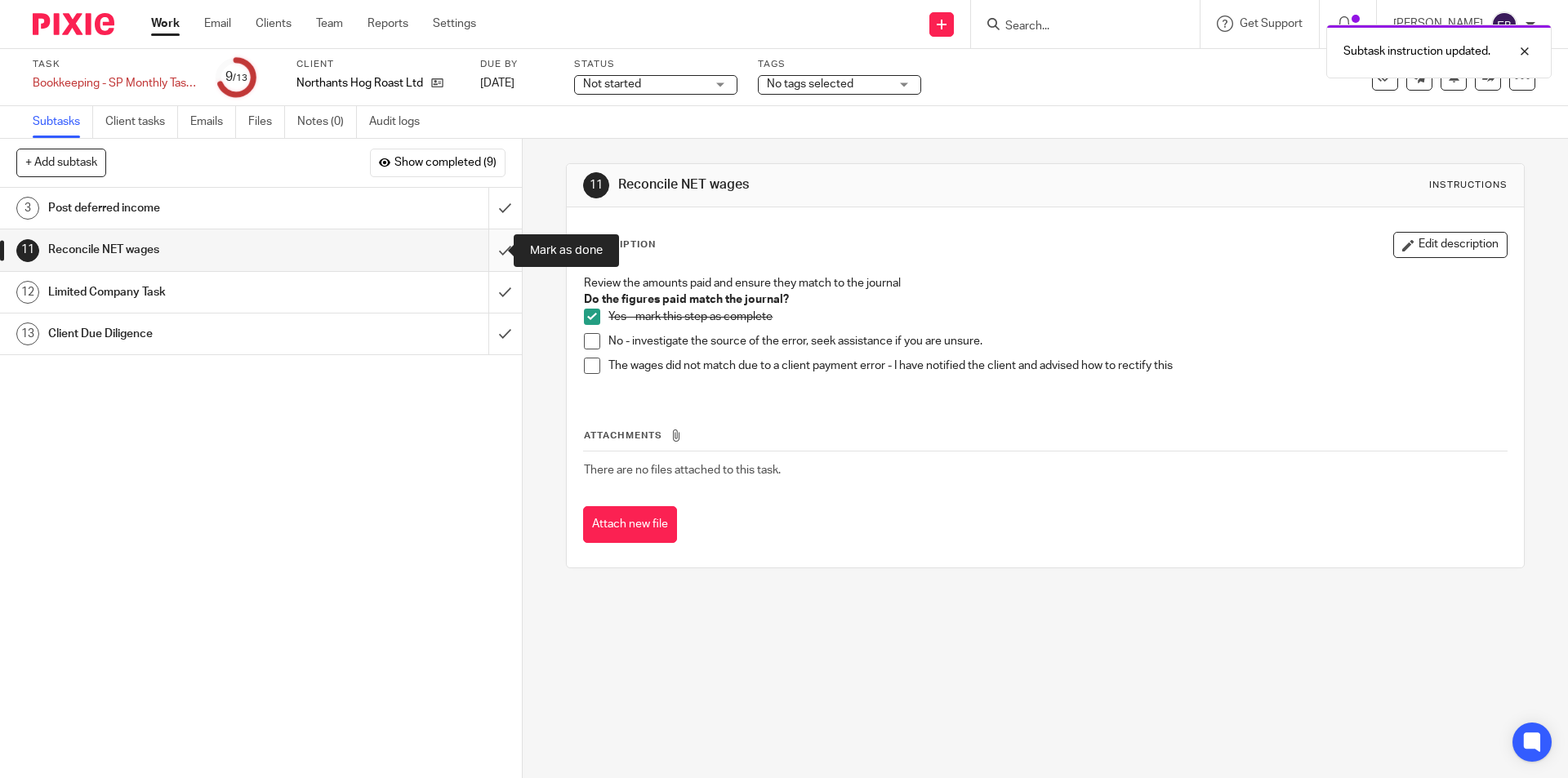
click at [485, 235] on input "submit" at bounding box center [261, 250] width 522 height 41
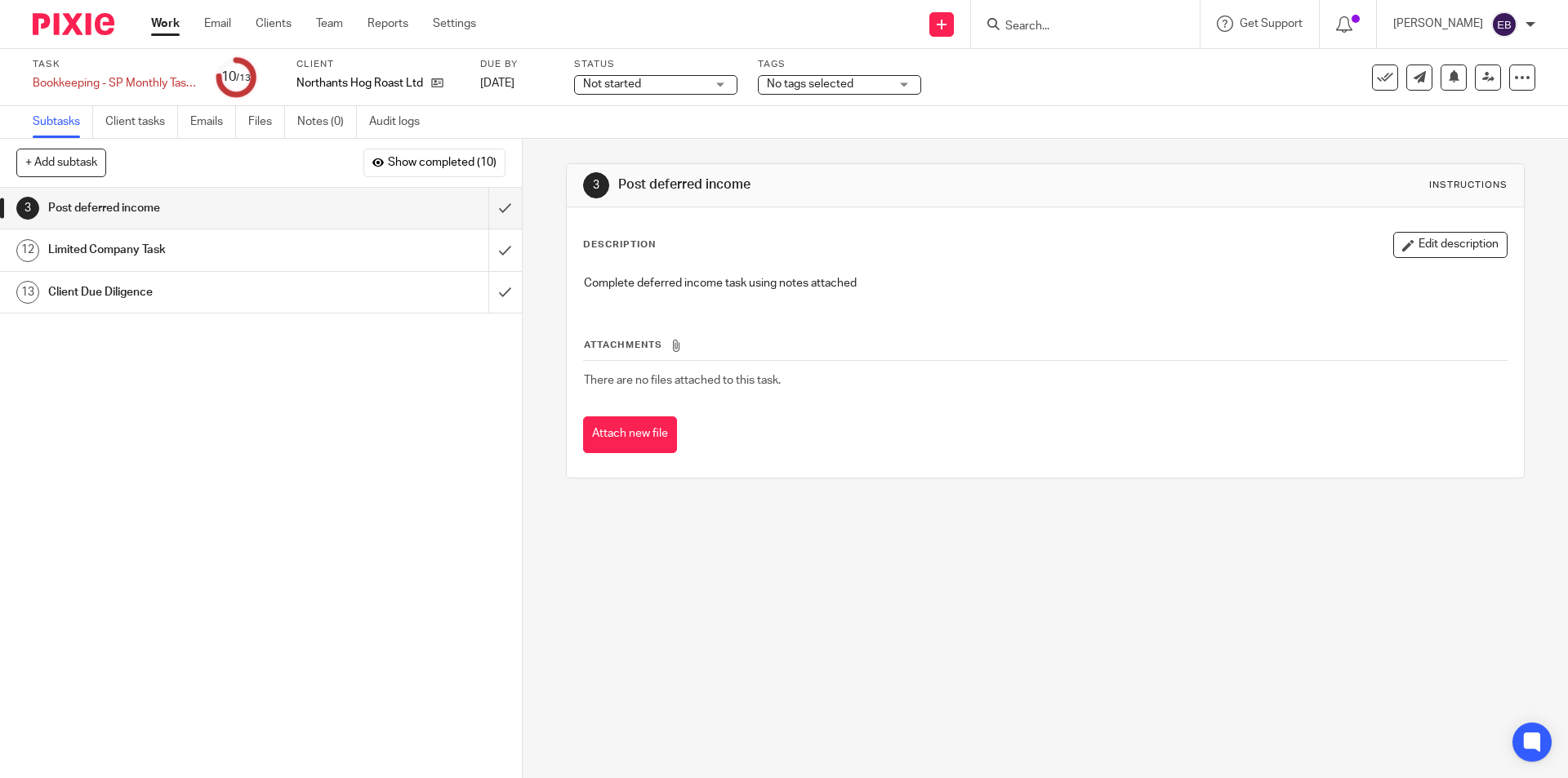
click at [1055, 28] on input "Search" at bounding box center [1077, 27] width 147 height 15
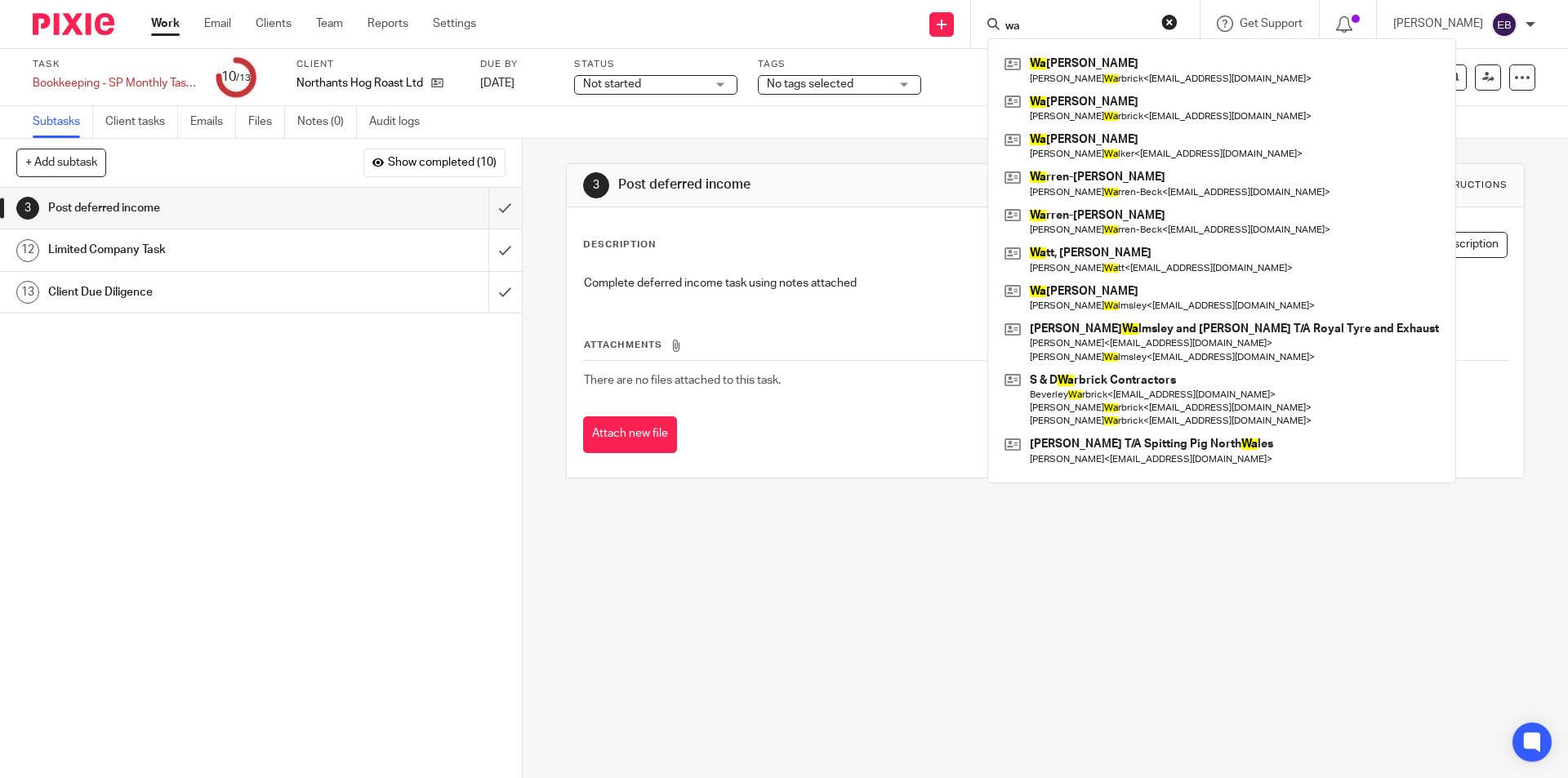
type input "w"
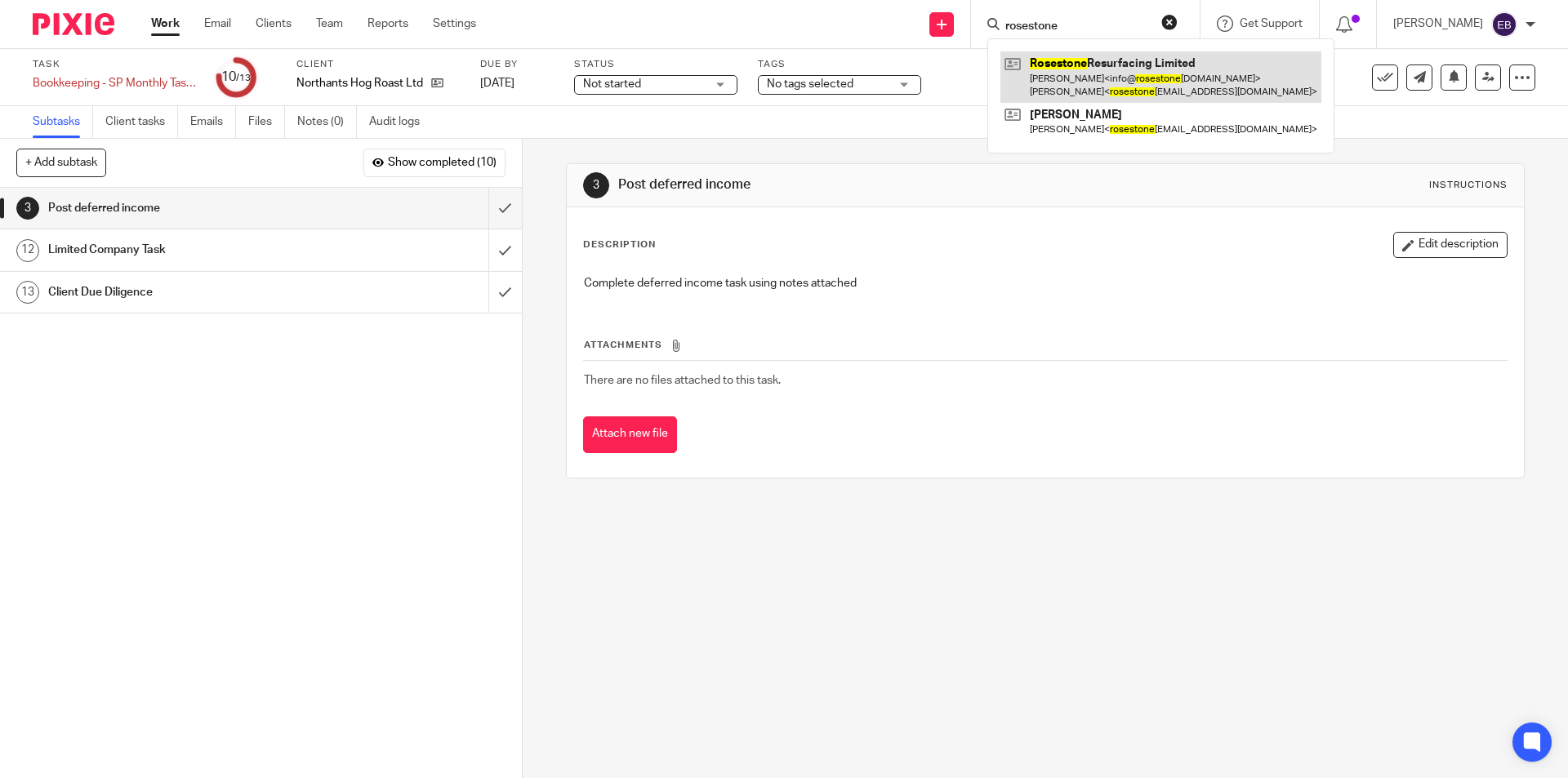
type input "rosestone"
click at [1061, 70] on link at bounding box center [1161, 77] width 321 height 51
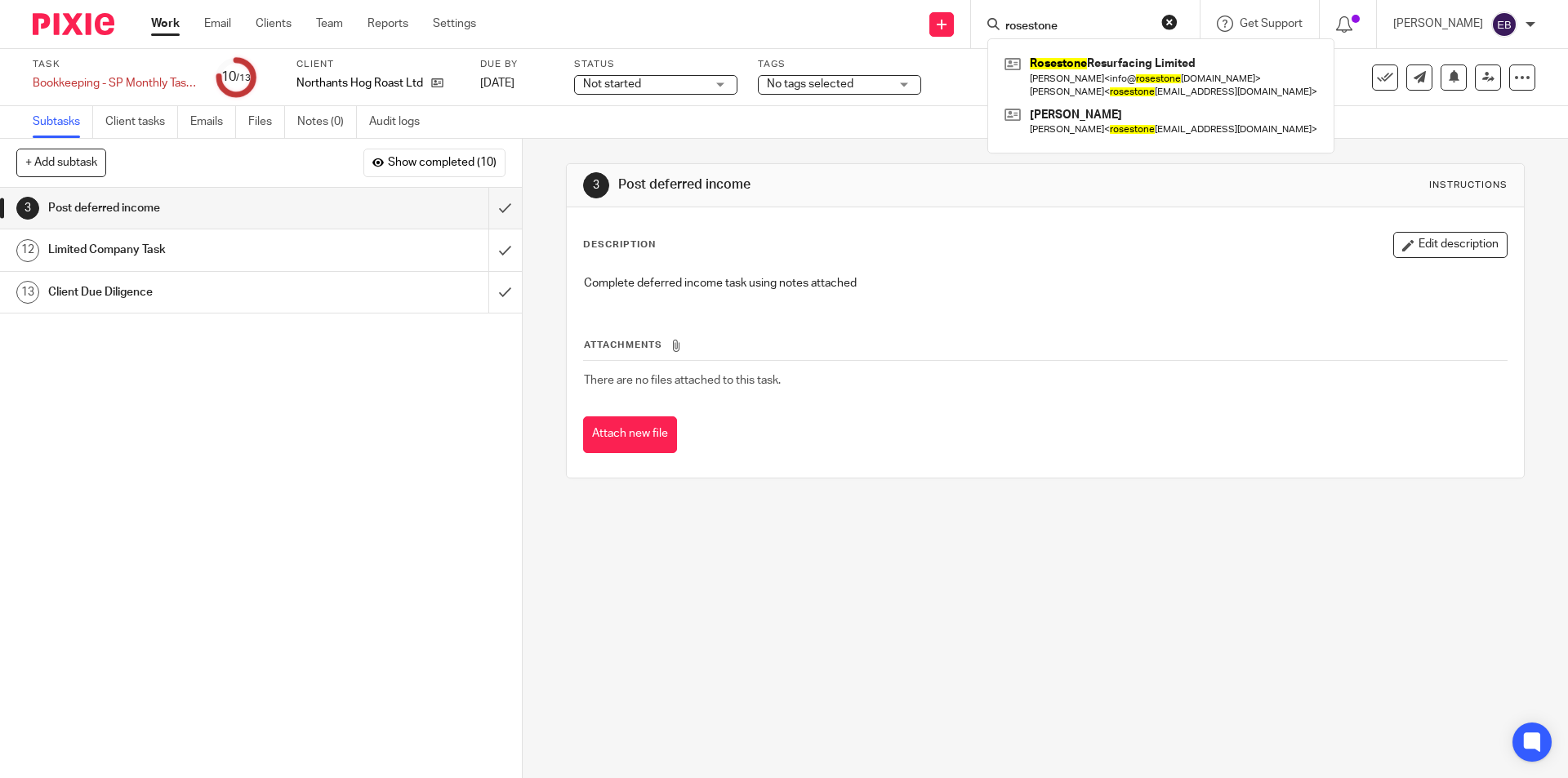
click at [149, 16] on div "Work Email Clients Team Reports Settings Work Email Clients Team Reports Settin…" at bounding box center [318, 24] width 366 height 49
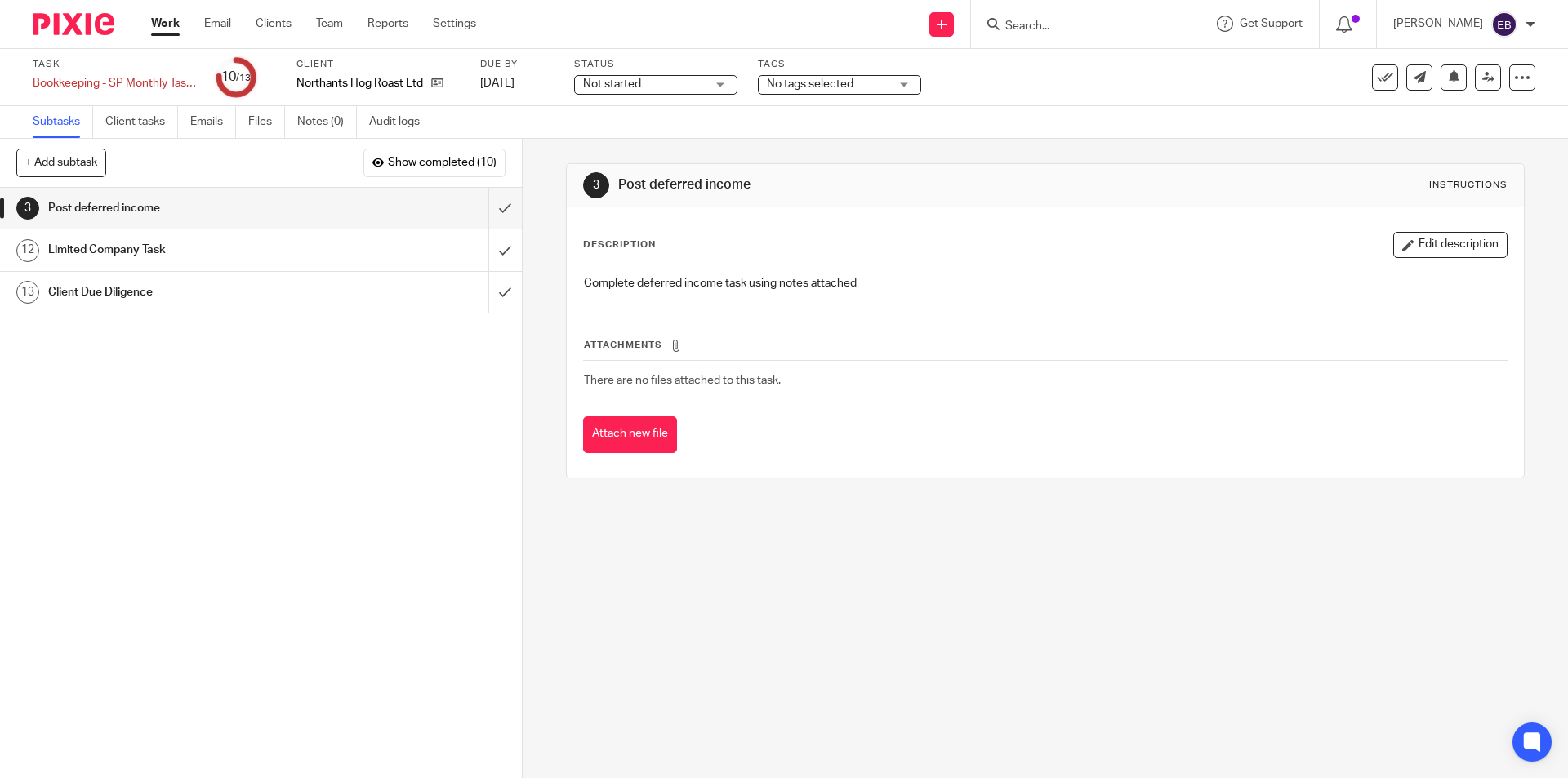
click at [165, 16] on link "Work" at bounding box center [165, 24] width 29 height 16
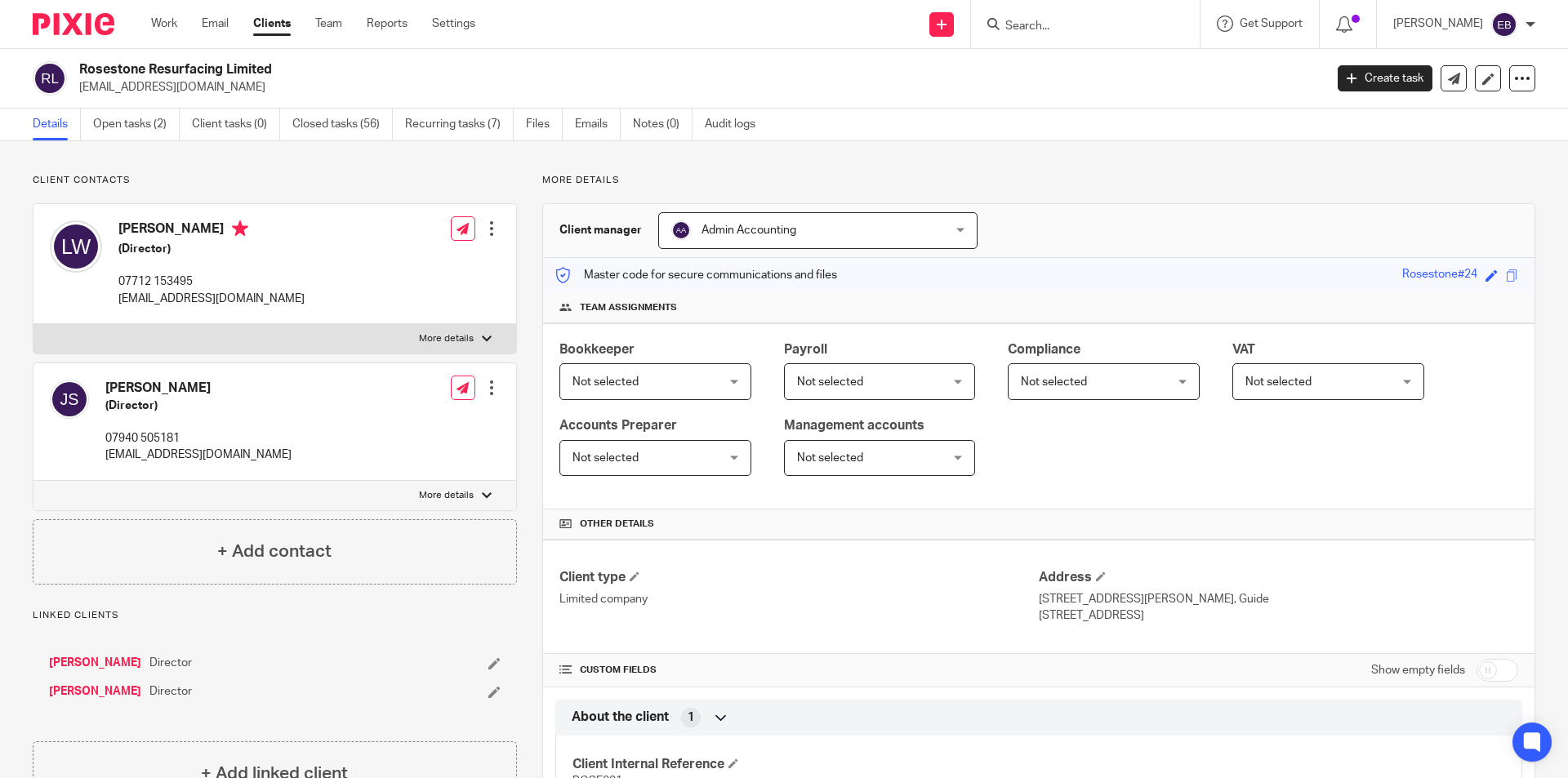
click at [444, 329] on label "More details" at bounding box center [275, 339] width 483 height 30
click at [34, 324] on input "More details" at bounding box center [33, 323] width 1 height 1
checkbox input "true"
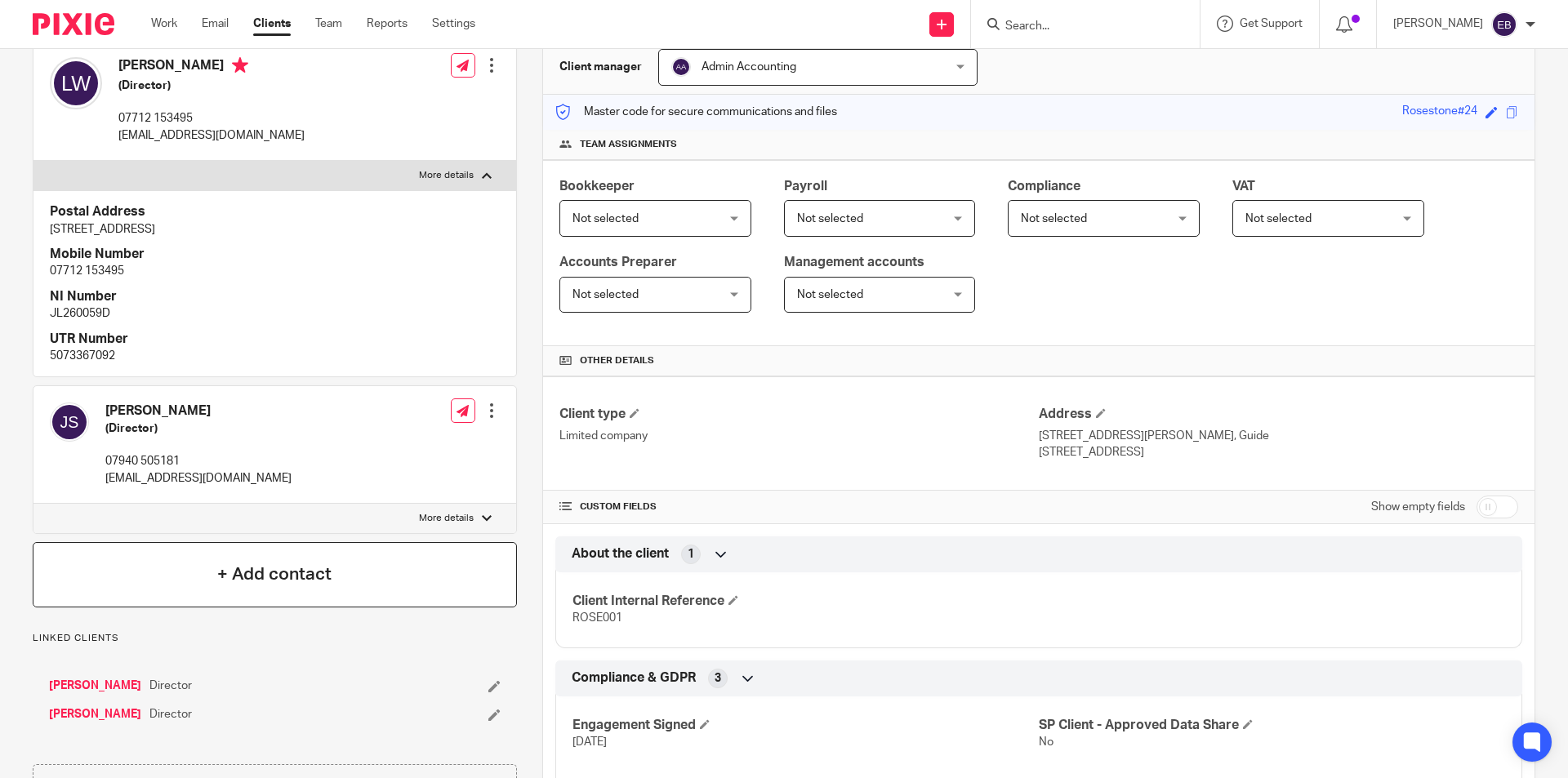
scroll to position [245, 0]
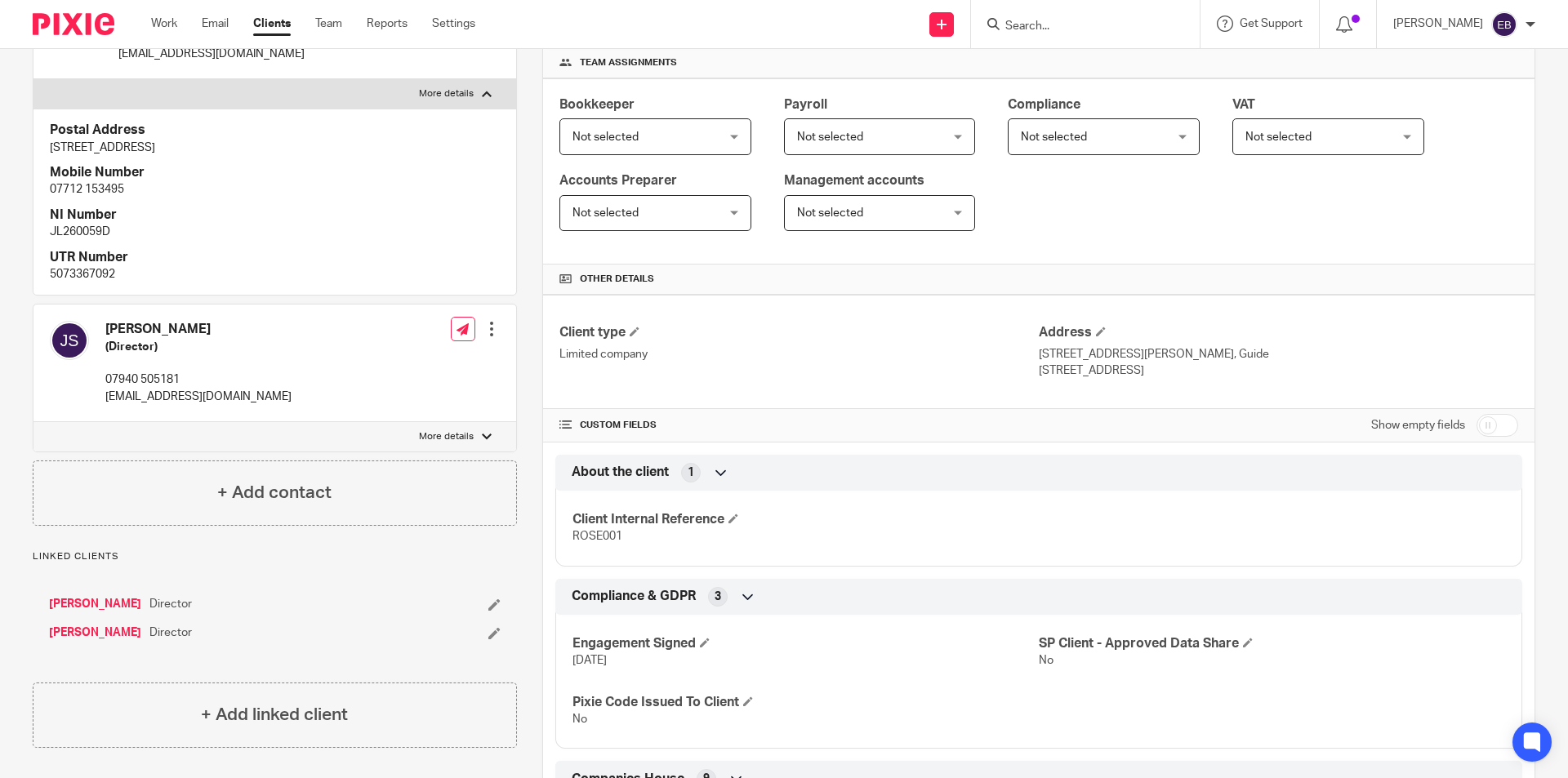
click at [465, 430] on p "More details" at bounding box center [446, 437] width 55 height 13
click at [34, 422] on input "More details" at bounding box center [33, 421] width 1 height 1
checkbox input "true"
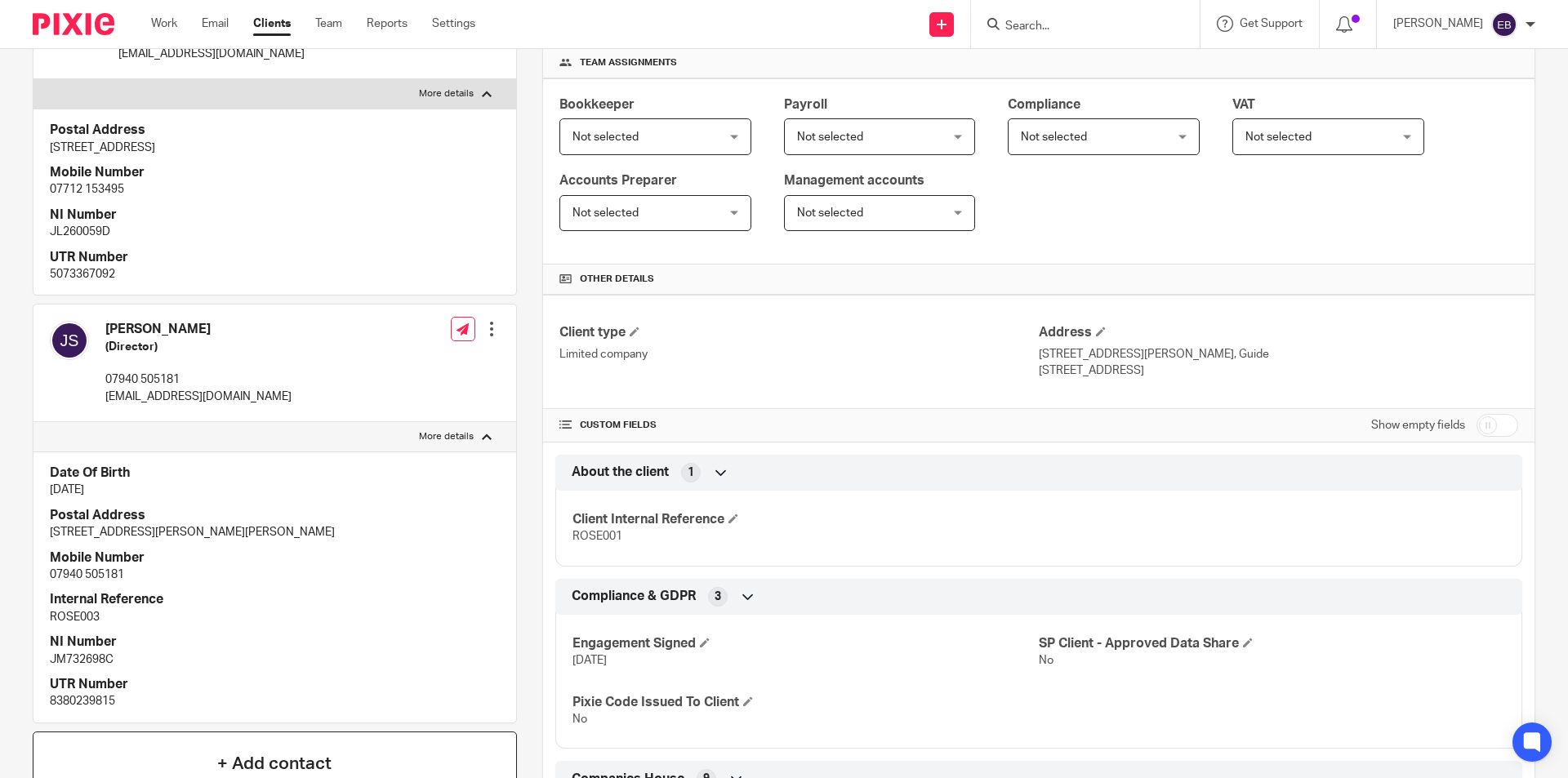
scroll to position [572, 0]
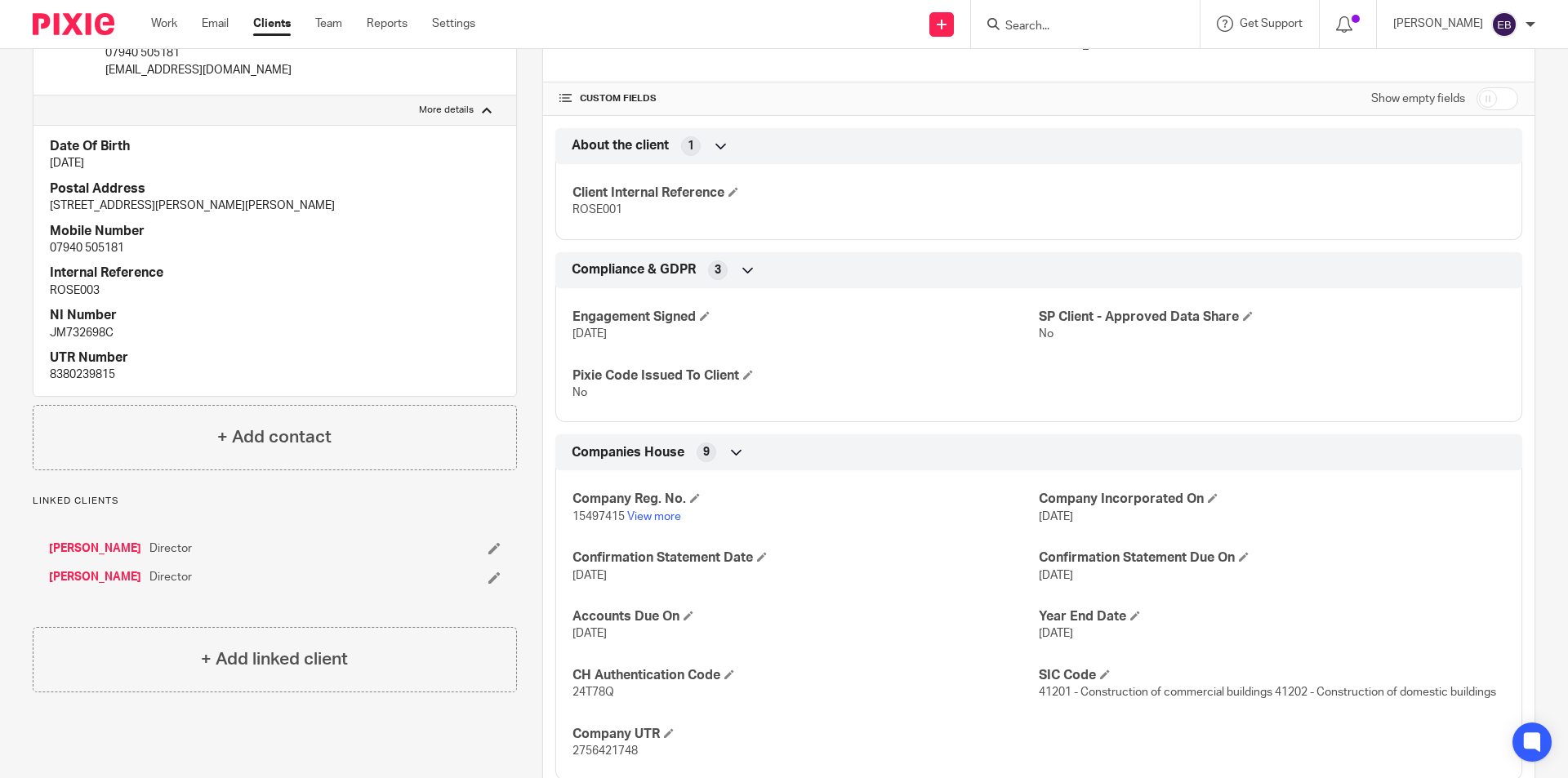
click at [104, 575] on link "[PERSON_NAME]" at bounding box center [95, 577] width 92 height 16
click at [81, 552] on link "[PERSON_NAME]" at bounding box center [95, 549] width 92 height 16
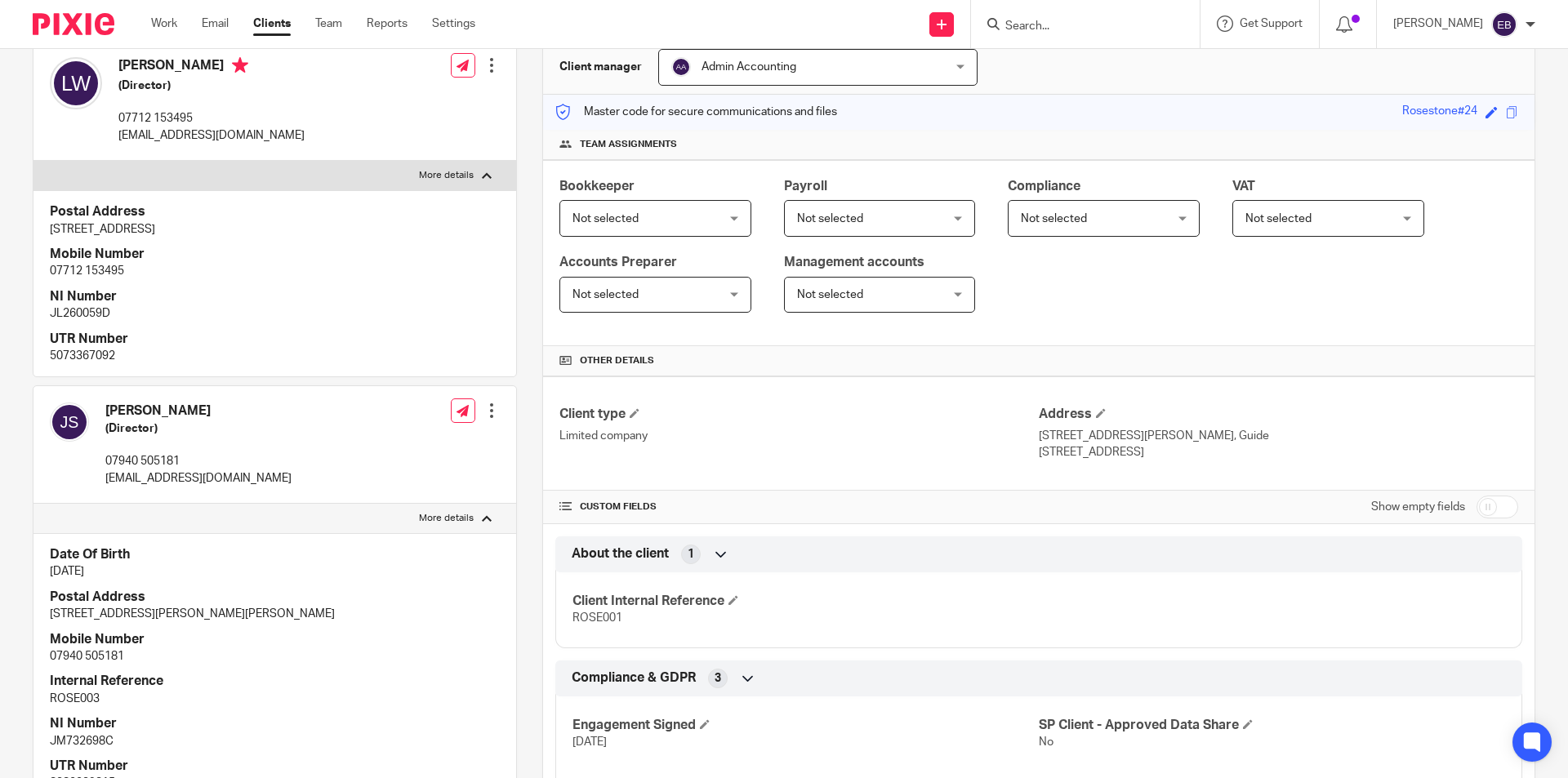
scroll to position [0, 0]
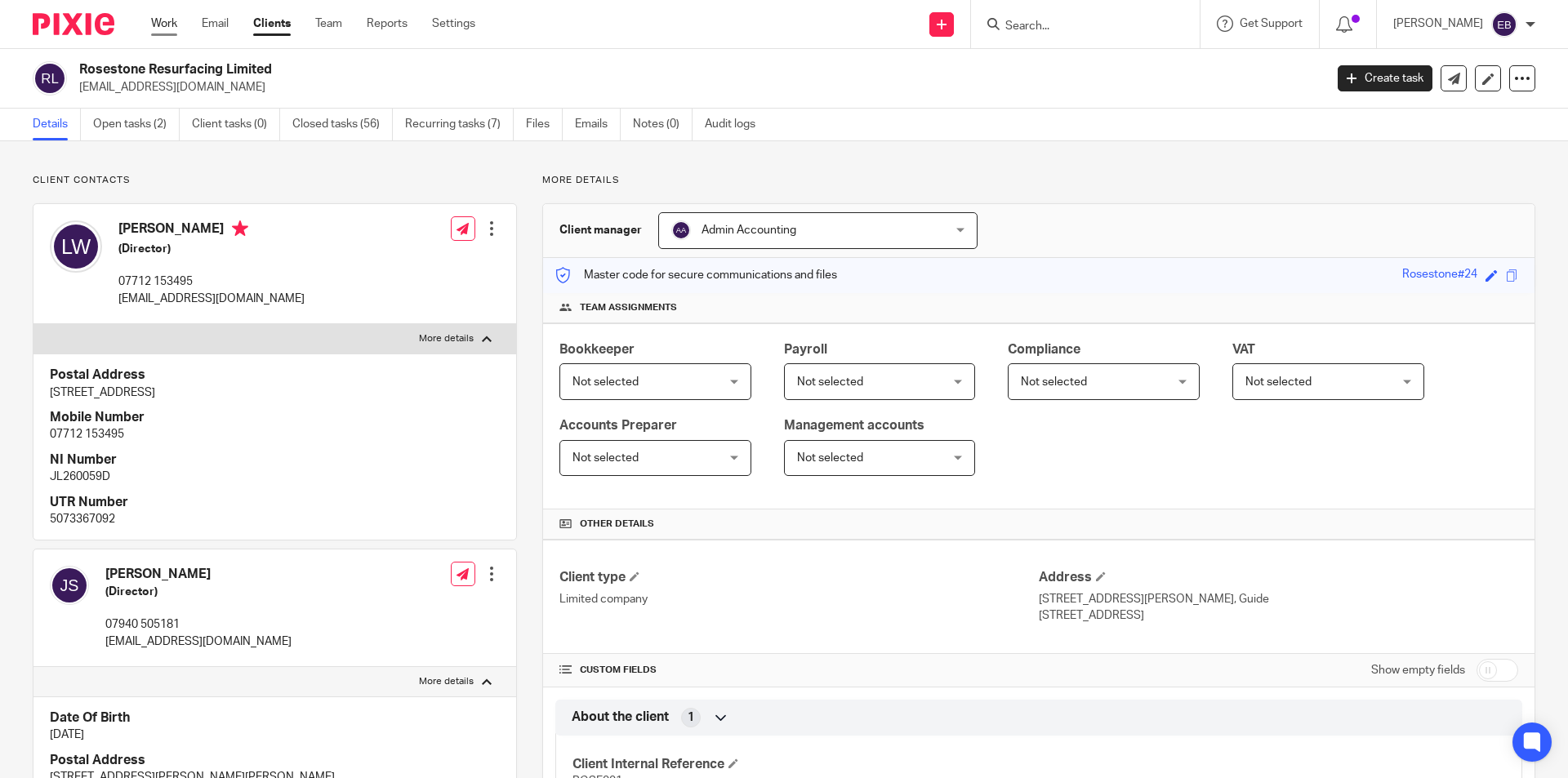
click at [163, 24] on link "Work" at bounding box center [165, 24] width 26 height 16
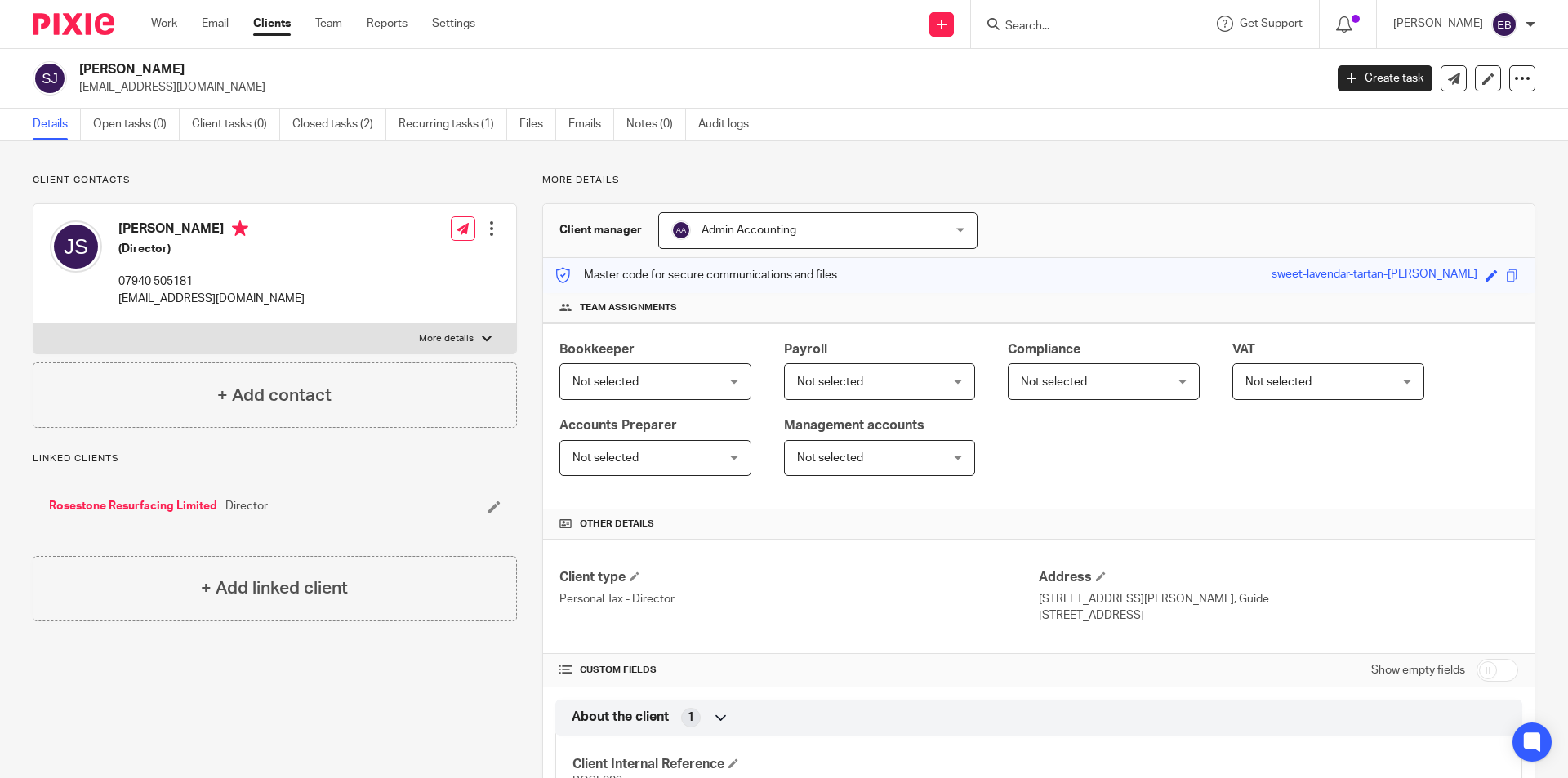
click at [455, 340] on p "More details" at bounding box center [446, 339] width 55 height 13
click at [34, 324] on input "More details" at bounding box center [33, 323] width 1 height 1
checkbox input "true"
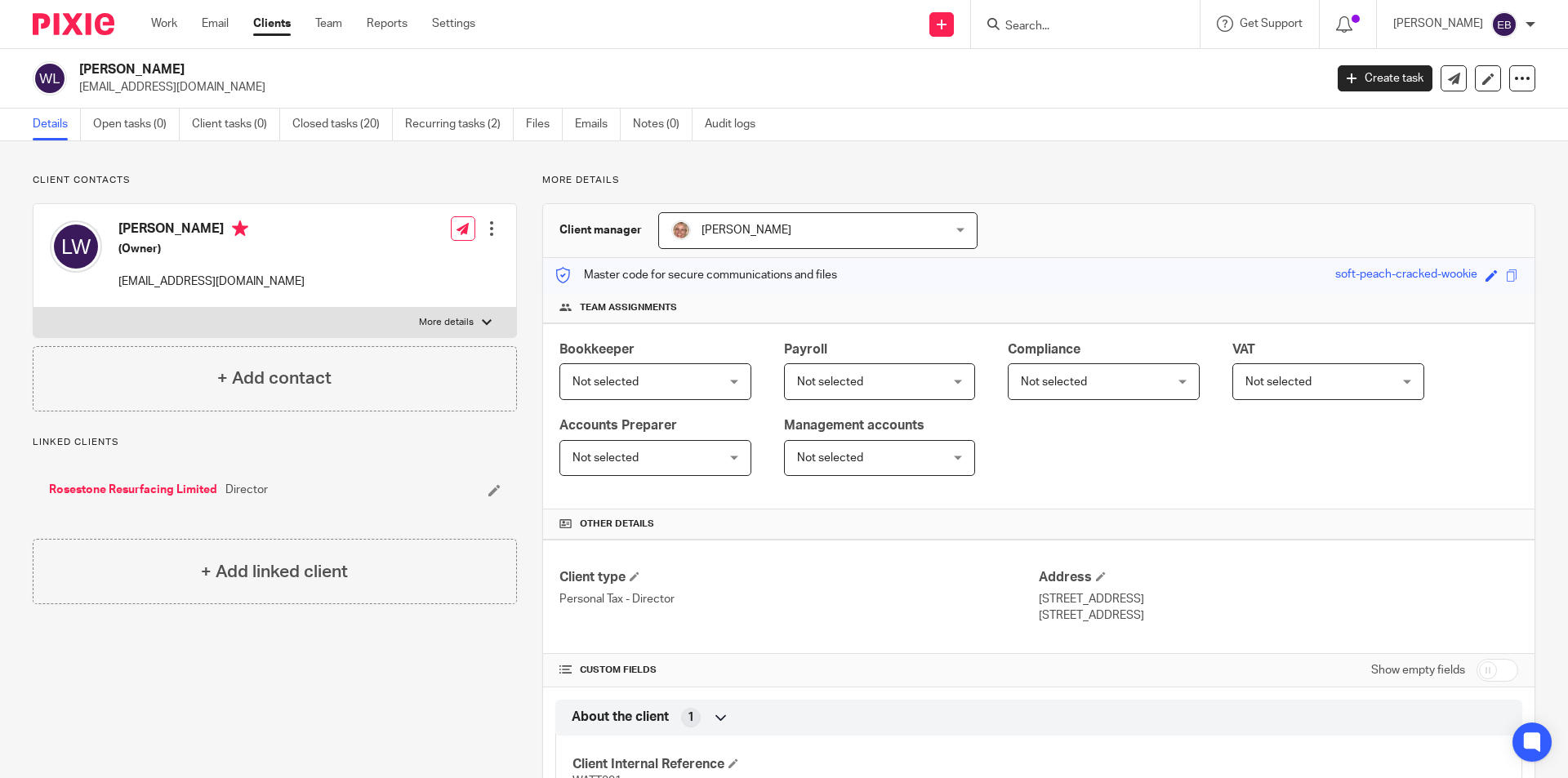
click at [443, 321] on p "More details" at bounding box center [446, 322] width 55 height 13
click at [34, 308] on input "More details" at bounding box center [33, 307] width 1 height 1
checkbox input "true"
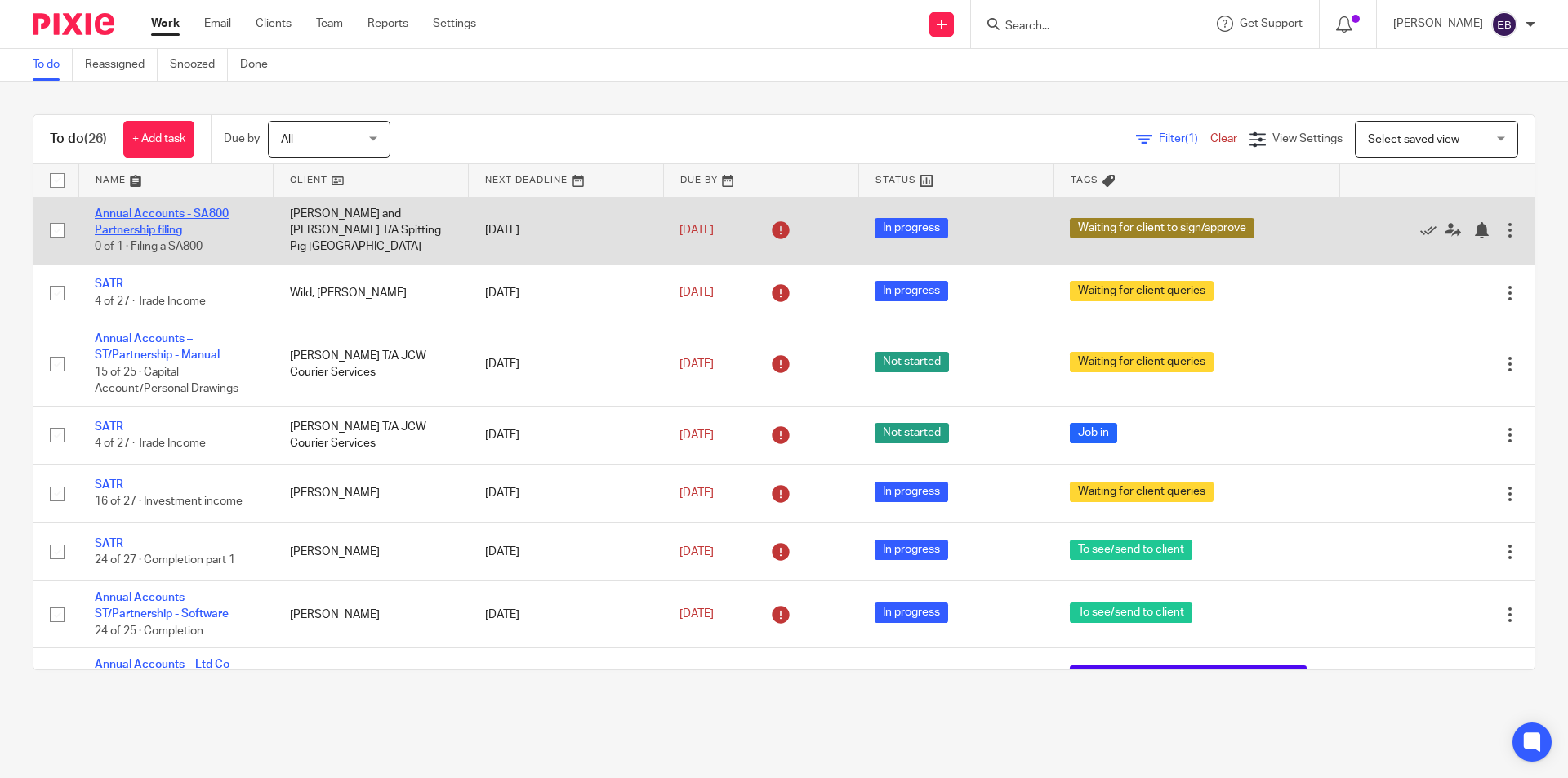
click at [145, 217] on link "Annual Accounts - SA800 Partnership filing" at bounding box center [161, 222] width 134 height 28
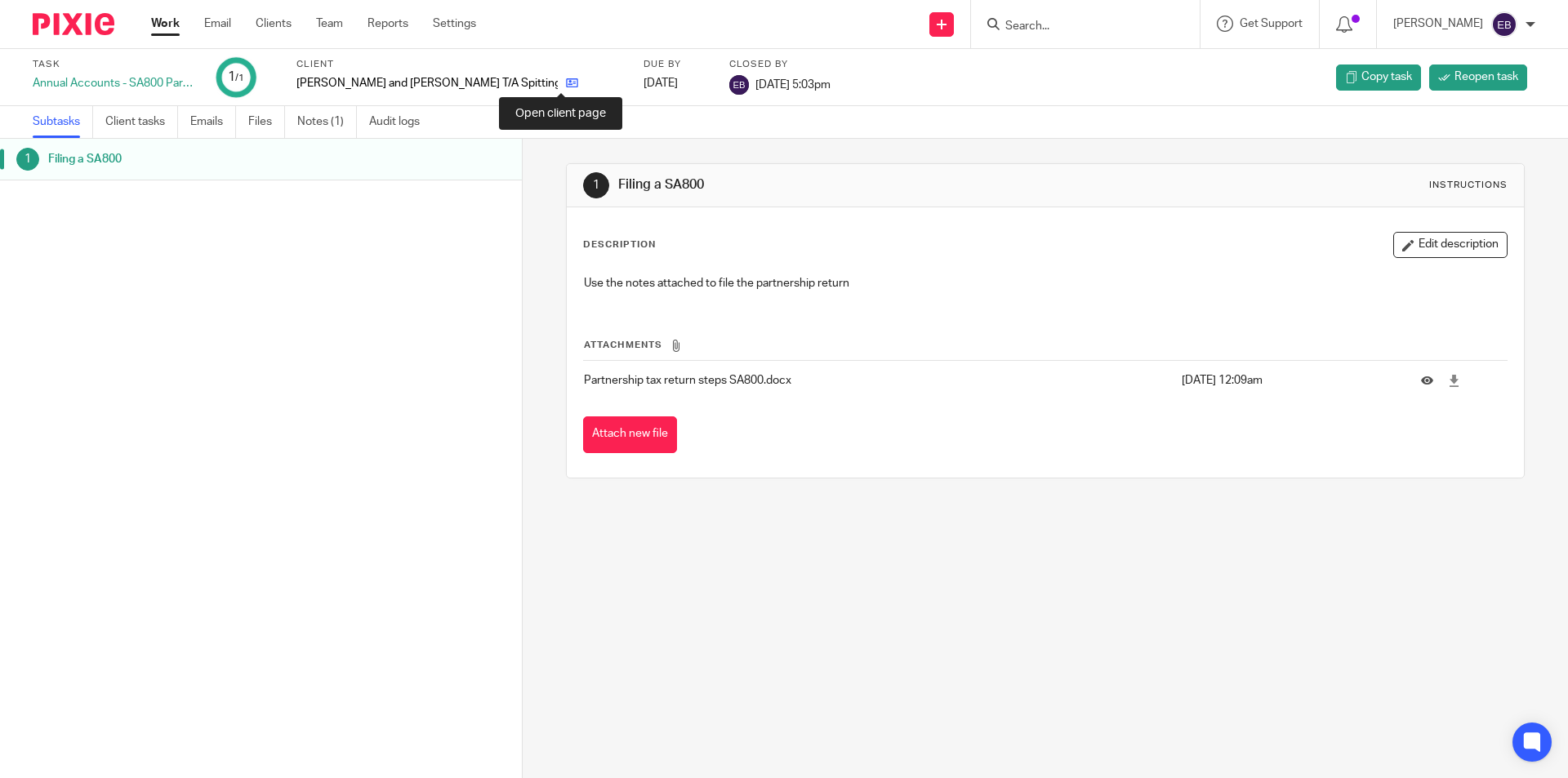
click at [566, 79] on icon at bounding box center [572, 82] width 12 height 12
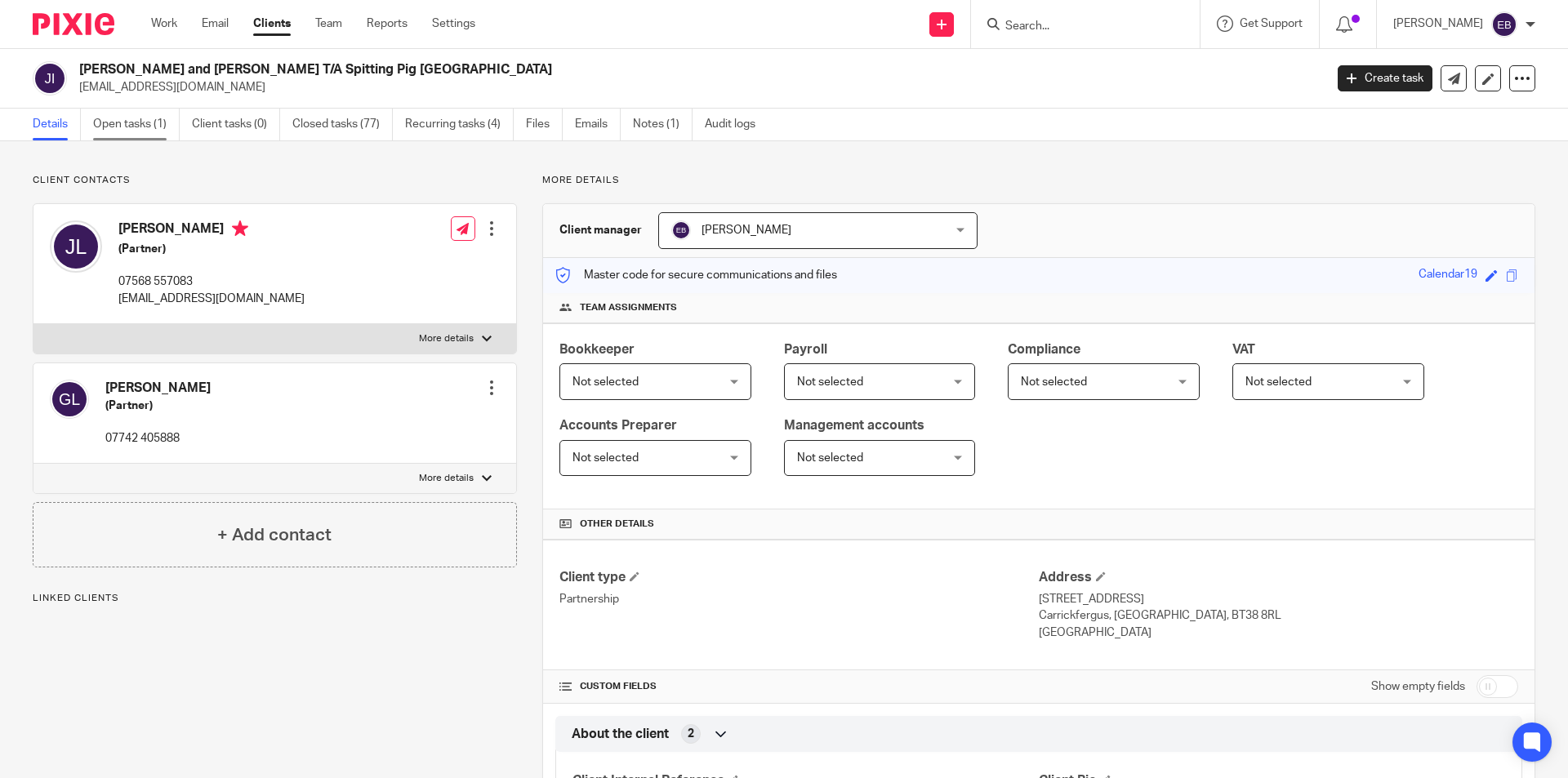
click at [122, 128] on link "Open tasks (1)" at bounding box center [136, 124] width 86 height 32
